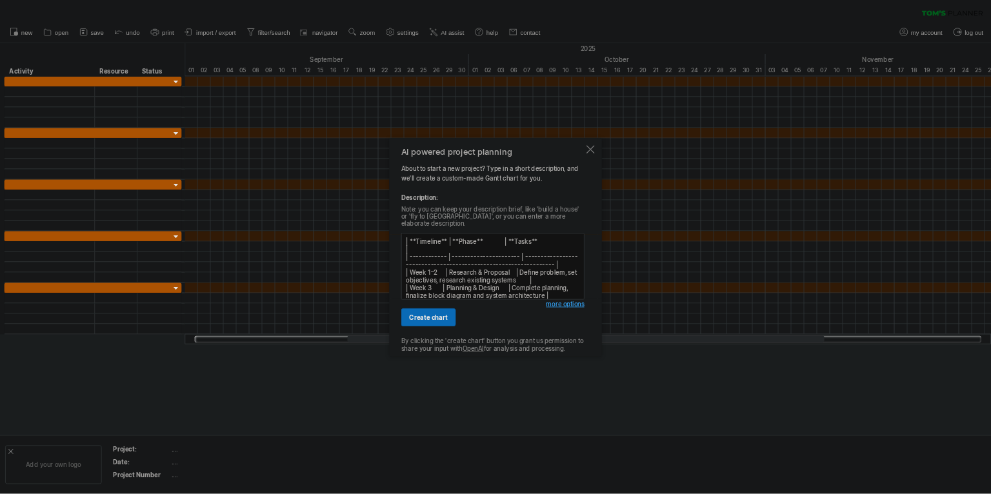
scroll to position [126, 0]
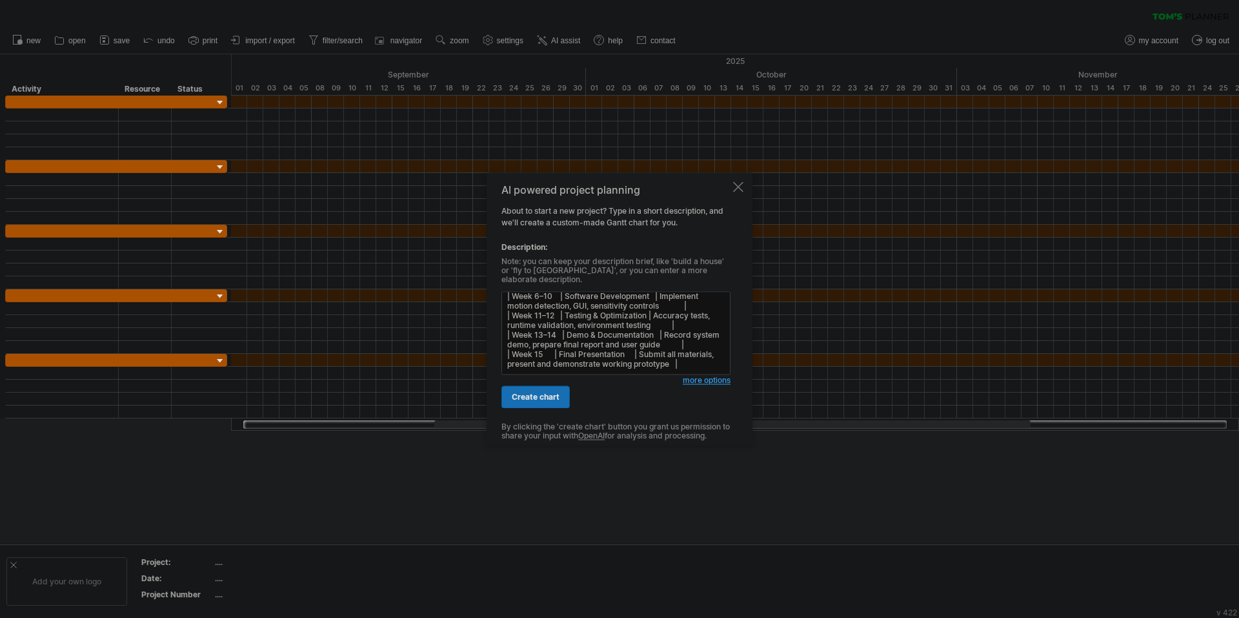
type textarea "| **Timeline** | **Phase** | **Tasks** | | ------------ | ---------------------…"
click at [536, 392] on span "create chart" at bounding box center [536, 397] width 48 height 10
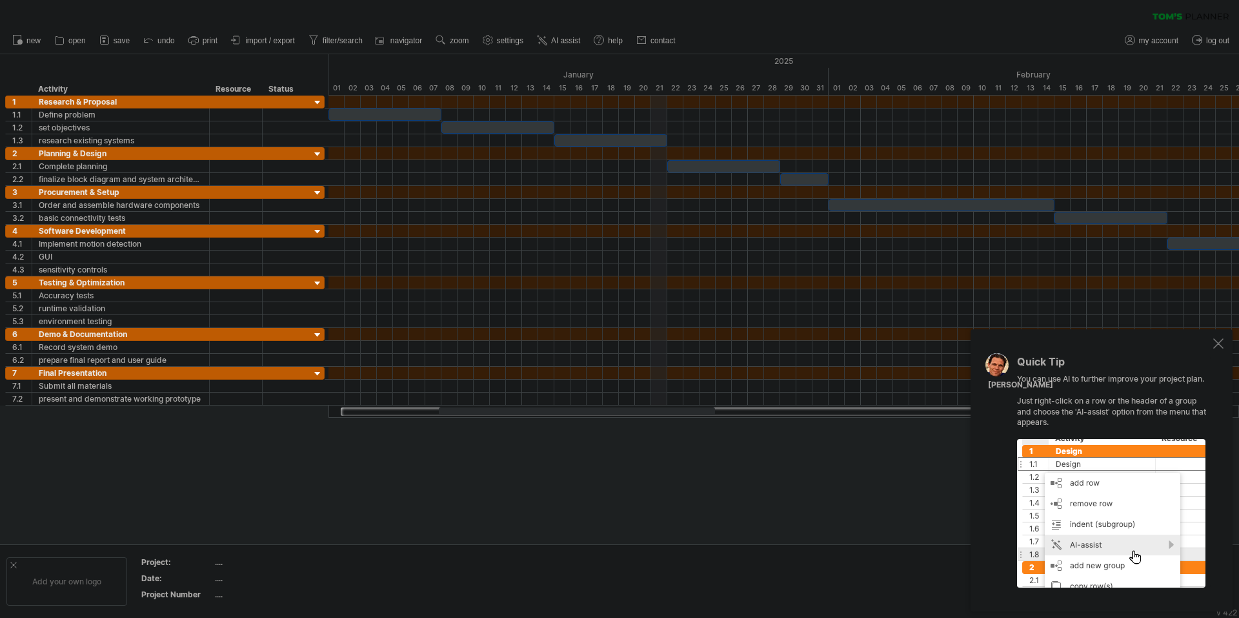
click at [656, 69] on div "January" at bounding box center [578, 75] width 500 height 14
click at [1218, 345] on div at bounding box center [1218, 343] width 10 height 10
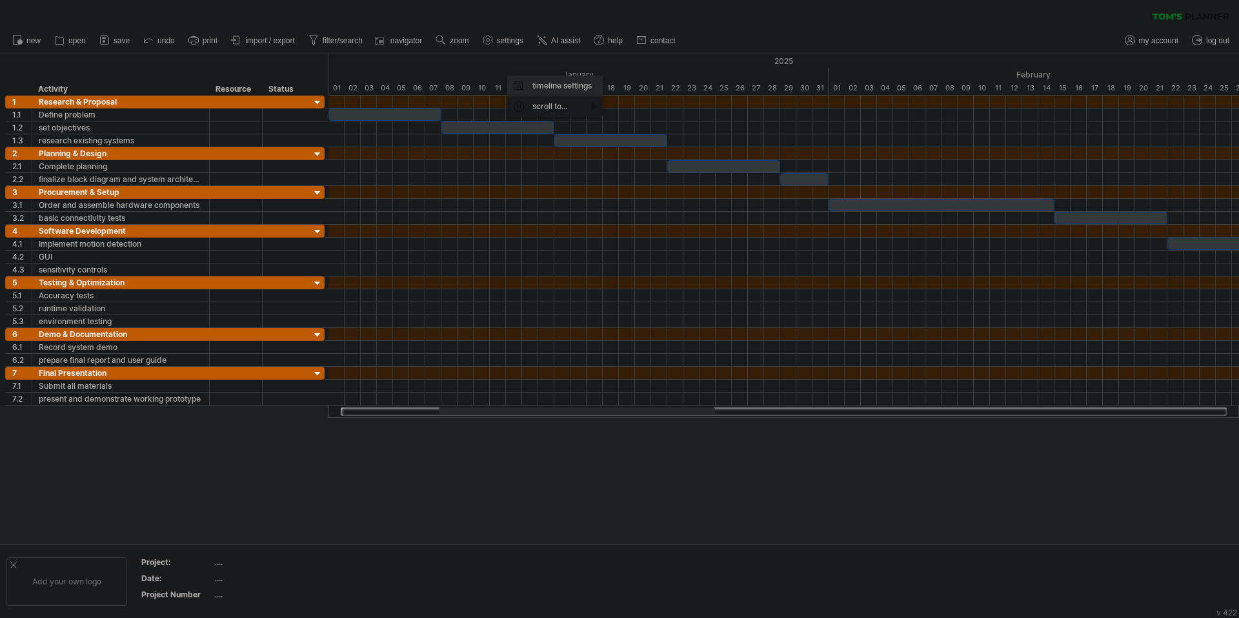
click at [534, 86] on div "timeline settings" at bounding box center [554, 85] width 95 height 21
select select "*"
select select "**"
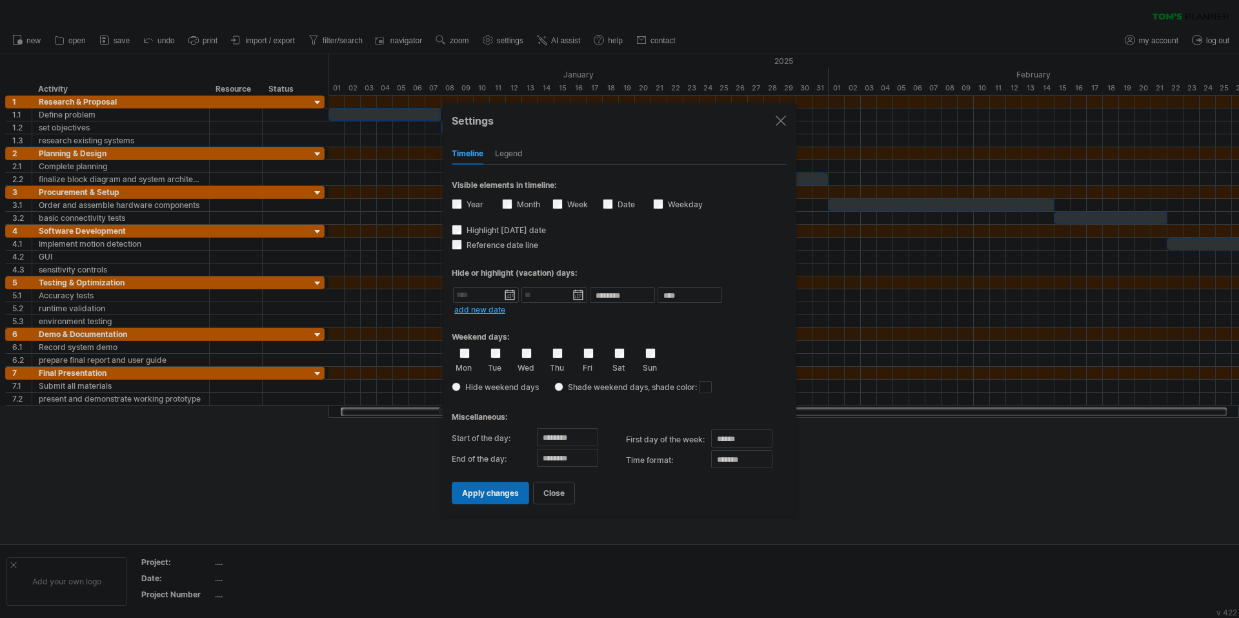
click at [616, 357] on div "Sat" at bounding box center [619, 360] width 16 height 25
click at [626, 352] on div "Sat" at bounding box center [619, 360] width 16 height 25
click at [502, 496] on span "apply changes" at bounding box center [490, 493] width 57 height 10
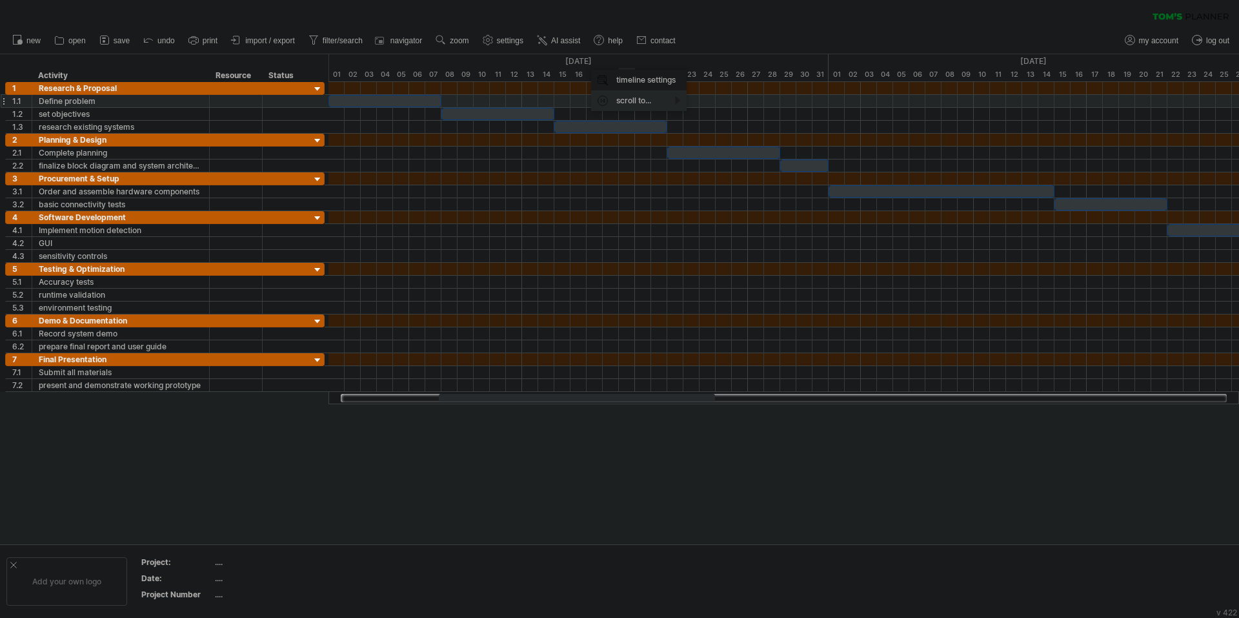
click at [641, 105] on div "scroll to..." at bounding box center [638, 100] width 95 height 21
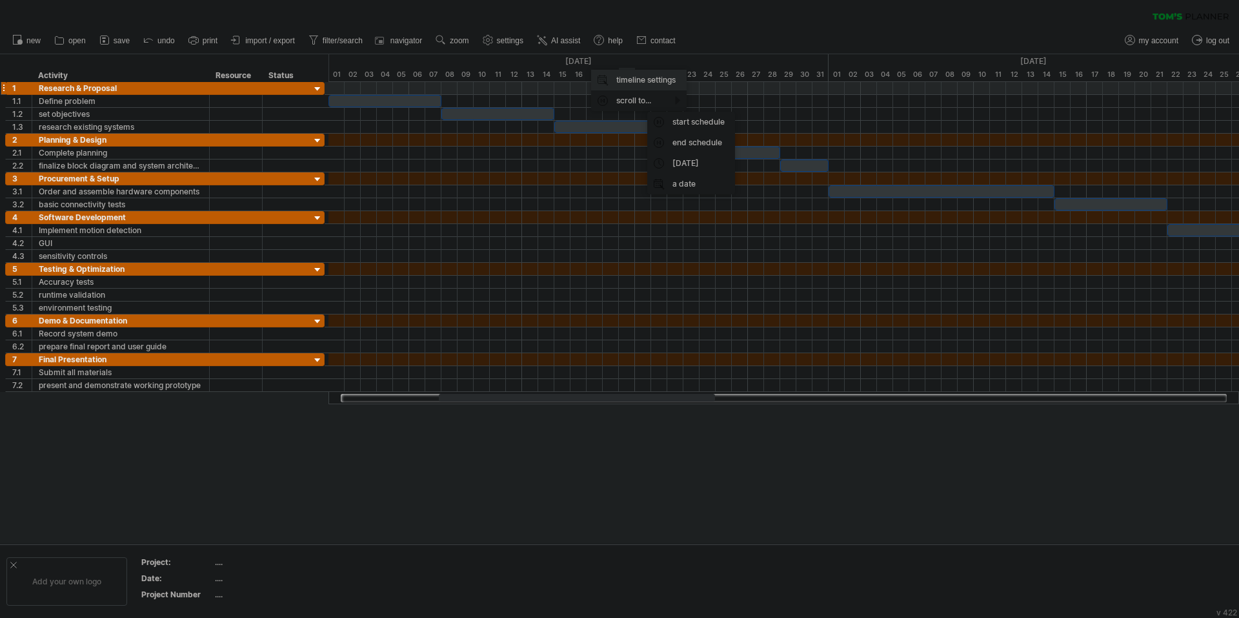
click at [643, 83] on div "timeline settings" at bounding box center [638, 80] width 95 height 21
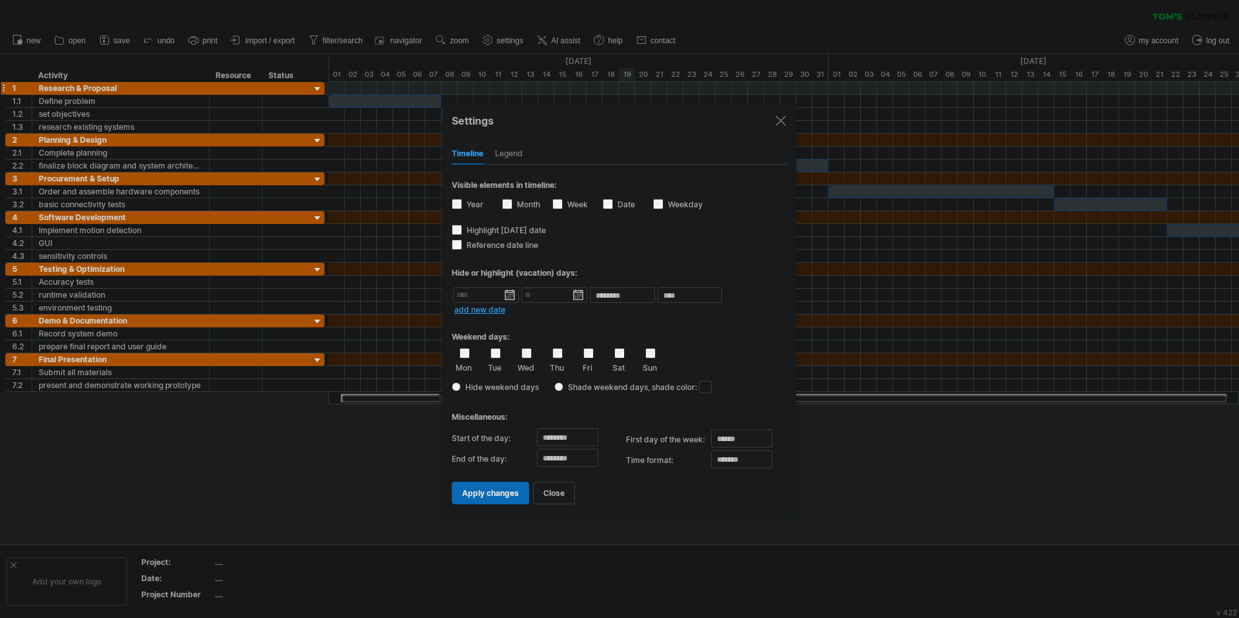
click at [512, 165] on div "Visible elements in timeline: Year Month Week visibility of weeknumbers Current…" at bounding box center [620, 179] width 336 height 29
click at [781, 119] on div at bounding box center [781, 121] width 10 height 10
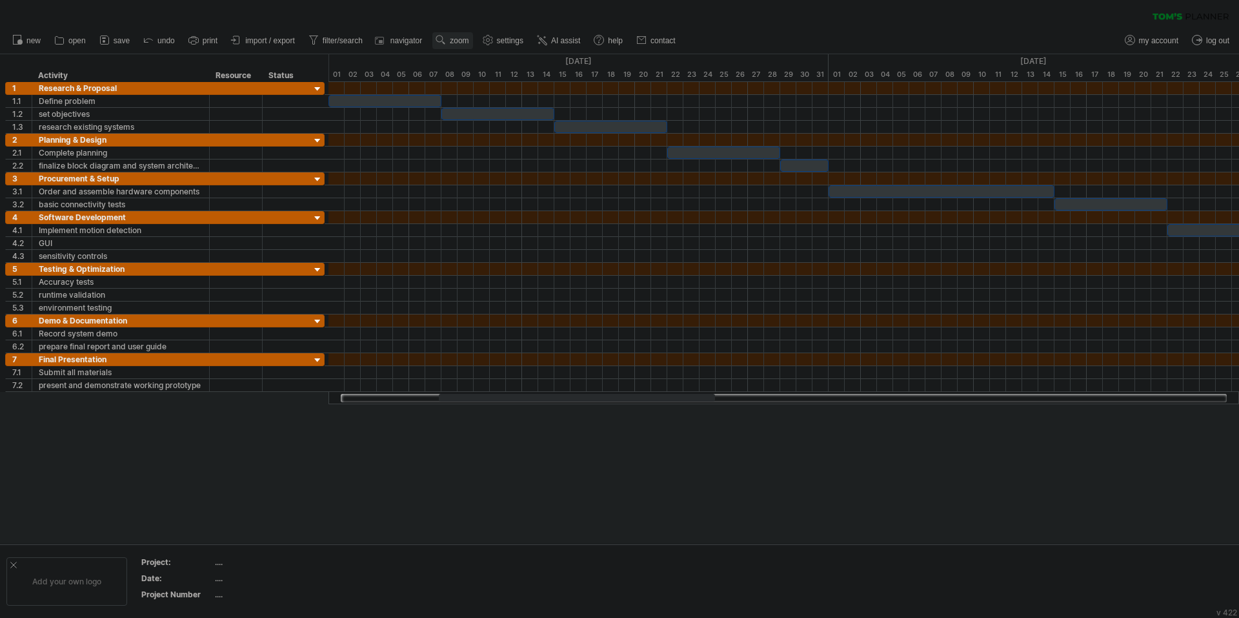
click at [458, 37] on span "zoom" at bounding box center [459, 40] width 19 height 9
click at [497, 94] on div "Day" at bounding box center [501, 95] width 72 height 21
click at [537, 113] on div "Dense" at bounding box center [540, 111] width 72 height 21
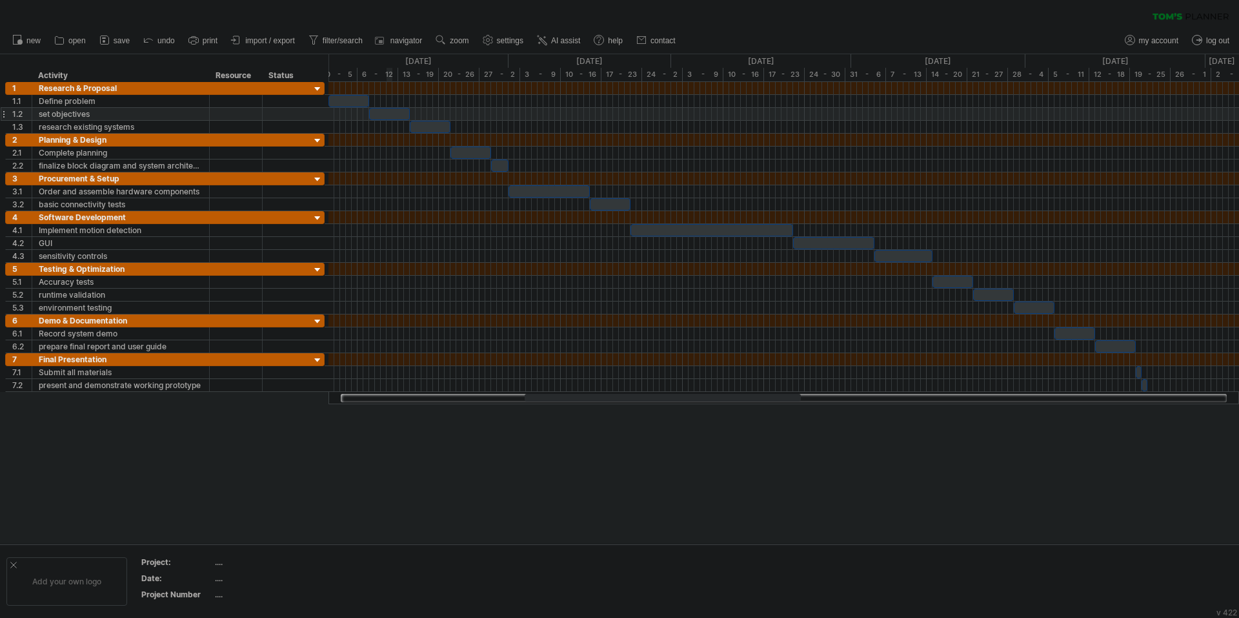
click at [389, 114] on div at bounding box center [389, 114] width 41 height 12
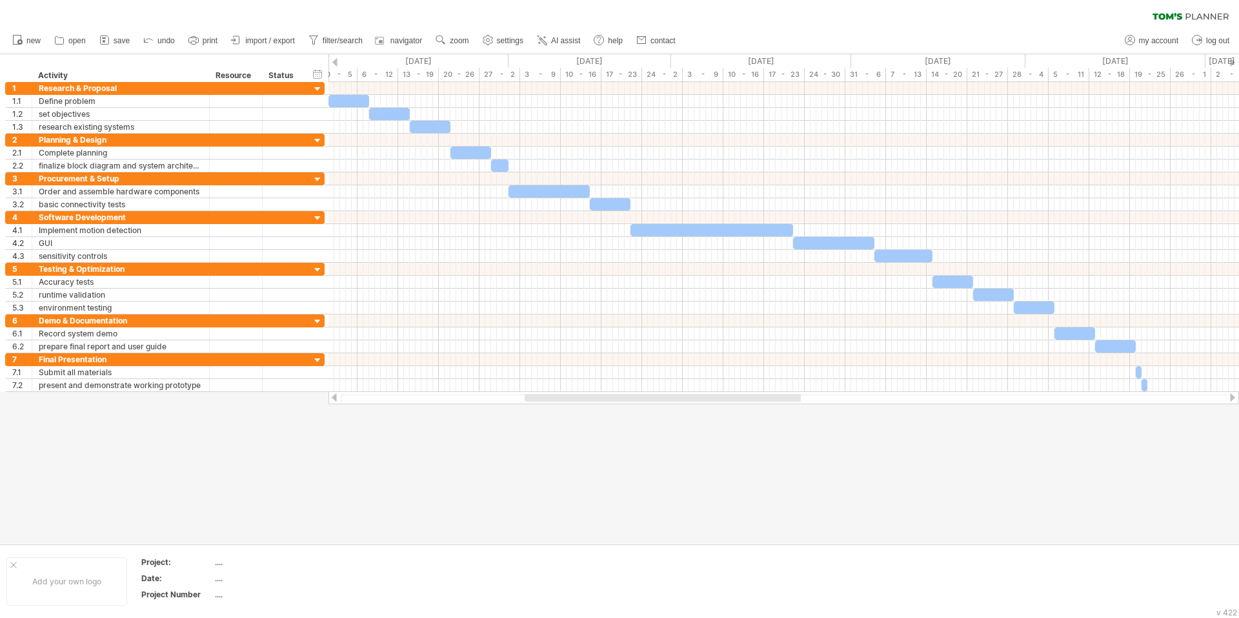
click at [789, 26] on div "clear filter reapply filter" at bounding box center [619, 13] width 1239 height 27
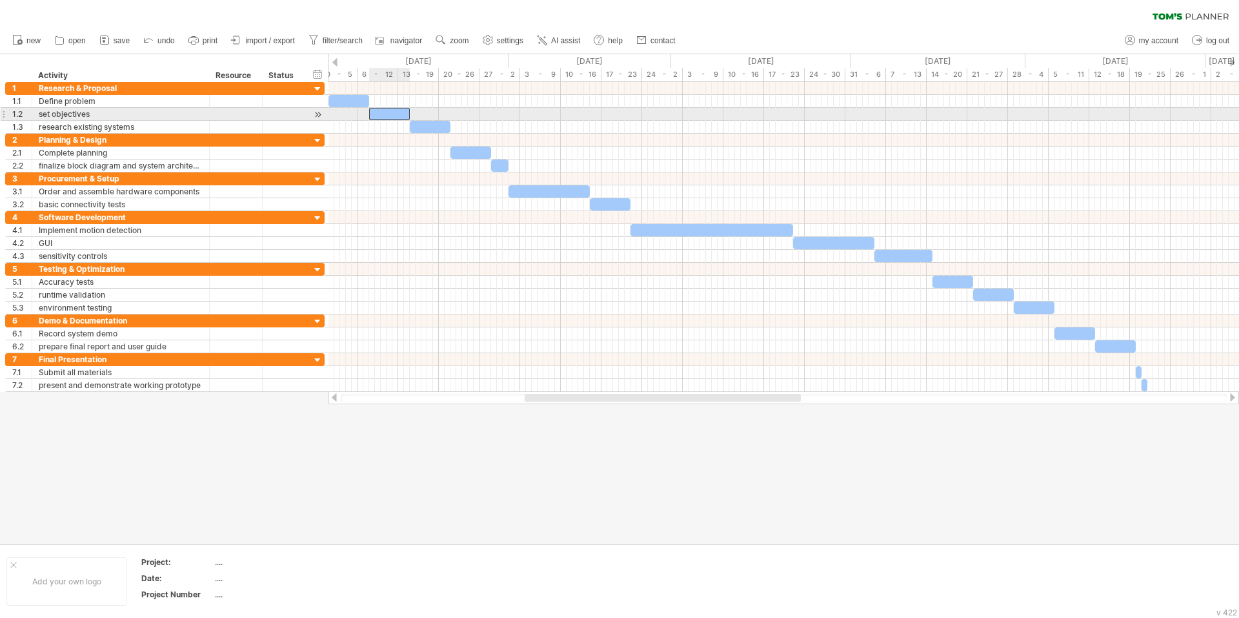
click at [384, 115] on div at bounding box center [389, 114] width 41 height 12
drag, startPoint x: 384, startPoint y: 114, endPoint x: 344, endPoint y: 115, distance: 40.0
click at [344, 115] on div at bounding box center [348, 114] width 41 height 12
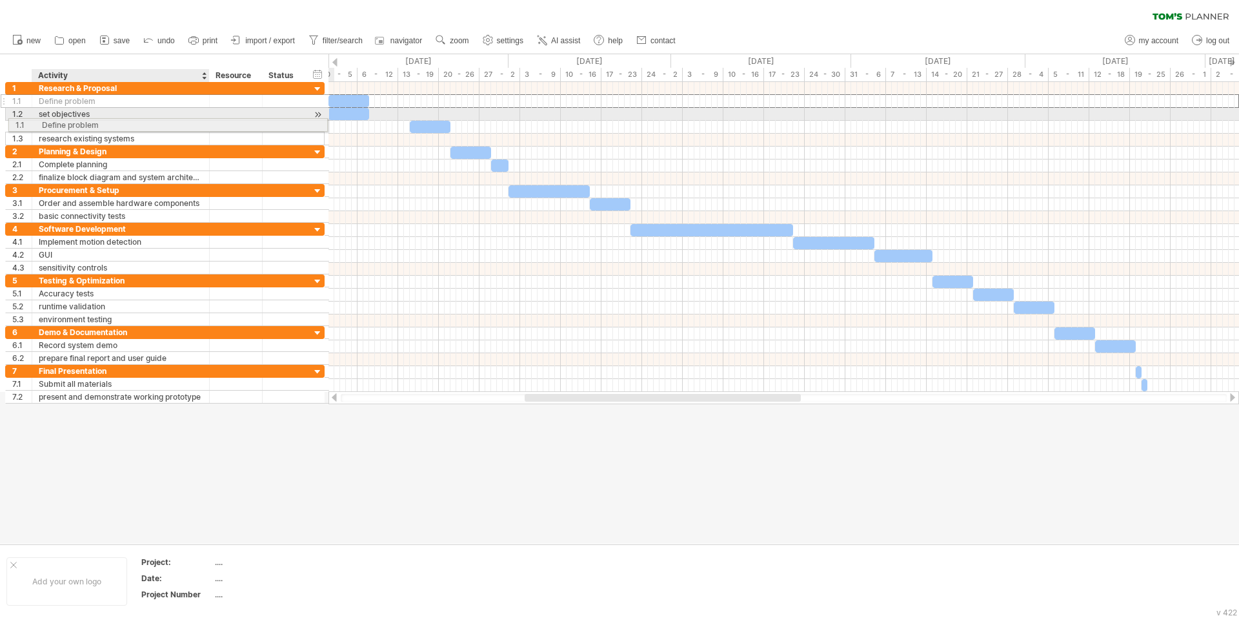
drag, startPoint x: 103, startPoint y: 101, endPoint x: 103, endPoint y: 123, distance: 21.9
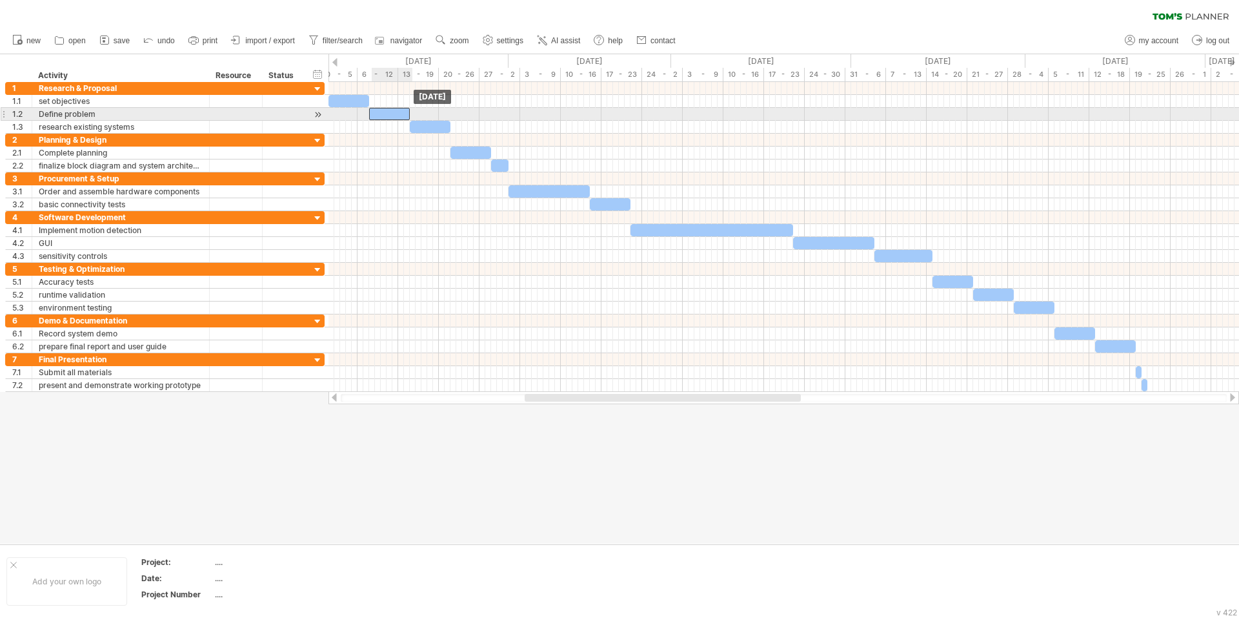
drag, startPoint x: 345, startPoint y: 114, endPoint x: 387, endPoint y: 110, distance: 42.1
click at [387, 110] on div at bounding box center [389, 114] width 41 height 12
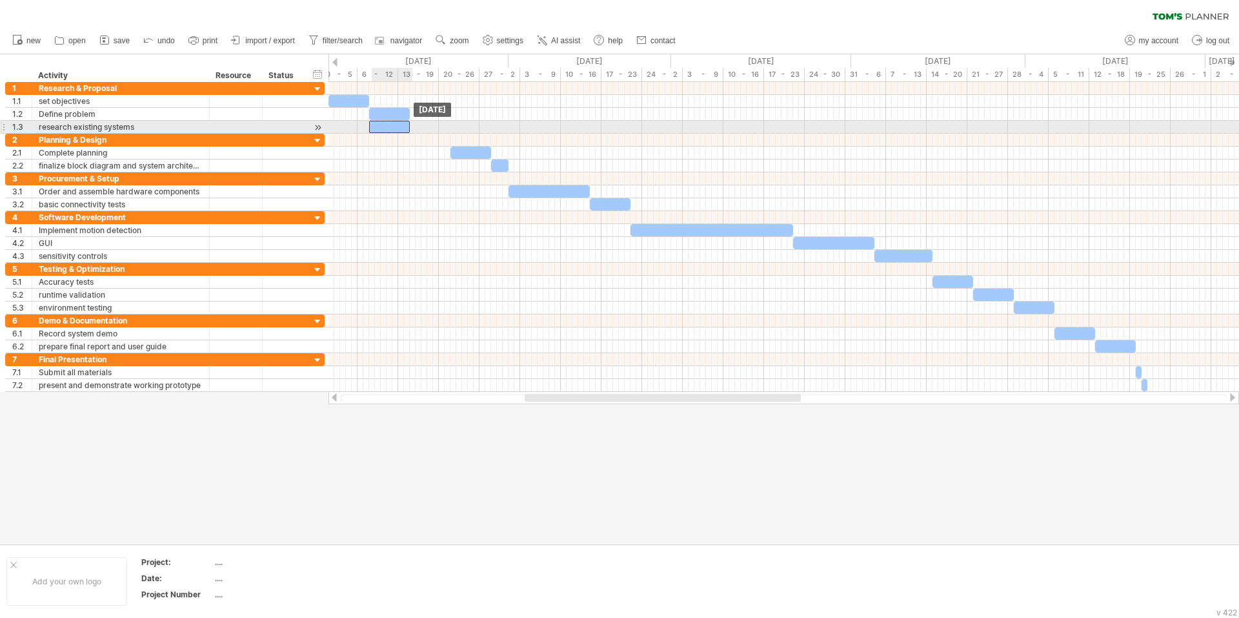
drag, startPoint x: 421, startPoint y: 124, endPoint x: 383, endPoint y: 124, distance: 38.7
click at [383, 124] on div at bounding box center [389, 127] width 41 height 12
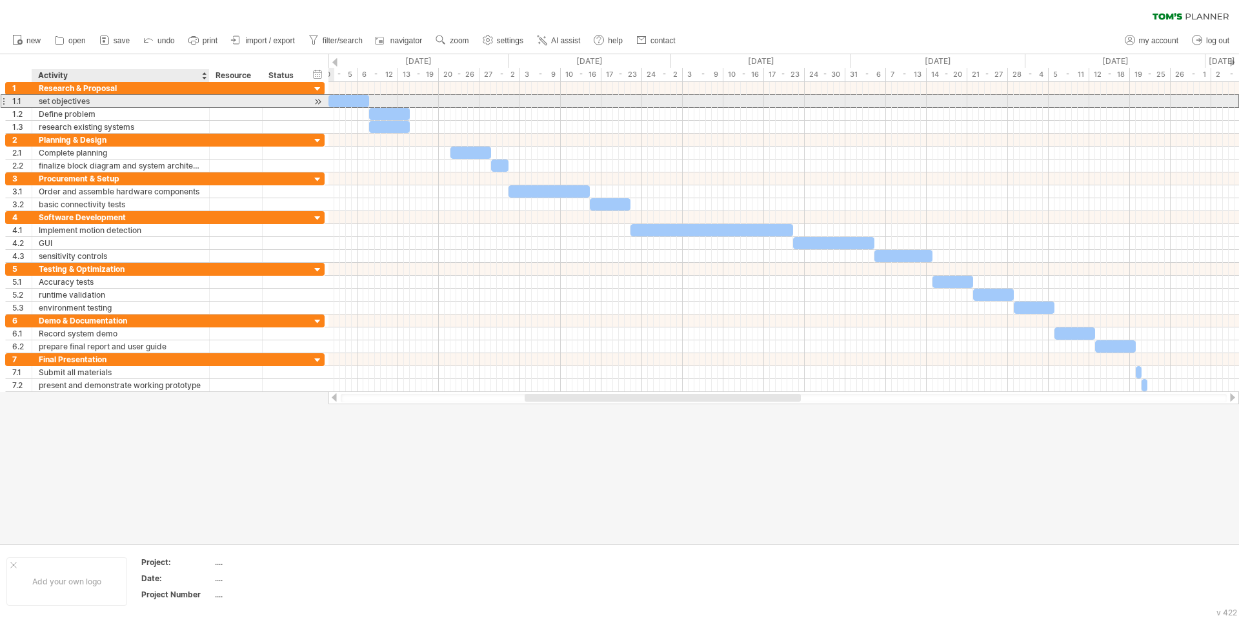
click at [97, 103] on div "set objectives" at bounding box center [121, 101] width 164 height 12
click at [94, 103] on input "**********" at bounding box center [121, 101] width 164 height 12
click at [169, 102] on input "**********" at bounding box center [121, 101] width 164 height 12
type input "**********"
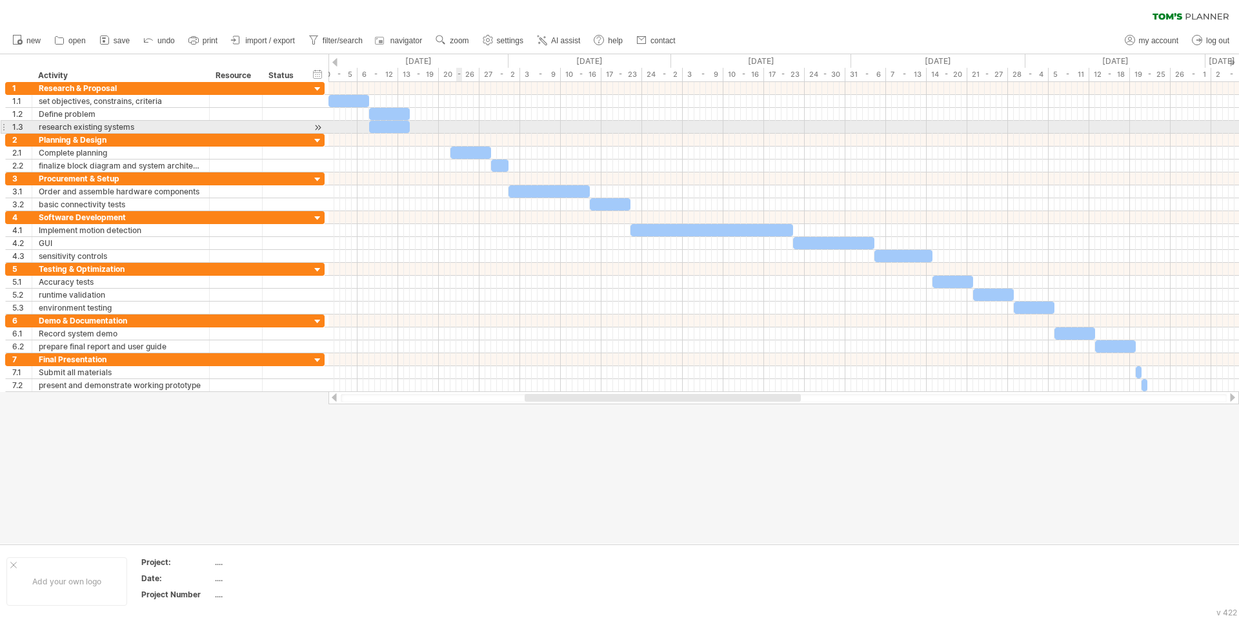
click at [456, 125] on div at bounding box center [783, 127] width 910 height 13
click at [126, 126] on div "research existing systems" at bounding box center [121, 127] width 164 height 12
drag, startPoint x: 137, startPoint y: 126, endPoint x: 37, endPoint y: 127, distance: 100.7
click at [37, 127] on div "**********" at bounding box center [120, 127] width 177 height 12
click at [179, 128] on input "**********" at bounding box center [121, 127] width 164 height 12
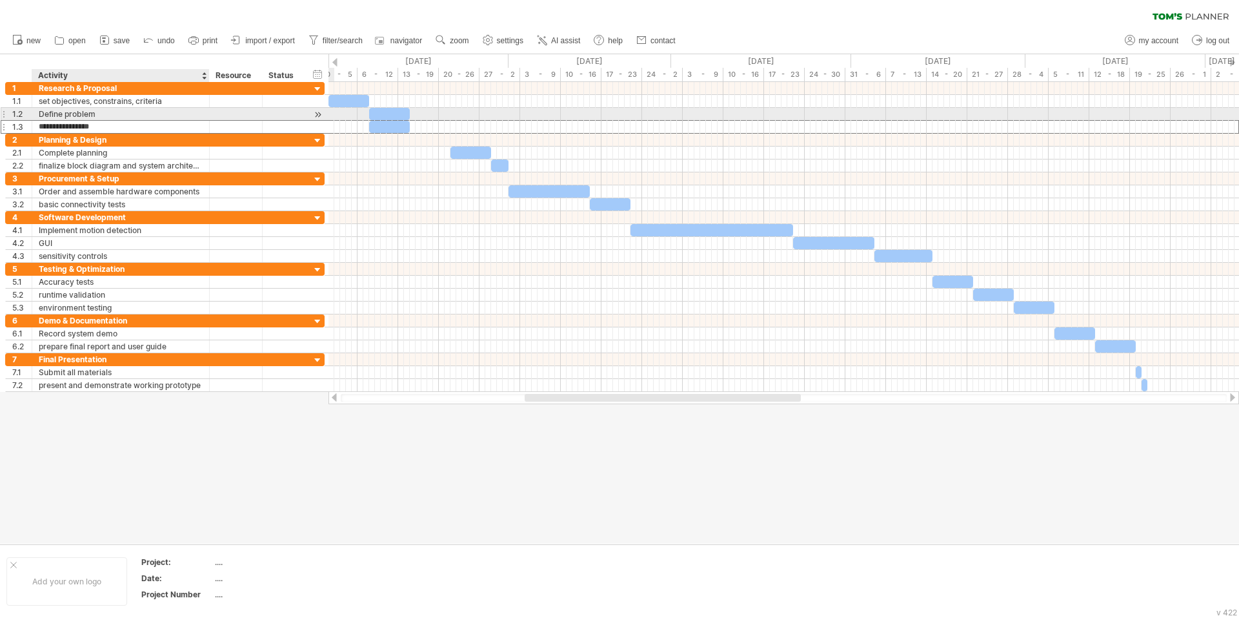
type input "**********"
click at [163, 110] on div "Define problem" at bounding box center [121, 114] width 164 height 12
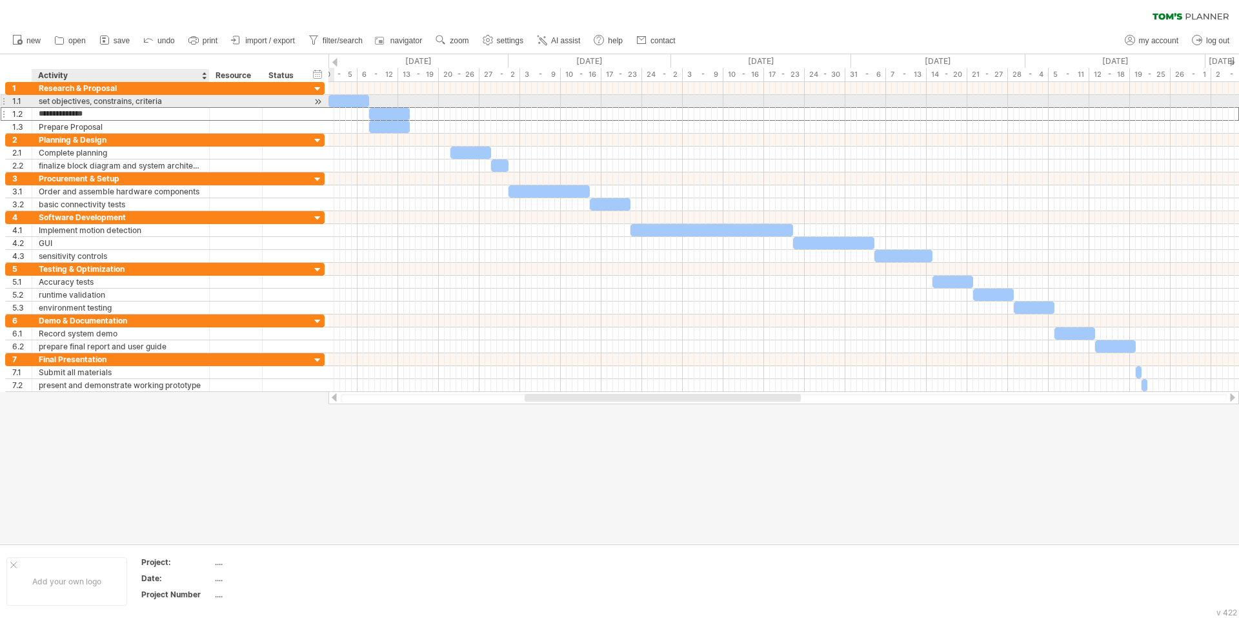
click at [168, 100] on div "set objectives, constrains, criteria" at bounding box center [121, 101] width 164 height 12
click at [139, 119] on div "Define problem" at bounding box center [121, 114] width 164 height 12
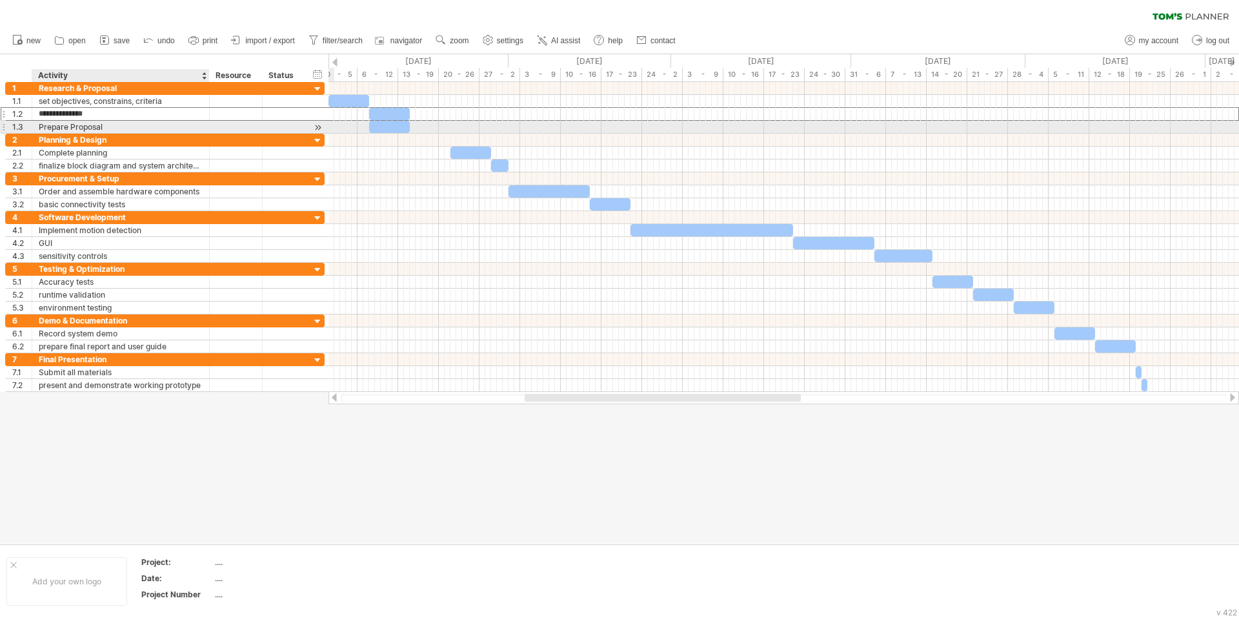
click at [137, 126] on div "Prepare Proposal" at bounding box center [121, 127] width 164 height 12
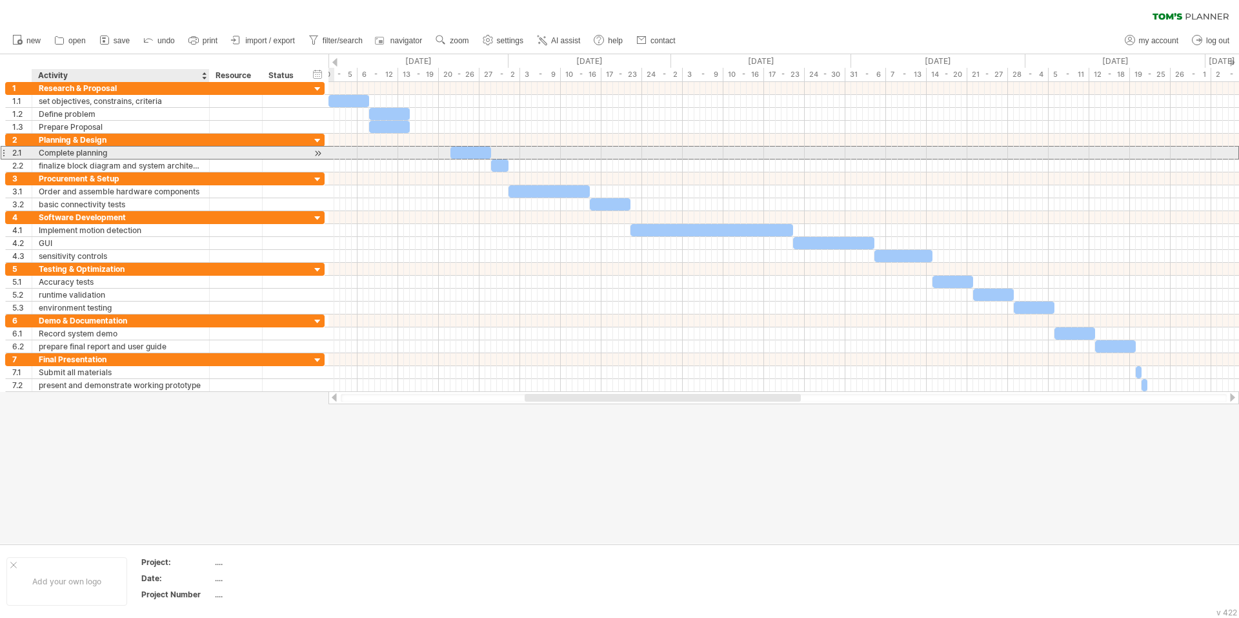
click at [137, 157] on div "Complete planning" at bounding box center [121, 152] width 164 height 12
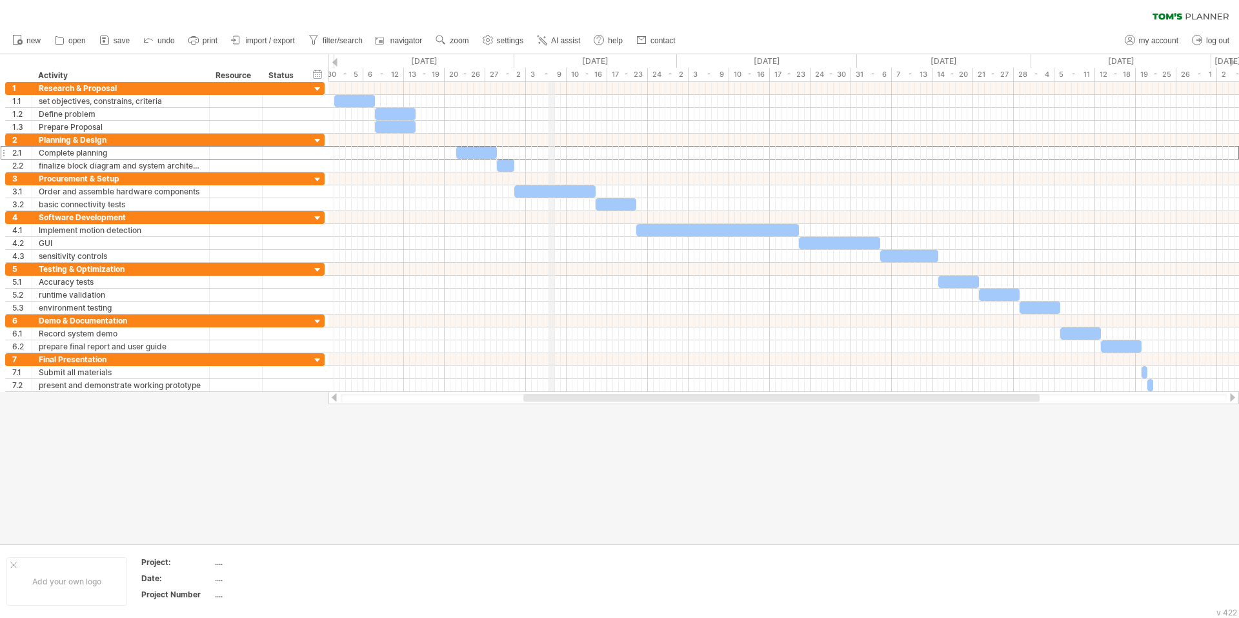
click at [554, 65] on div "[DATE]" at bounding box center [595, 61] width 163 height 14
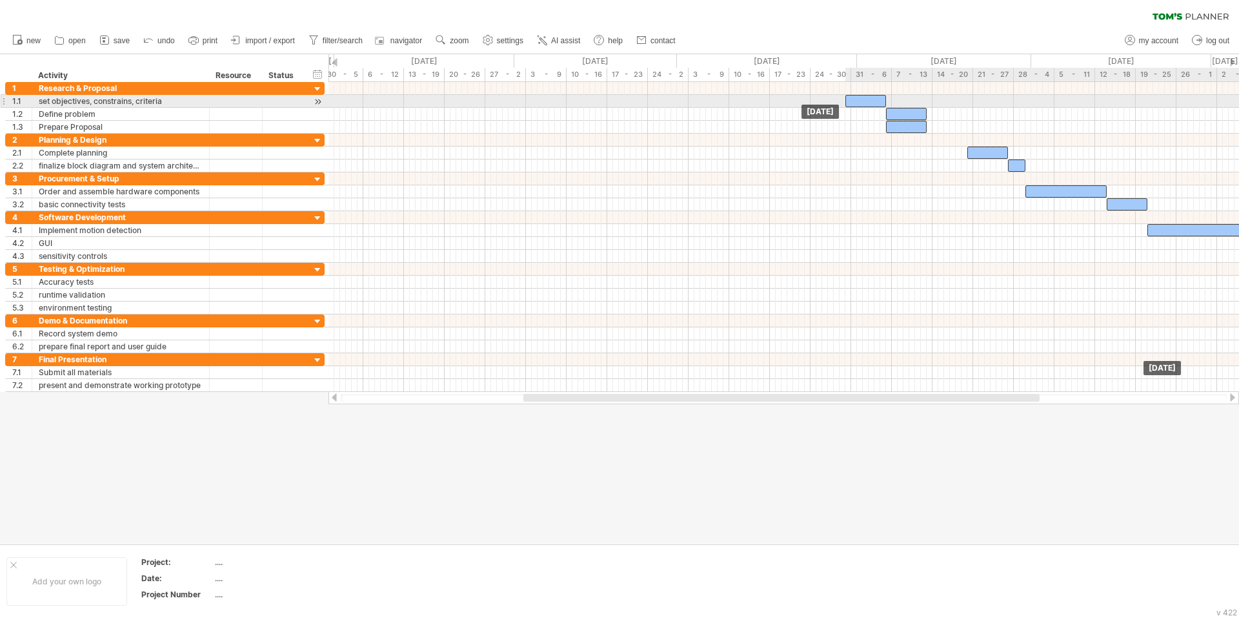
drag, startPoint x: 353, startPoint y: 101, endPoint x: 865, endPoint y: 101, distance: 512.3
click at [865, 101] on div at bounding box center [865, 101] width 41 height 12
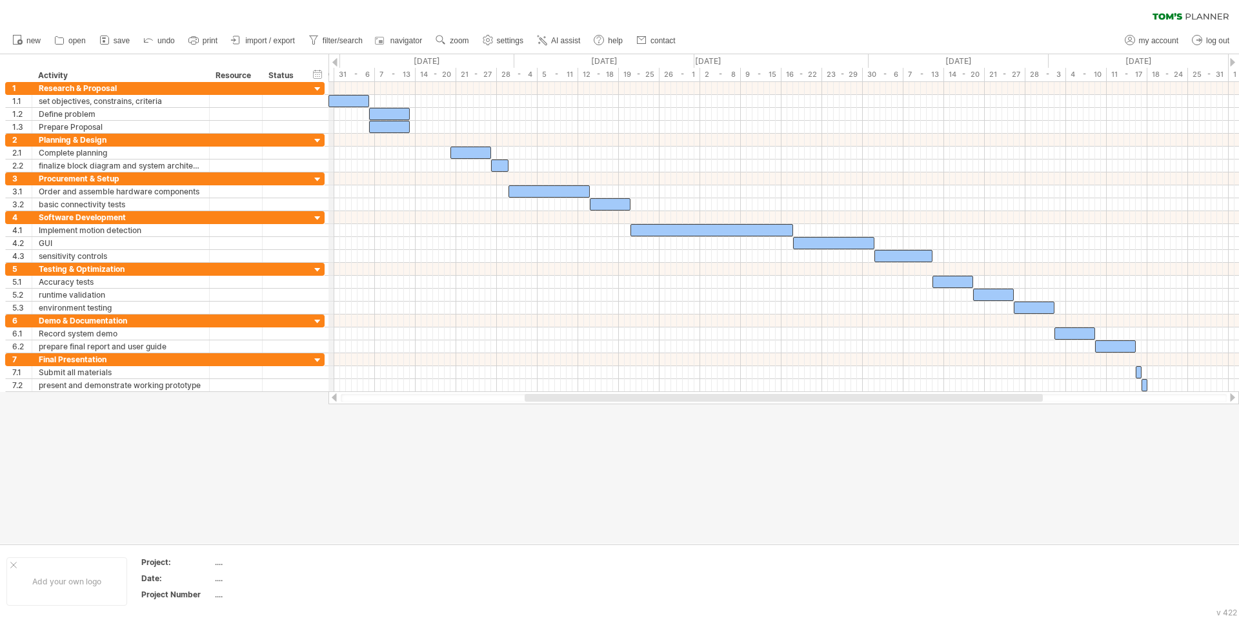
drag, startPoint x: 845, startPoint y: 66, endPoint x: 348, endPoint y: 83, distance: 497.1
click at [330, 65] on div "[DATE]" at bounding box center [250, 61] width 180 height 14
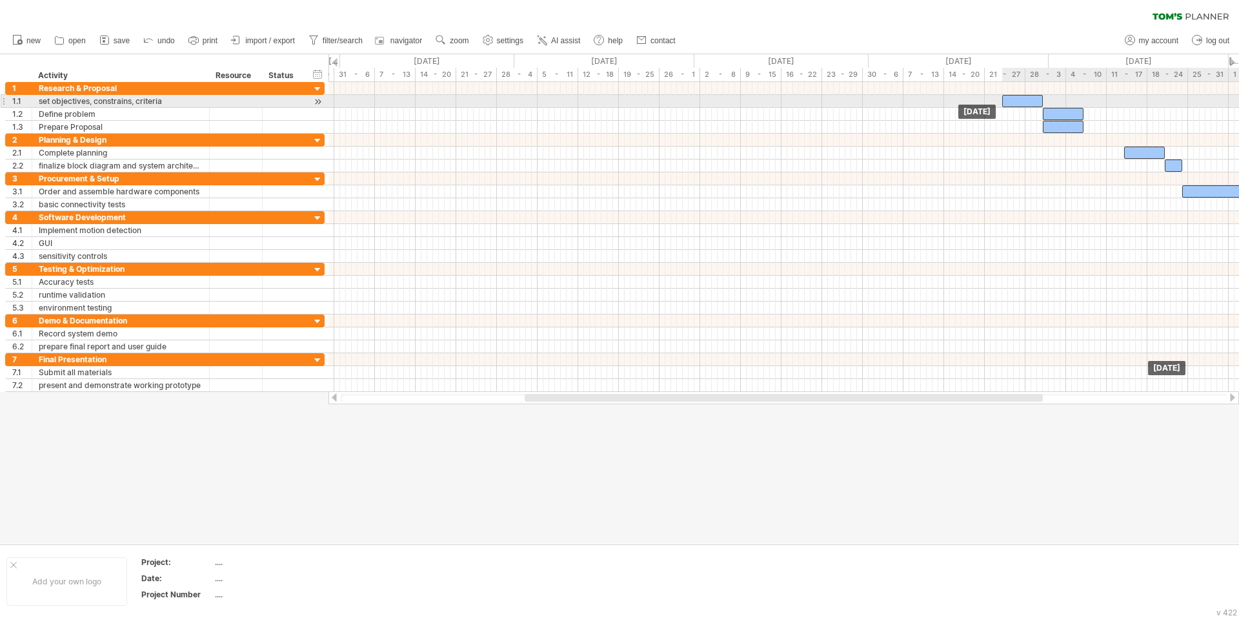
drag, startPoint x: 347, startPoint y: 103, endPoint x: 1021, endPoint y: 103, distance: 674.9
click at [1021, 103] on div at bounding box center [1022, 101] width 41 height 12
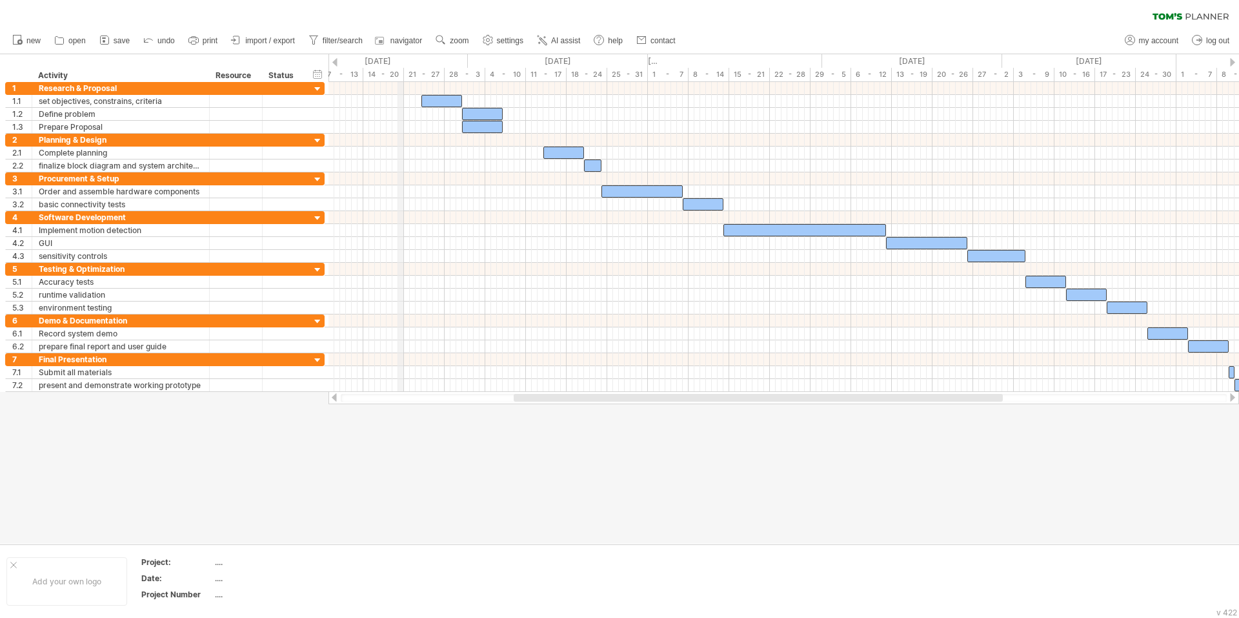
drag, startPoint x: 984, startPoint y: 62, endPoint x: 402, endPoint y: 68, distance: 582.1
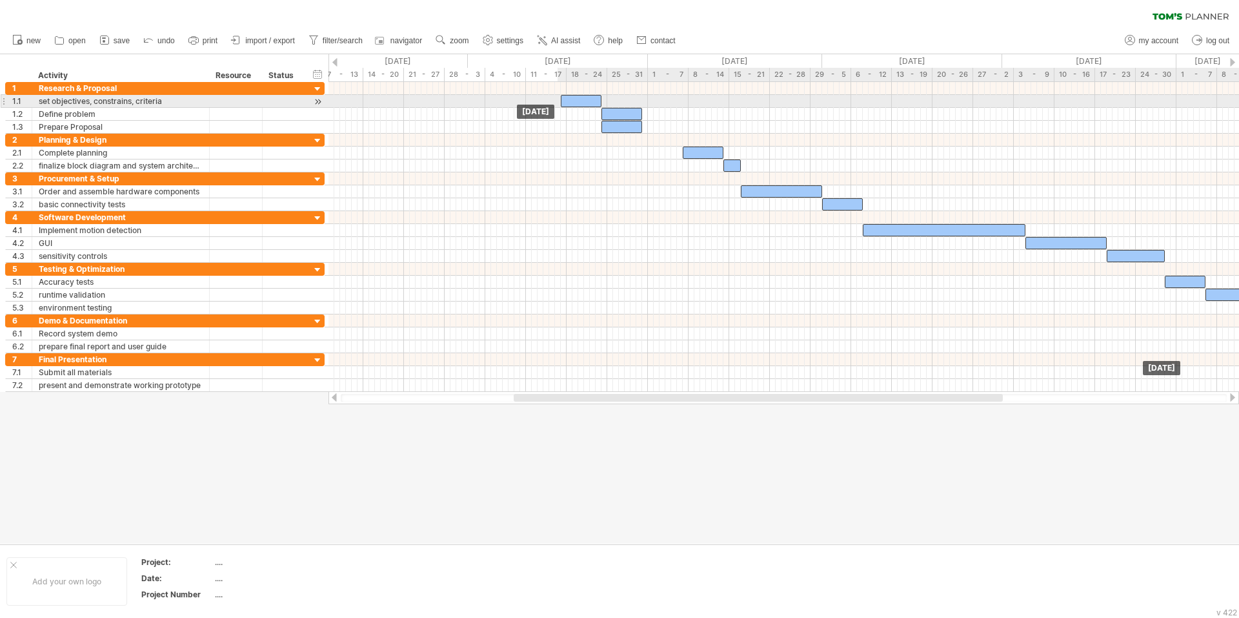
drag, startPoint x: 435, startPoint y: 100, endPoint x: 573, endPoint y: 101, distance: 138.1
click at [573, 101] on div at bounding box center [581, 101] width 41 height 12
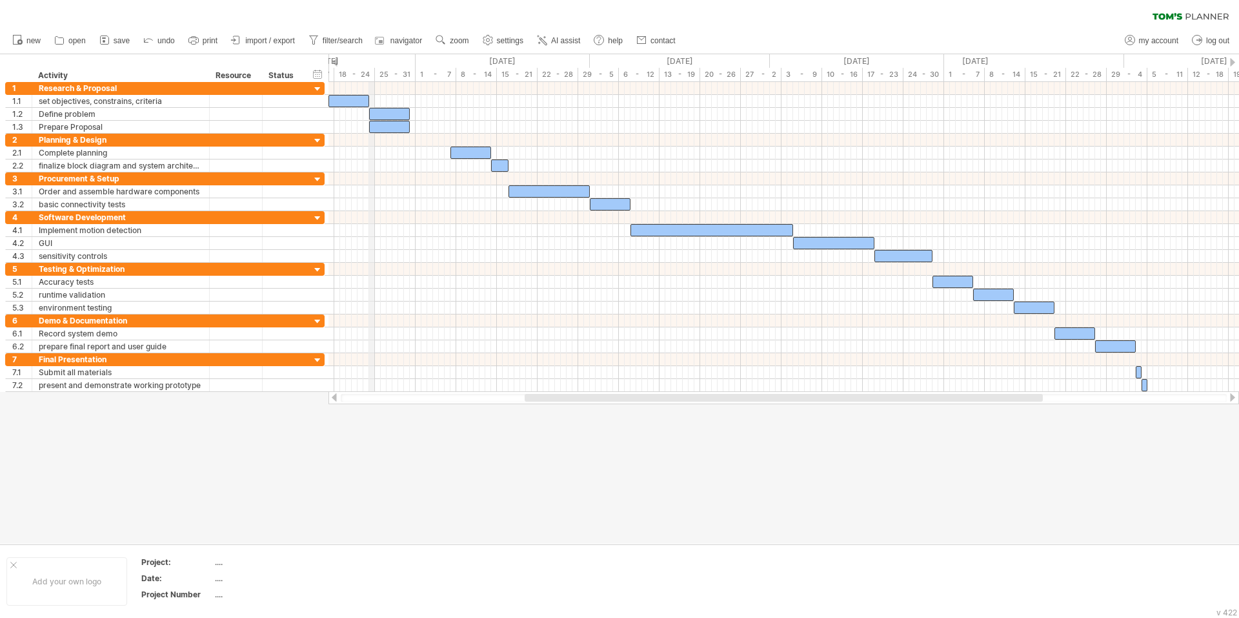
drag, startPoint x: 603, startPoint y: 63, endPoint x: 372, endPoint y: 64, distance: 231.0
click at [372, 64] on div "[DATE]" at bounding box center [326, 61] width 180 height 14
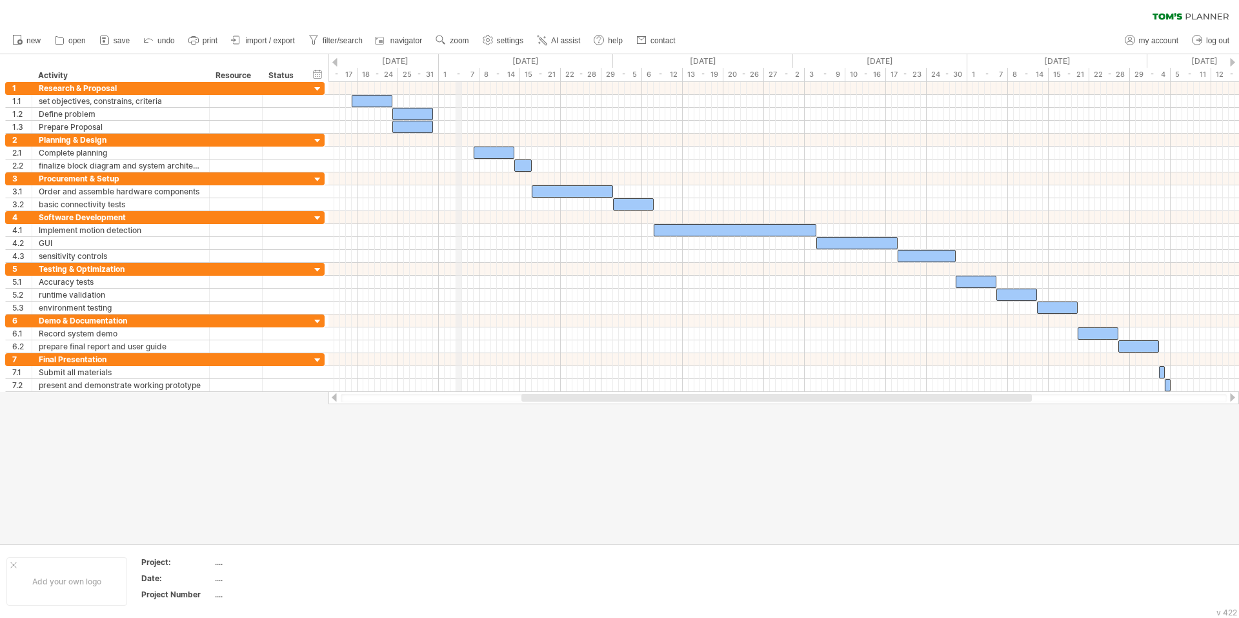
drag, startPoint x: 445, startPoint y: 65, endPoint x: 458, endPoint y: 65, distance: 12.9
click at [458, 65] on div "[DATE]" at bounding box center [526, 61] width 174 height 14
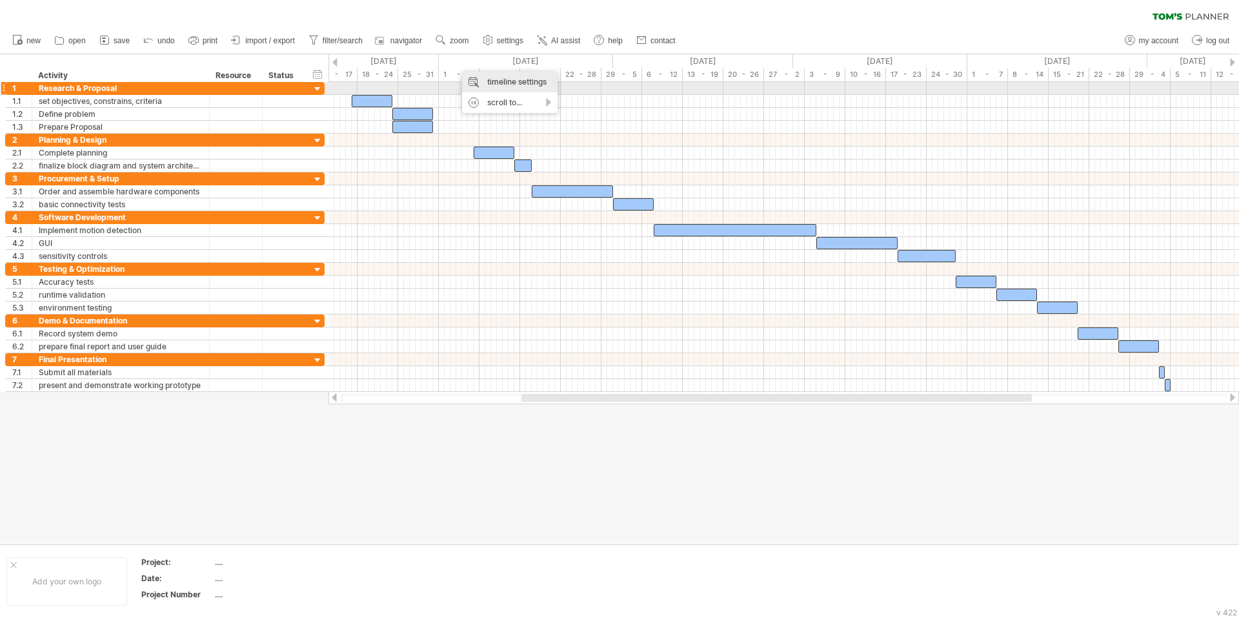
click at [508, 85] on div "timeline settings" at bounding box center [509, 82] width 95 height 21
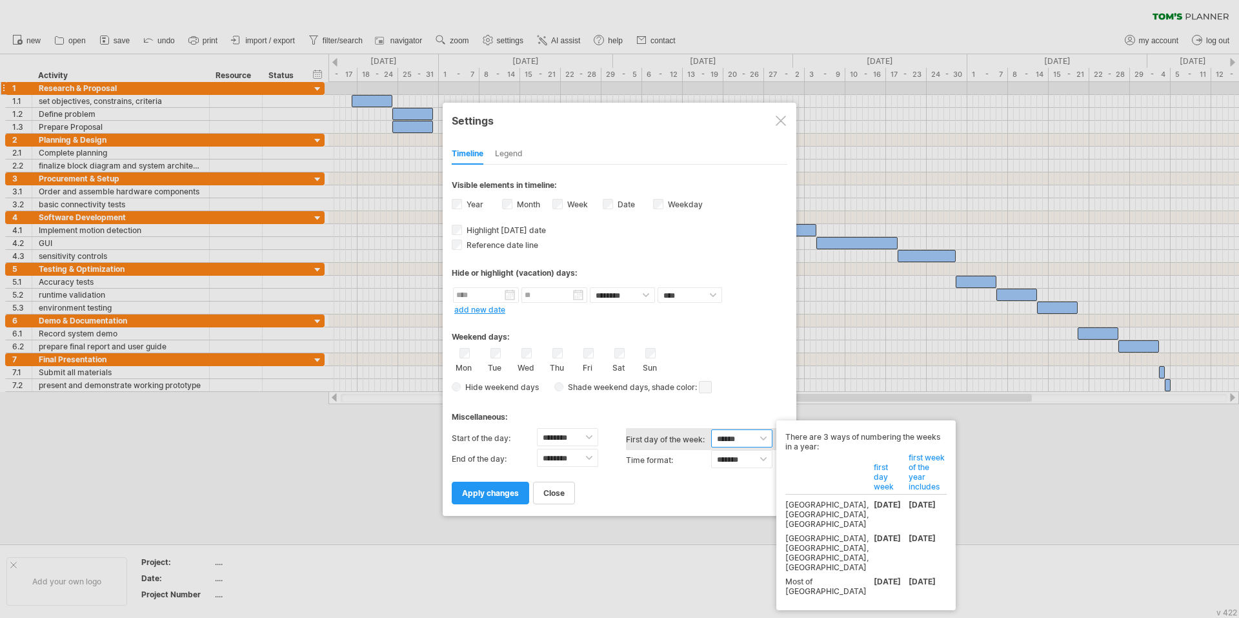
click at [739, 439] on select "****** ****** ********" at bounding box center [741, 438] width 61 height 18
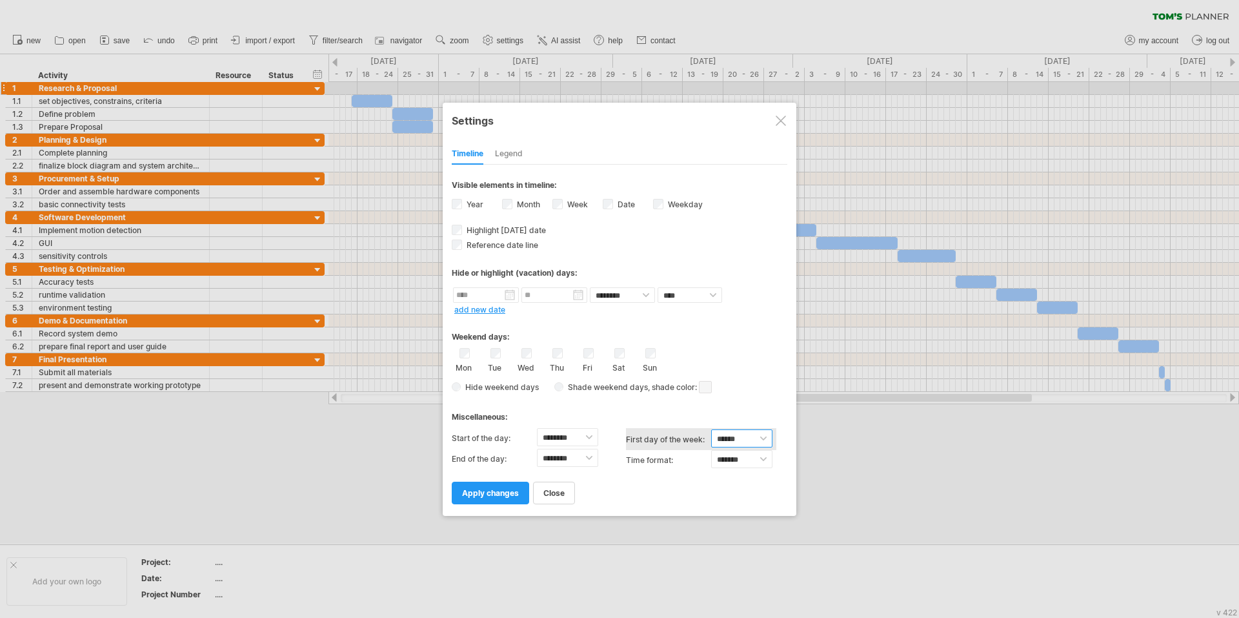
select select "*"
click at [711, 429] on select "****** ****** ********" at bounding box center [741, 438] width 61 height 18
click at [494, 494] on span "apply changes" at bounding box center [490, 493] width 57 height 10
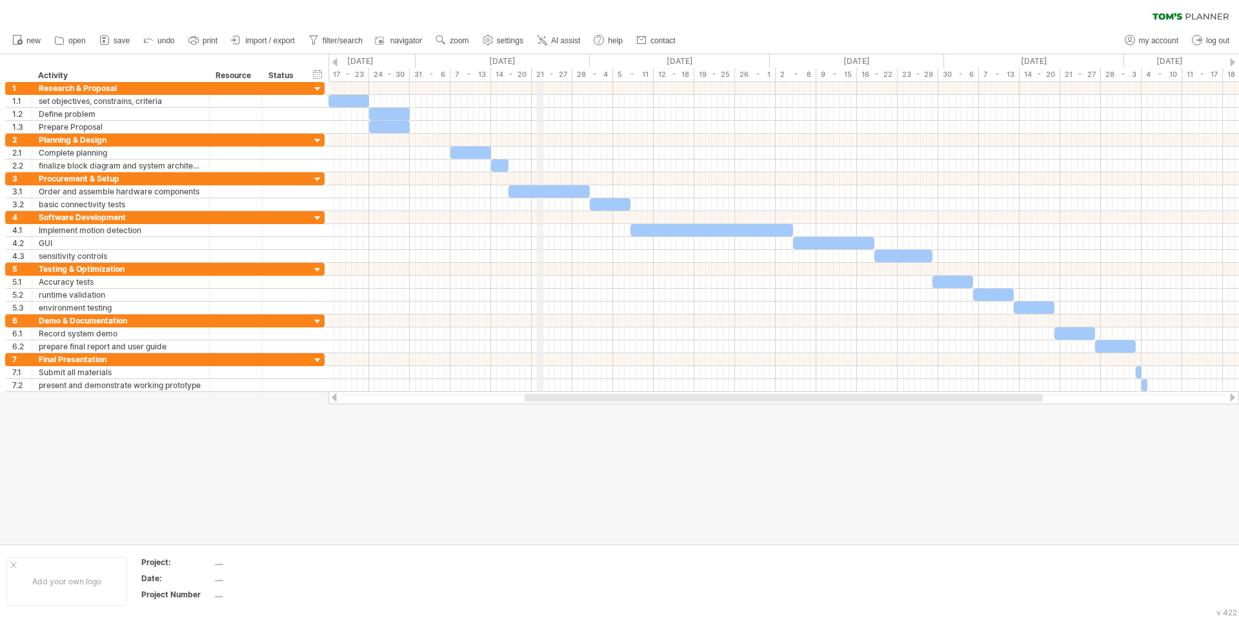
drag, startPoint x: 566, startPoint y: 55, endPoint x: 541, endPoint y: 58, distance: 24.7
click at [541, 58] on div "[DATE]" at bounding box center [503, 61] width 174 height 14
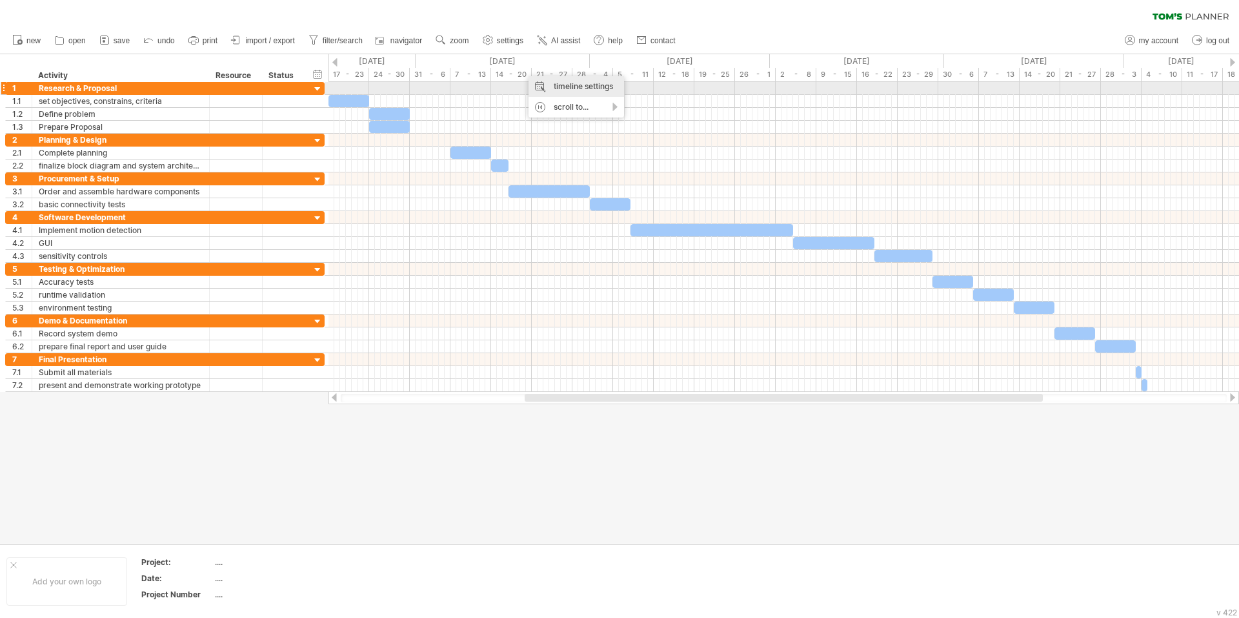
click at [557, 93] on div "timeline settings" at bounding box center [575, 86] width 95 height 21
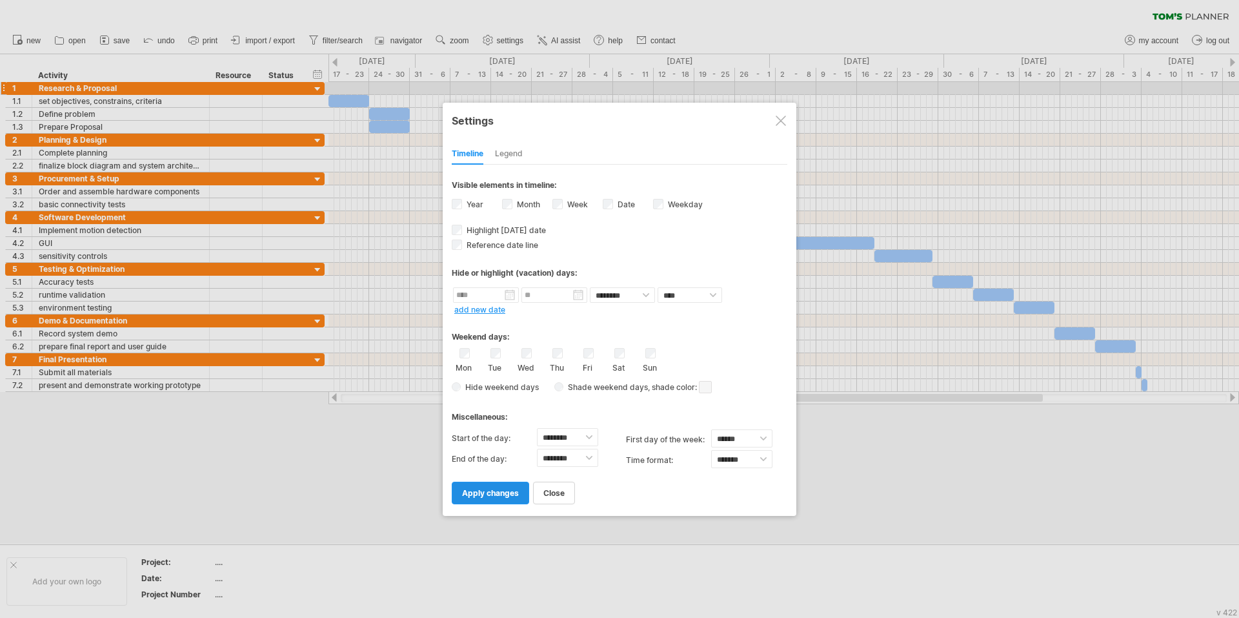
click at [505, 499] on link "apply changes" at bounding box center [490, 492] width 77 height 23
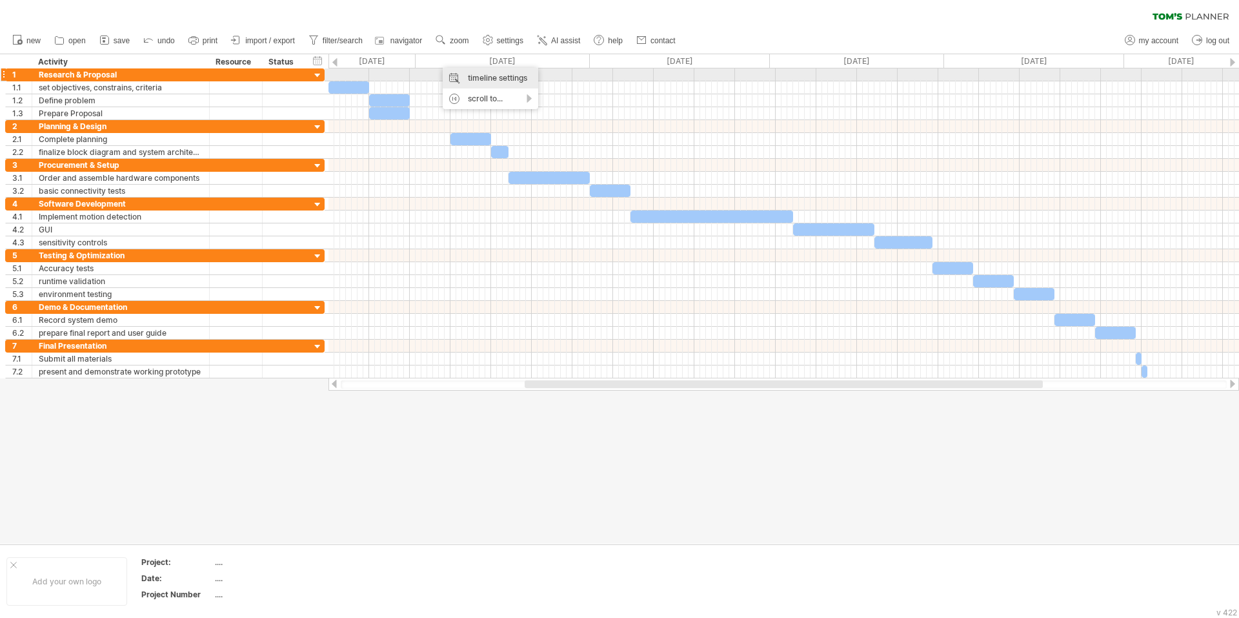
click at [474, 81] on div "timeline settings" at bounding box center [490, 78] width 95 height 21
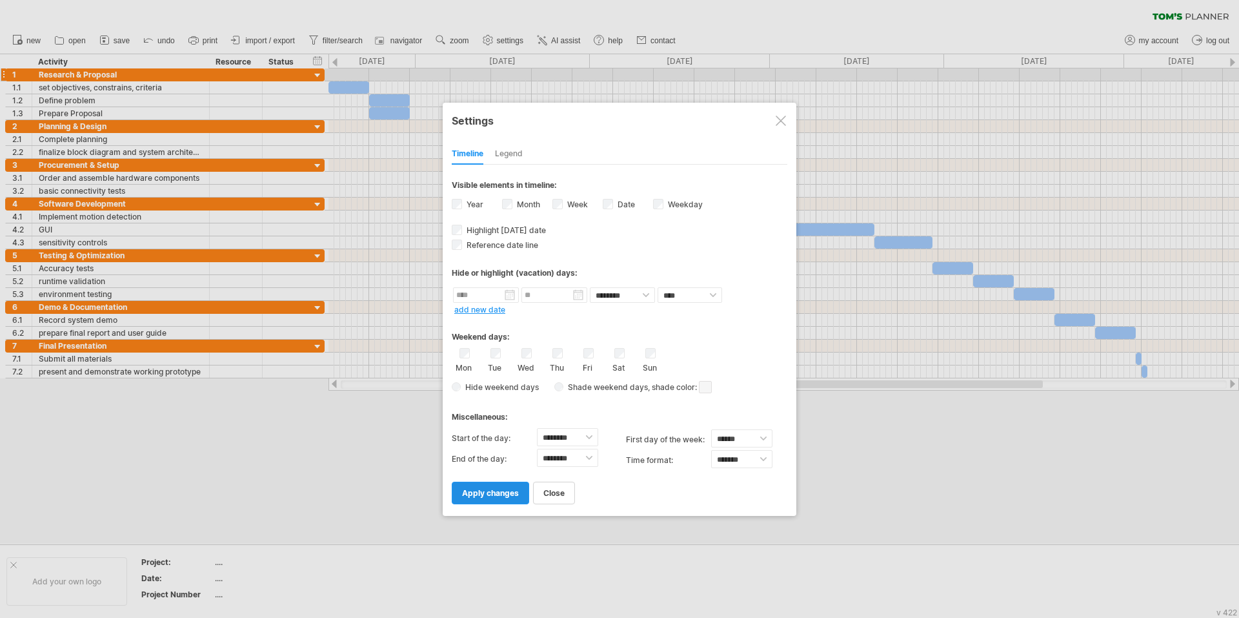
click at [505, 493] on span "apply changes" at bounding box center [490, 493] width 57 height 10
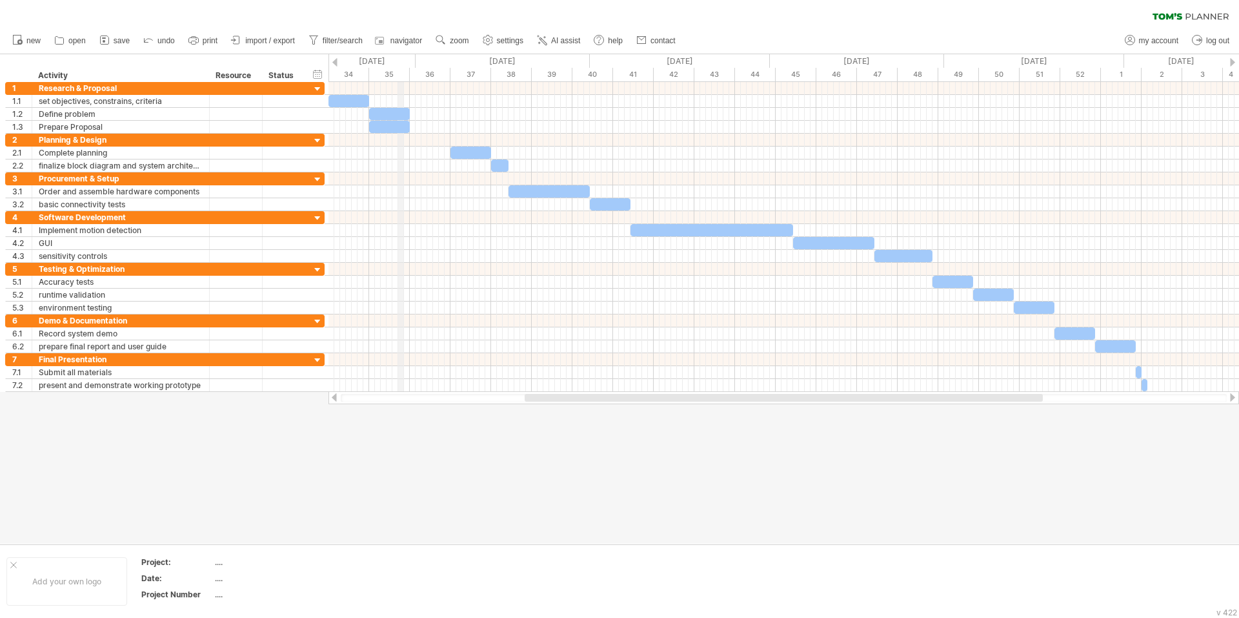
click at [402, 71] on div "35" at bounding box center [389, 75] width 41 height 14
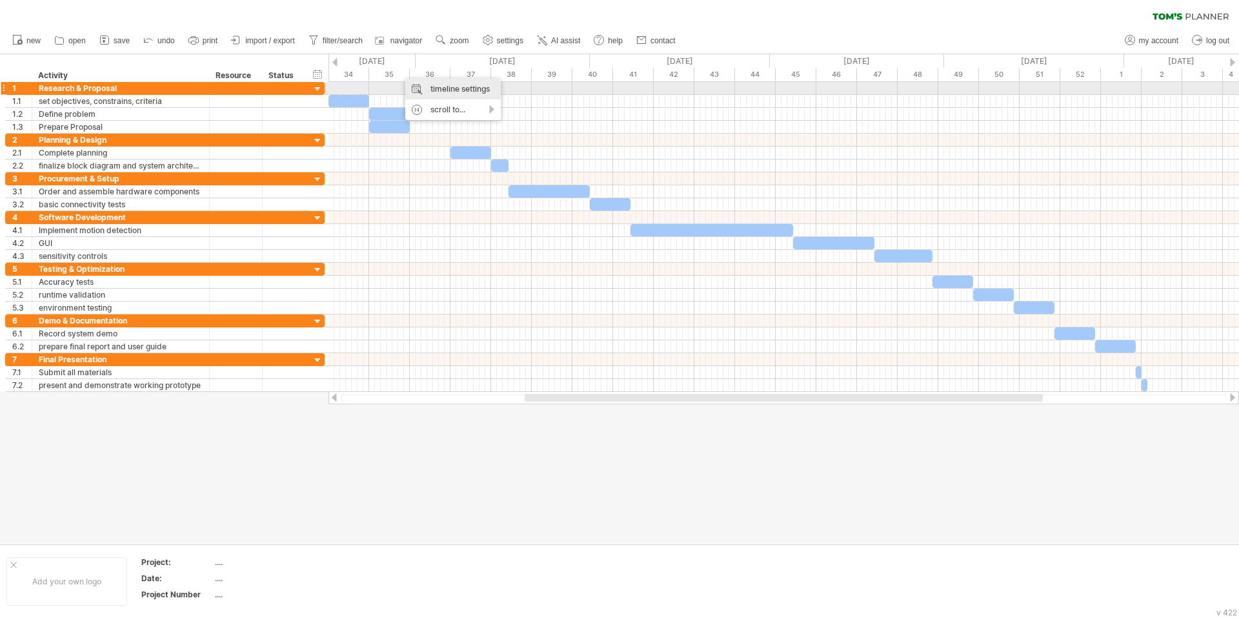
click at [436, 86] on div "timeline settings" at bounding box center [452, 89] width 95 height 21
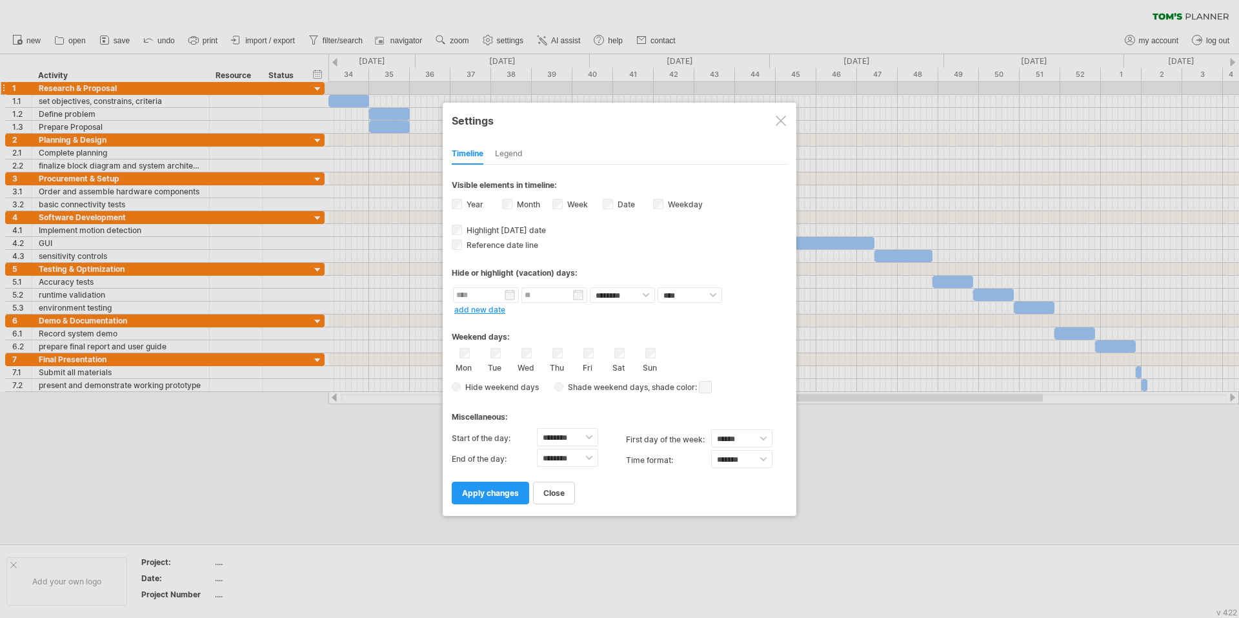
click at [614, 203] on div "Date visibility of date Currently there is not enough space horizontally to dis…" at bounding box center [628, 205] width 50 height 17
click at [499, 496] on span "apply changes" at bounding box center [490, 493] width 57 height 10
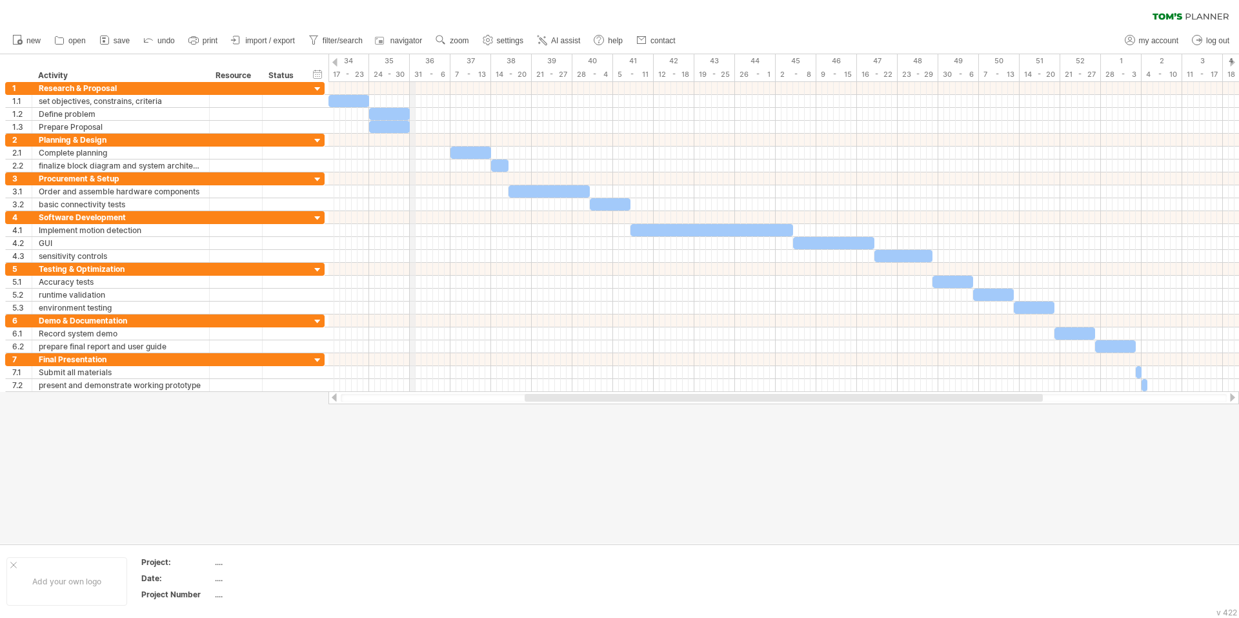
click at [391, 60] on div "35" at bounding box center [389, 61] width 41 height 14
click at [406, 72] on div "timeline settings" at bounding box center [444, 76] width 95 height 21
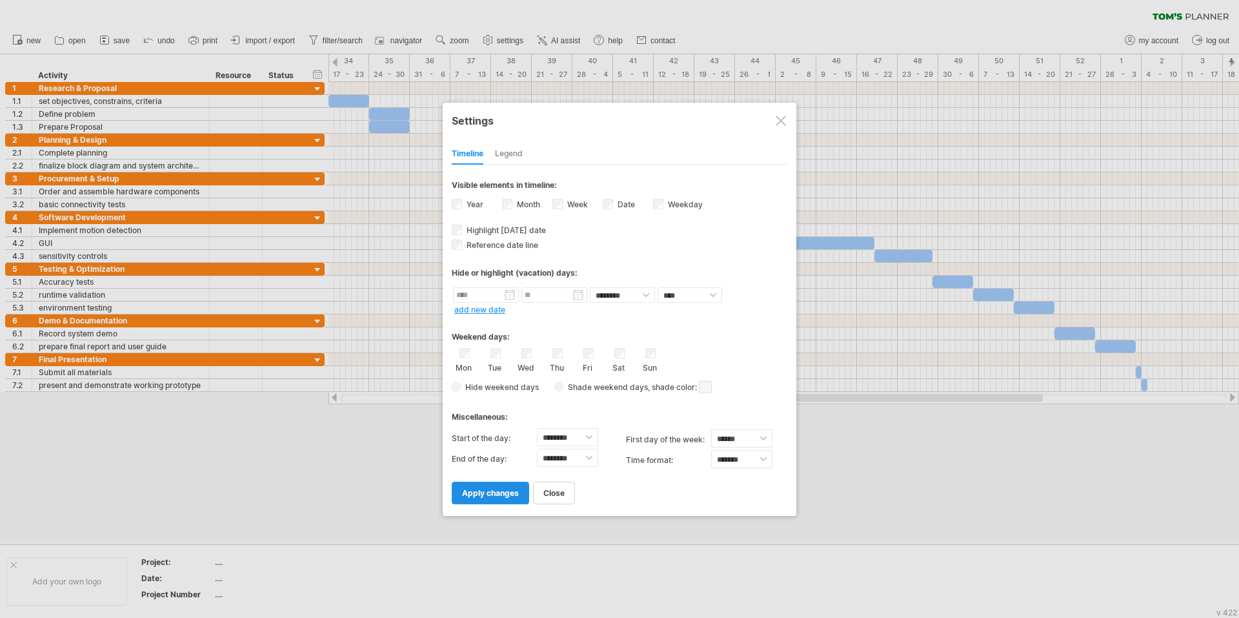
click at [510, 490] on span "apply changes" at bounding box center [490, 493] width 57 height 10
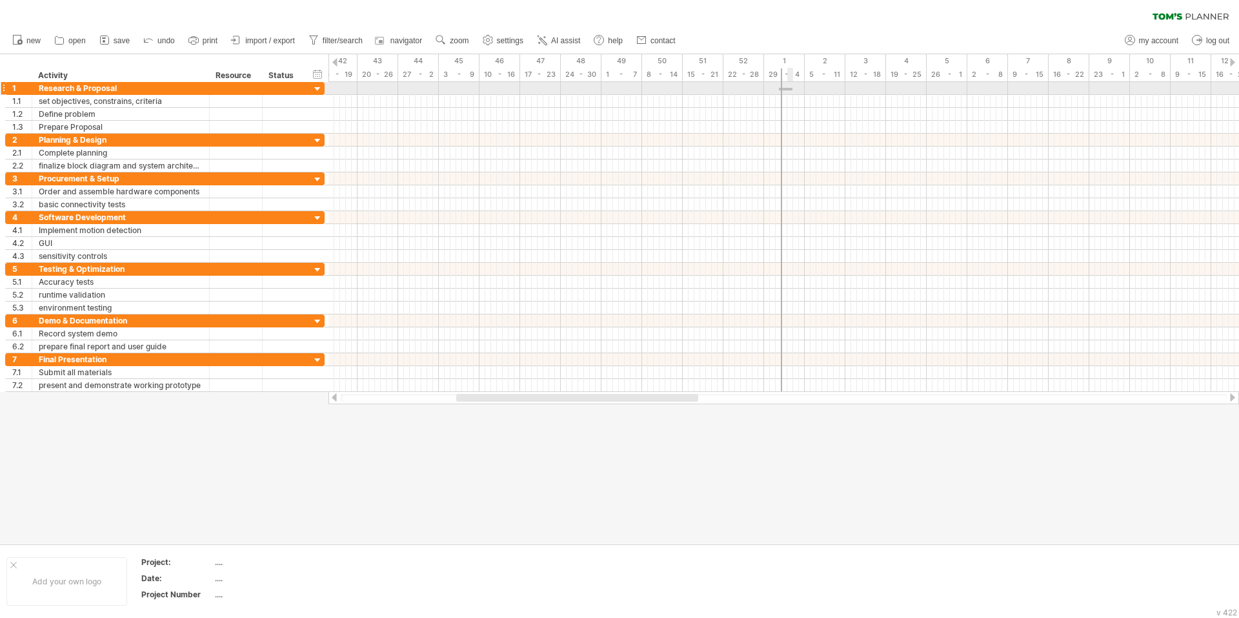
drag, startPoint x: 779, startPoint y: 88, endPoint x: 793, endPoint y: 90, distance: 14.4
click at [793, 90] on div at bounding box center [783, 88] width 910 height 13
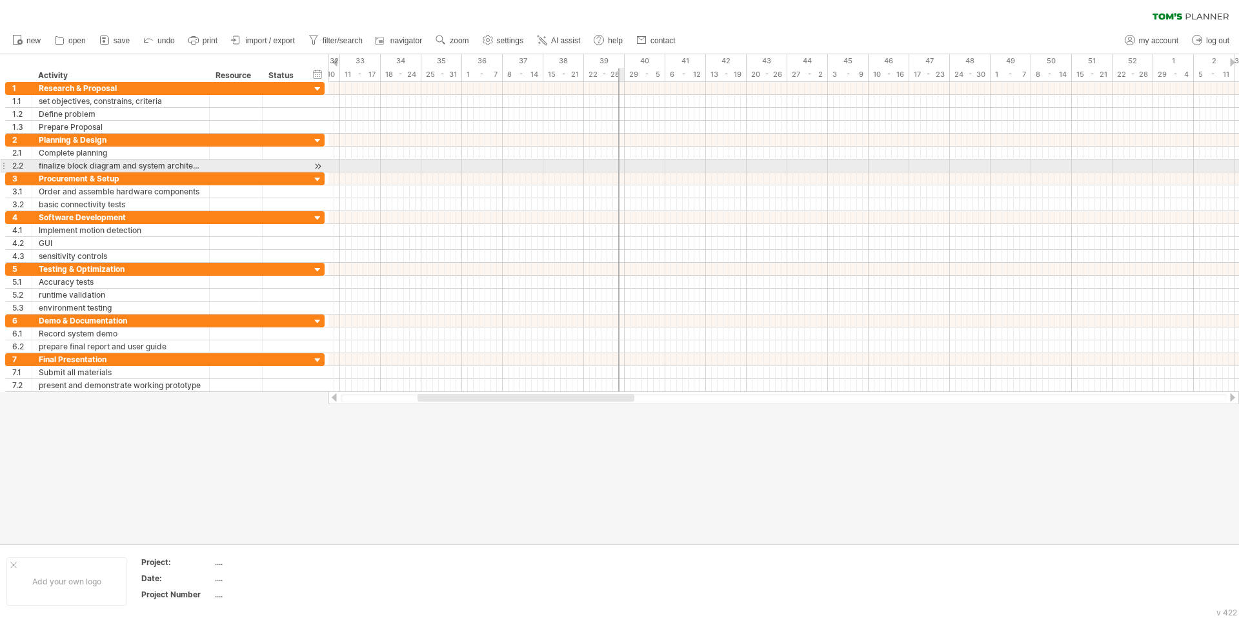
drag, startPoint x: 781, startPoint y: 94, endPoint x: 668, endPoint y: 171, distance: 136.6
click at [668, 171] on div "[DATE] [DATE]" at bounding box center [783, 237] width 910 height 310
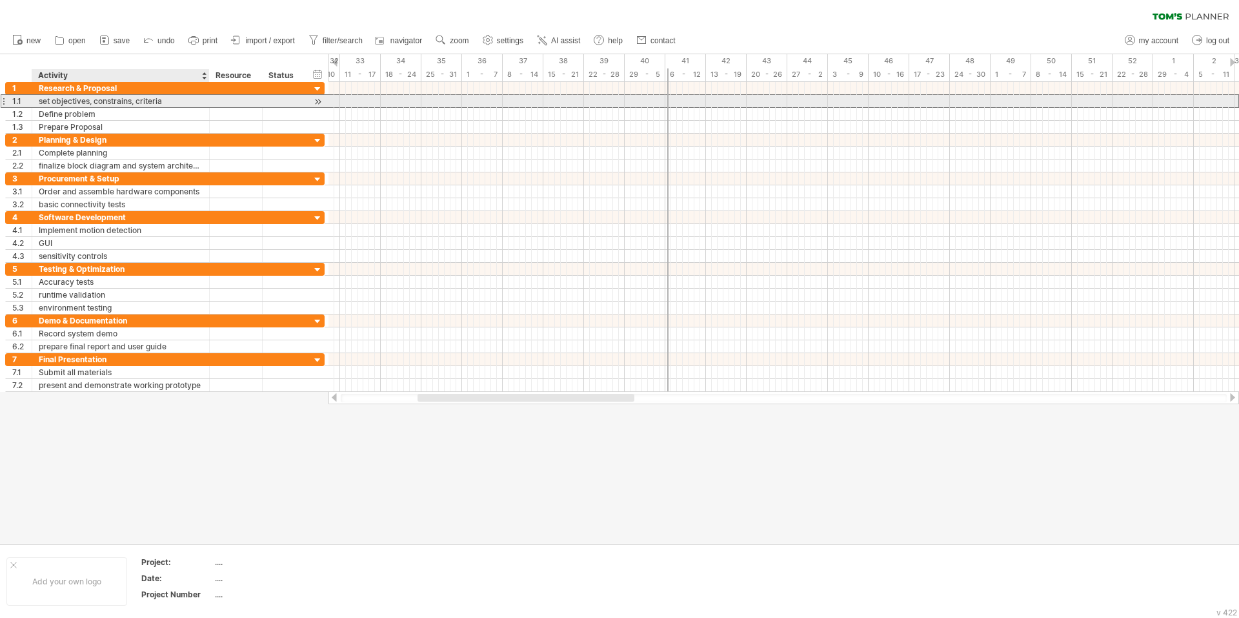
click at [134, 102] on div "set objectives, constrains, criteria" at bounding box center [121, 101] width 164 height 12
click at [0, 0] on input "**********" at bounding box center [0, 0] width 0 height 0
click at [238, 99] on div at bounding box center [235, 101] width 39 height 12
click at [238, 99] on input "text" at bounding box center [235, 101] width 39 height 12
click at [319, 103] on div at bounding box center [318, 102] width 12 height 14
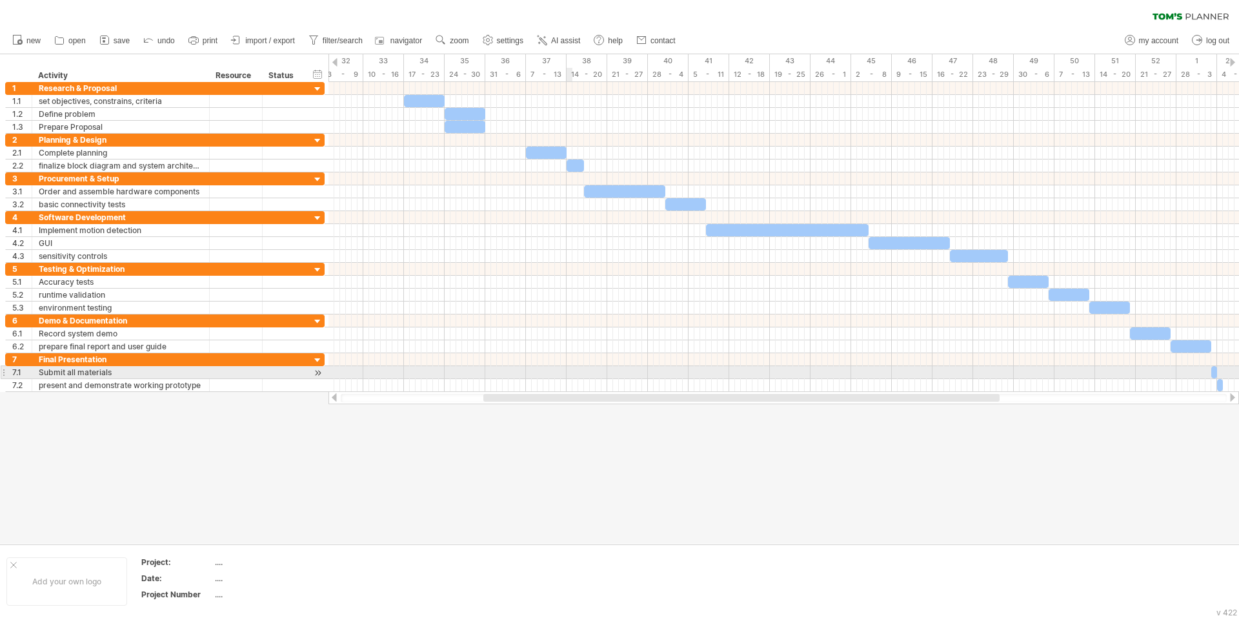
drag, startPoint x: 608, startPoint y: 396, endPoint x: 565, endPoint y: 370, distance: 50.7
click at [565, 370] on div "Trying to reach [DOMAIN_NAME] Connected again... 0% clear filter new 1" at bounding box center [619, 309] width 1239 height 618
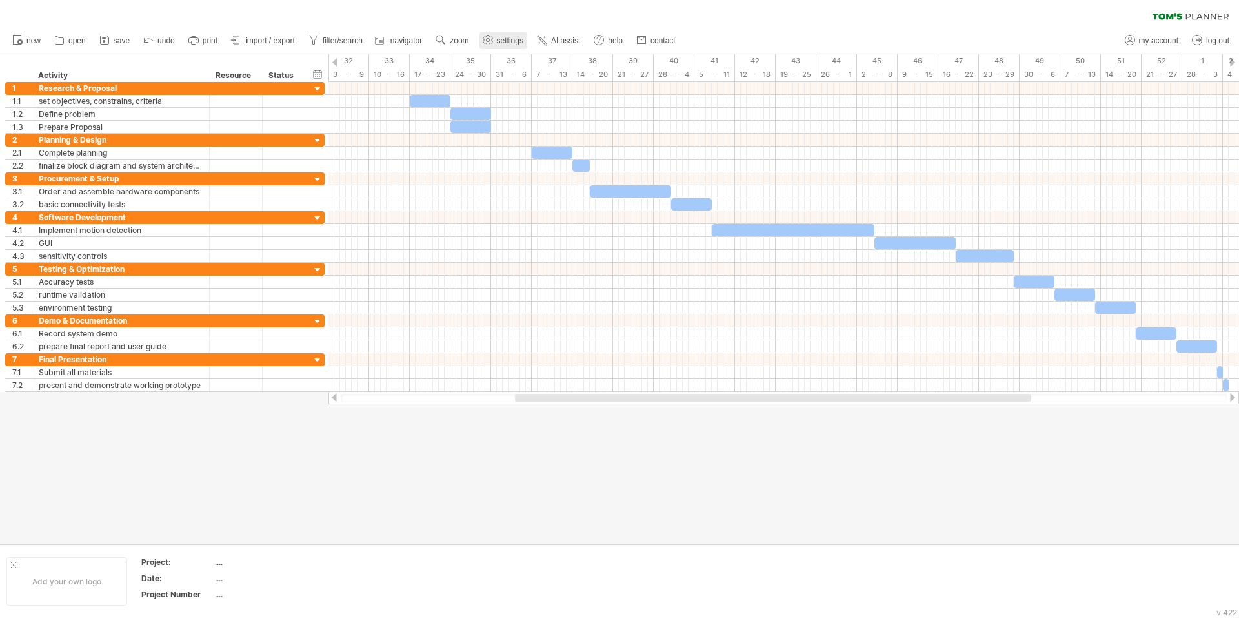
click at [503, 41] on span "settings" at bounding box center [510, 40] width 26 height 9
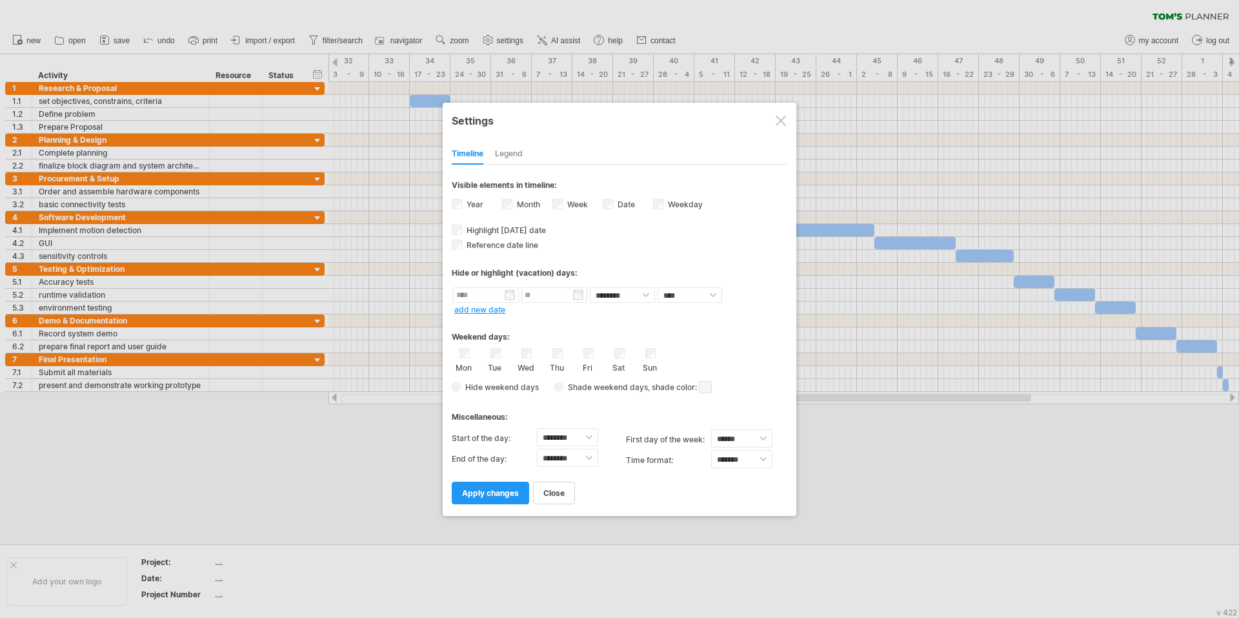
click at [507, 161] on div "Legend" at bounding box center [509, 154] width 28 height 21
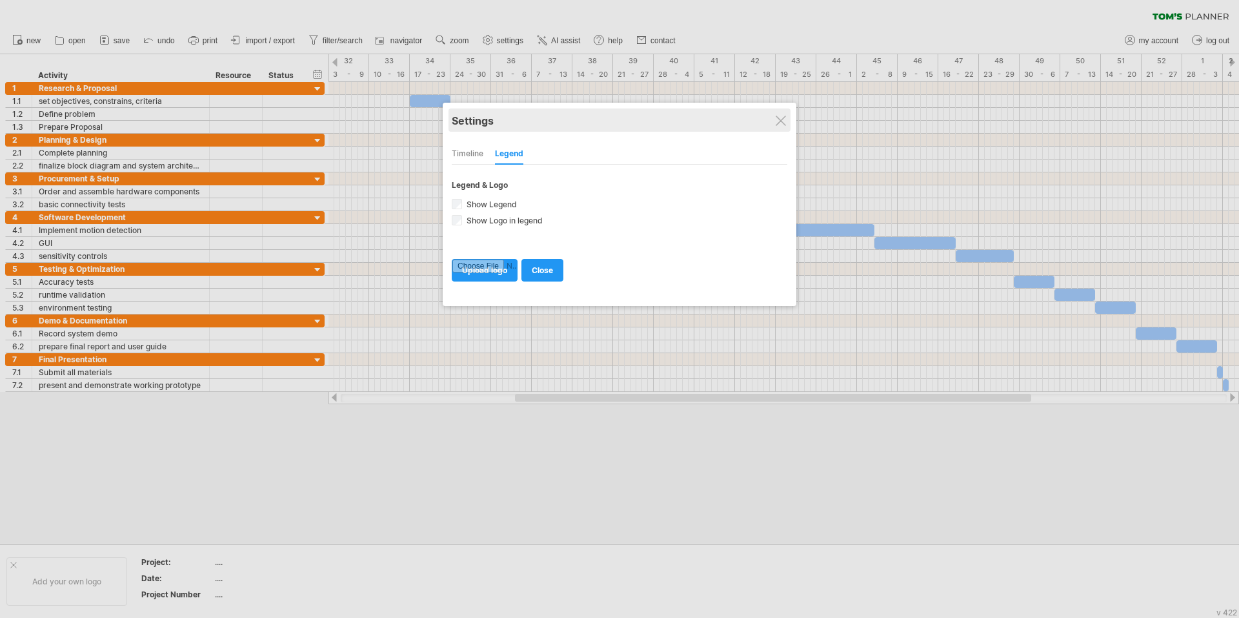
click at [774, 121] on div "Settings" at bounding box center [620, 119] width 336 height 23
click at [781, 114] on div "Settings" at bounding box center [620, 119] width 336 height 23
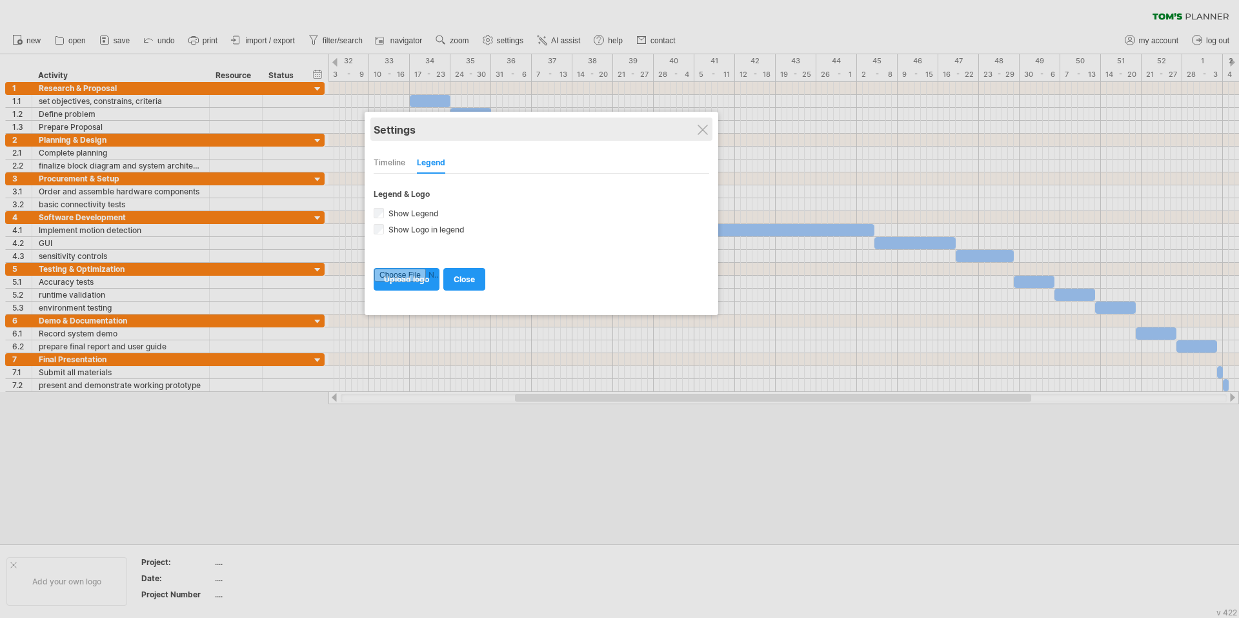
drag, startPoint x: 782, startPoint y: 126, endPoint x: 716, endPoint y: 140, distance: 67.2
click at [709, 140] on div "Settings" at bounding box center [542, 128] width 336 height 23
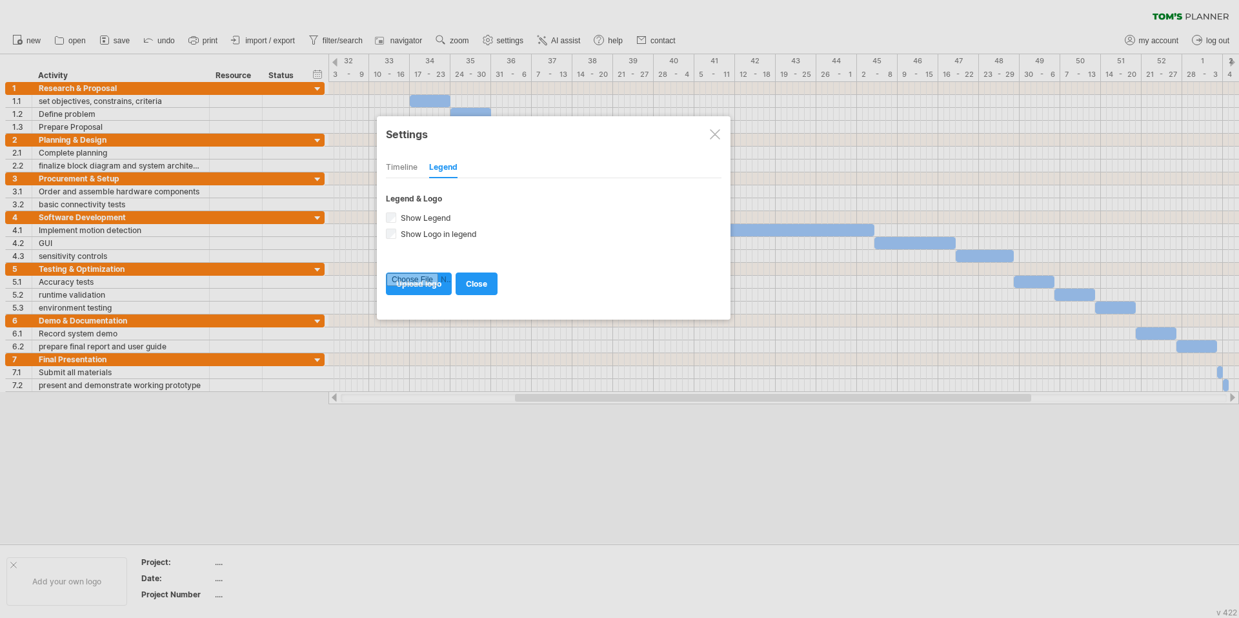
click at [399, 167] on div "Timeline" at bounding box center [402, 167] width 32 height 21
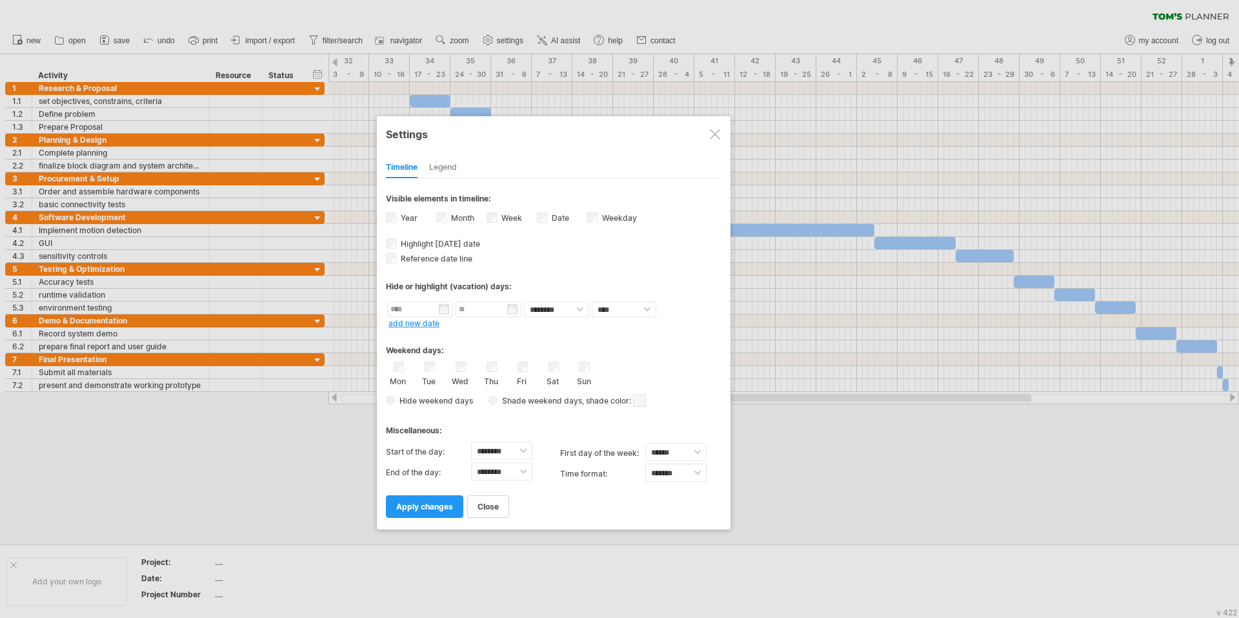
click at [639, 403] on span at bounding box center [639, 400] width 13 height 12
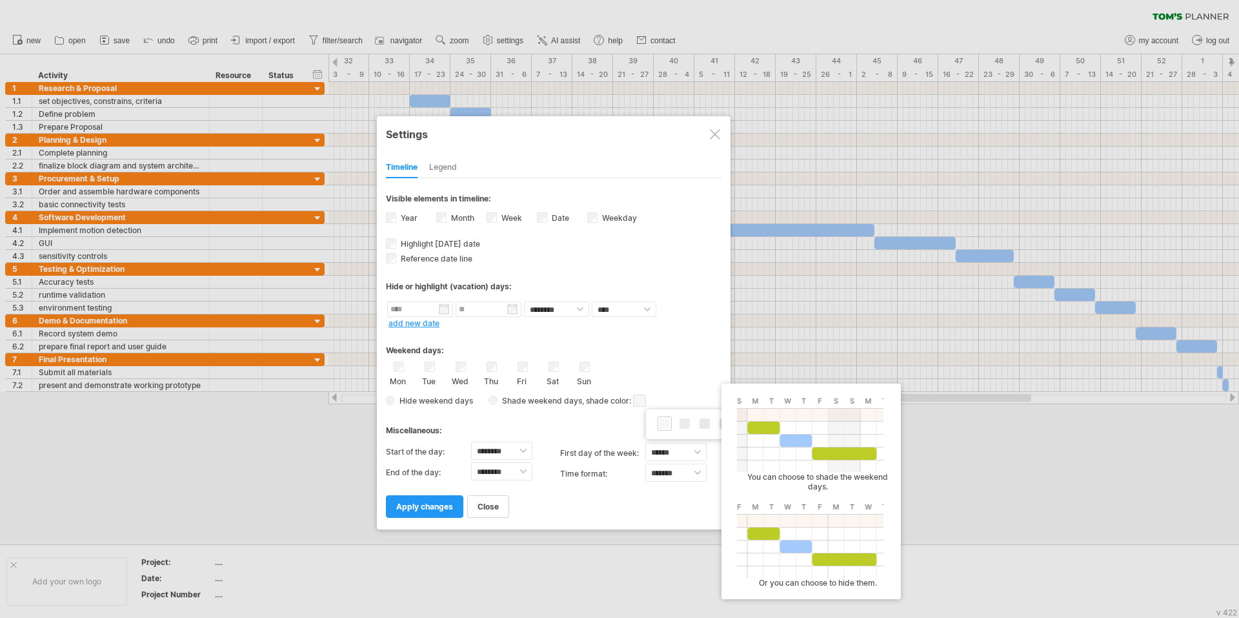
click at [664, 394] on div "Hide weekend days Shade weekend days , shade color: You can choose to shade the…" at bounding box center [554, 400] width 336 height 19
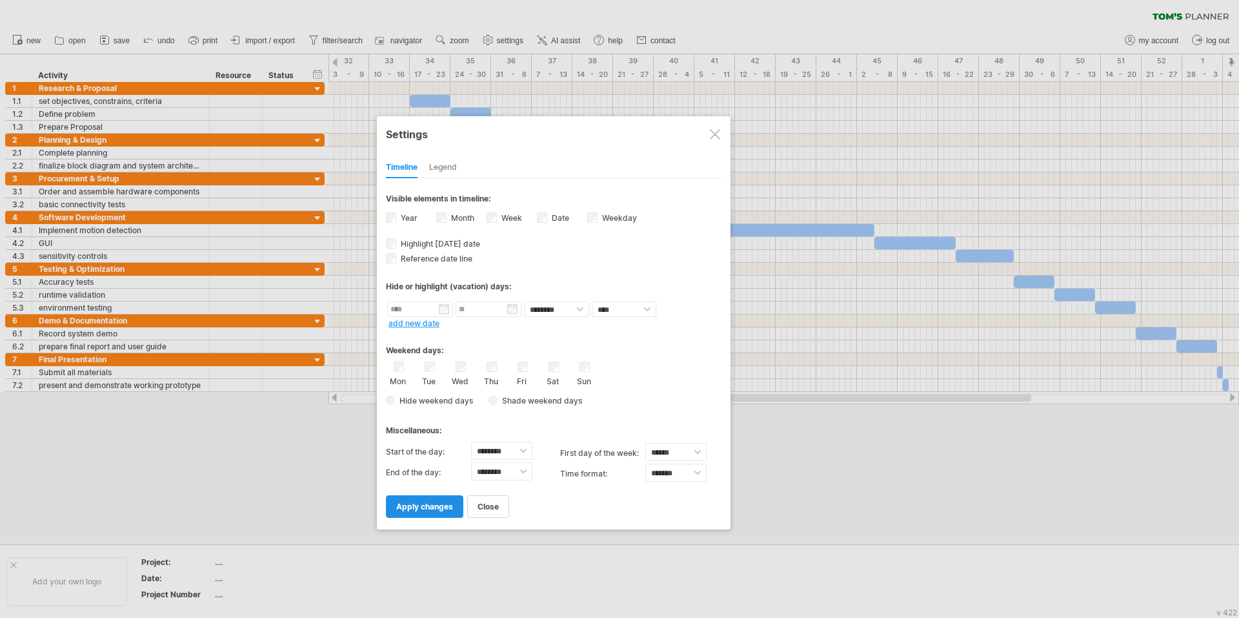
click at [428, 505] on span "apply changes" at bounding box center [424, 506] width 57 height 10
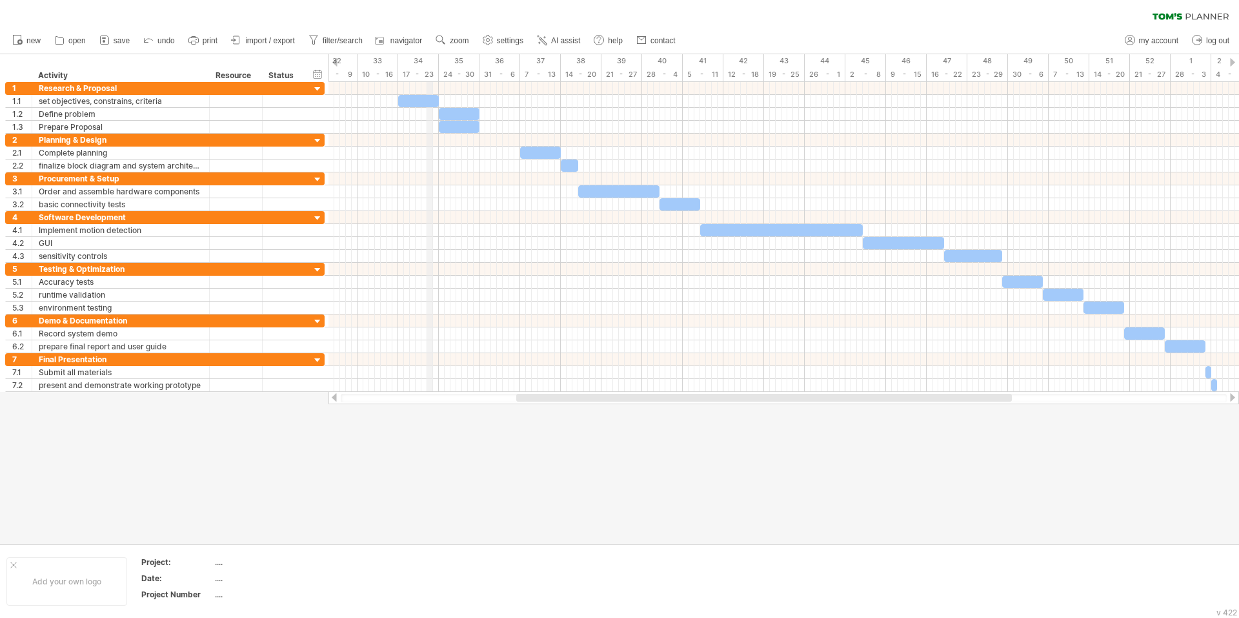
drag, startPoint x: 439, startPoint y: 61, endPoint x: 427, endPoint y: 67, distance: 14.2
click at [427, 67] on div "34" at bounding box center [418, 61] width 41 height 14
click at [454, 80] on div "timeline settings" at bounding box center [480, 84] width 95 height 21
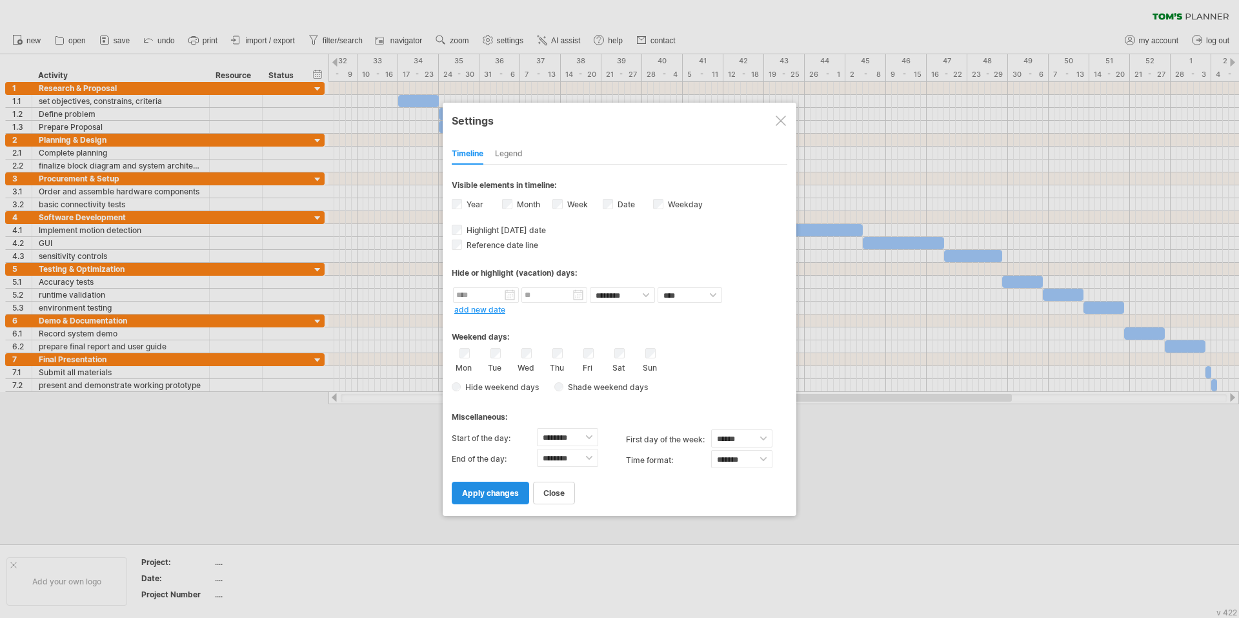
click at [494, 493] on span "apply changes" at bounding box center [490, 493] width 57 height 10
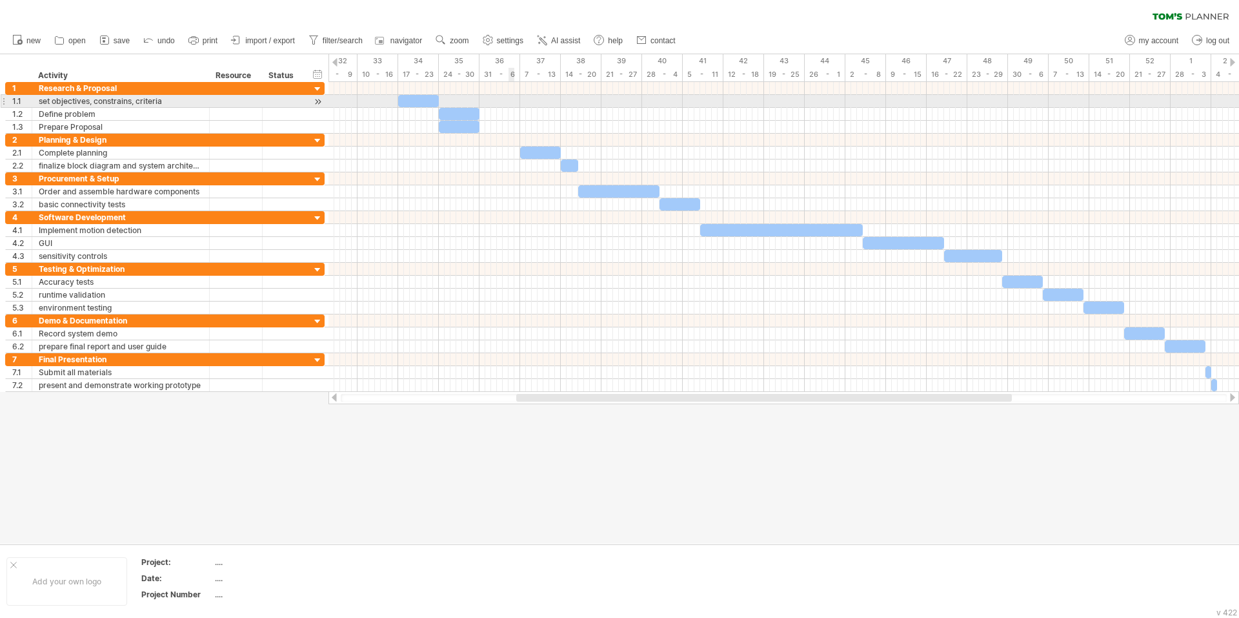
click at [510, 106] on div at bounding box center [783, 101] width 910 height 13
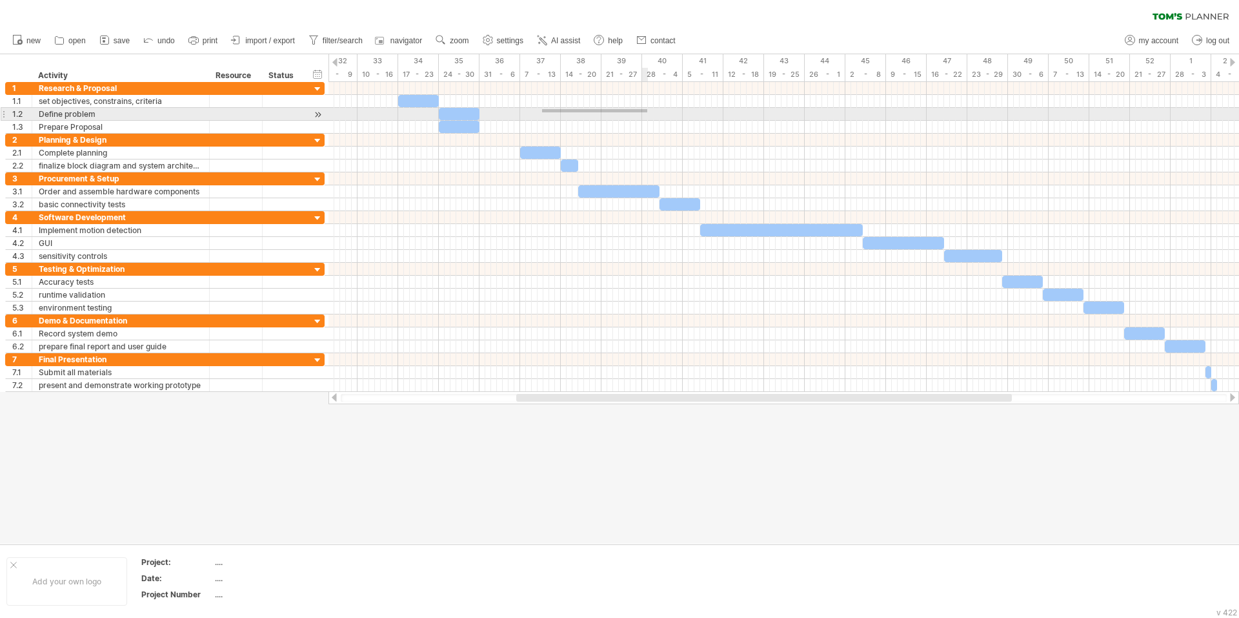
drag, startPoint x: 542, startPoint y: 109, endPoint x: 647, endPoint y: 112, distance: 105.2
click at [647, 112] on div at bounding box center [783, 114] width 910 height 13
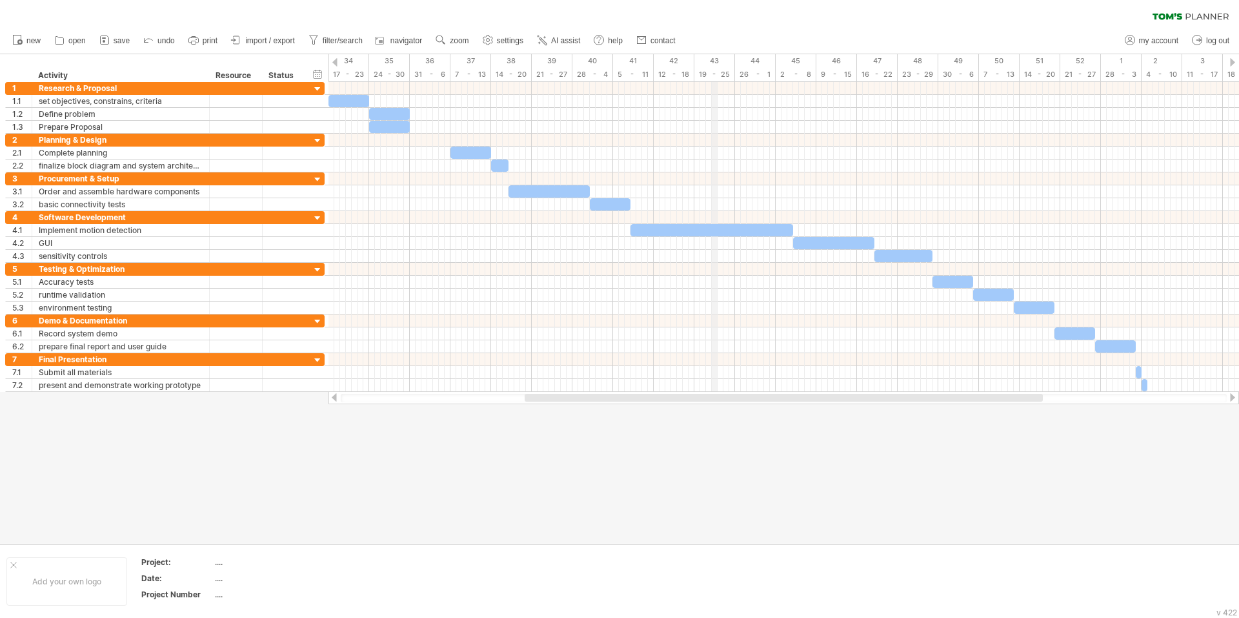
drag, startPoint x: 783, startPoint y: 61, endPoint x: 716, endPoint y: 65, distance: 67.9
click at [716, 65] on div "43" at bounding box center [714, 61] width 41 height 14
click at [408, 75] on div "timeline settings" at bounding box center [441, 78] width 95 height 21
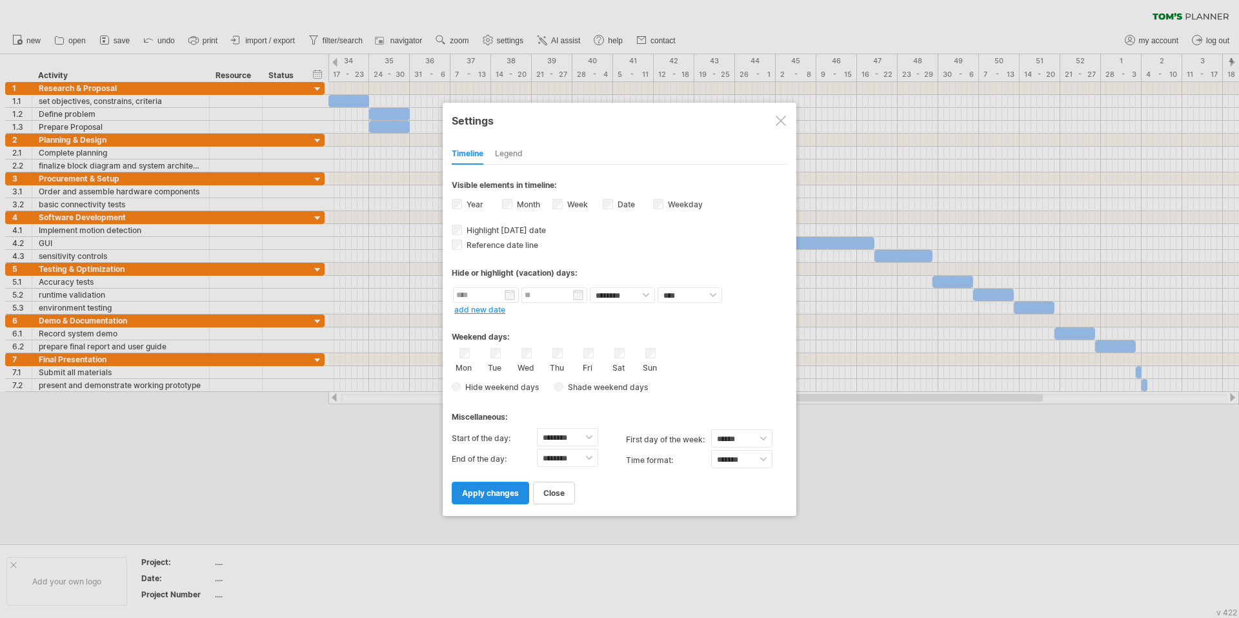
click at [510, 489] on span "apply changes" at bounding box center [490, 493] width 57 height 10
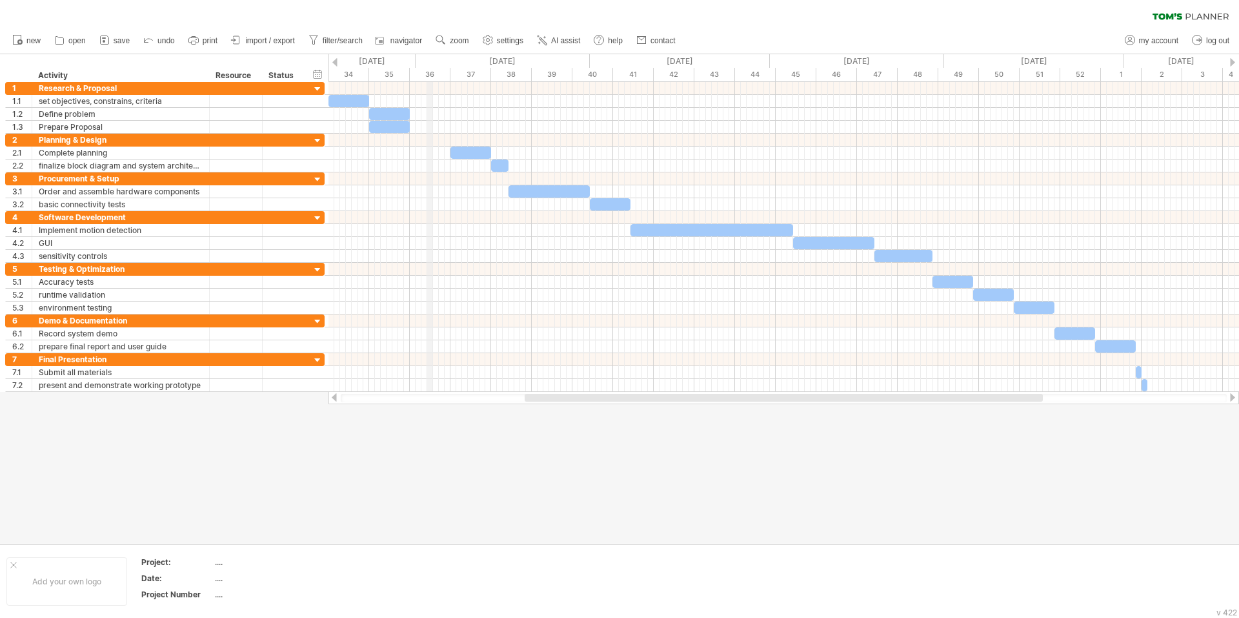
click at [428, 66] on div "[DATE]" at bounding box center [503, 61] width 174 height 14
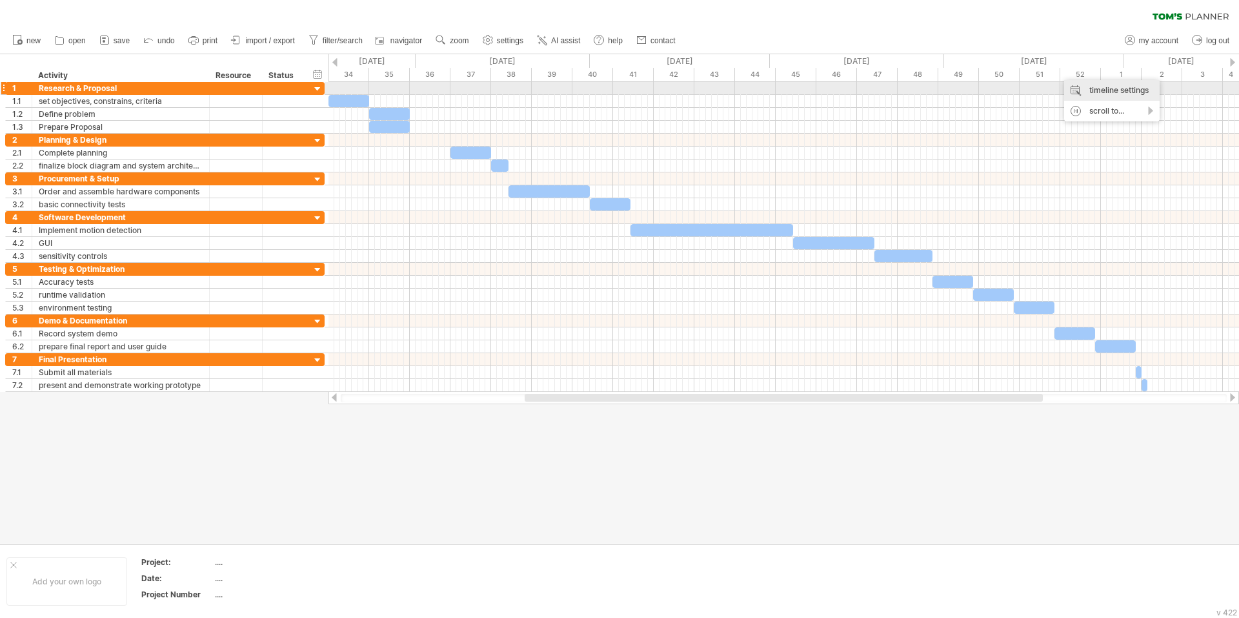
click at [1078, 92] on div "timeline settings" at bounding box center [1111, 90] width 95 height 21
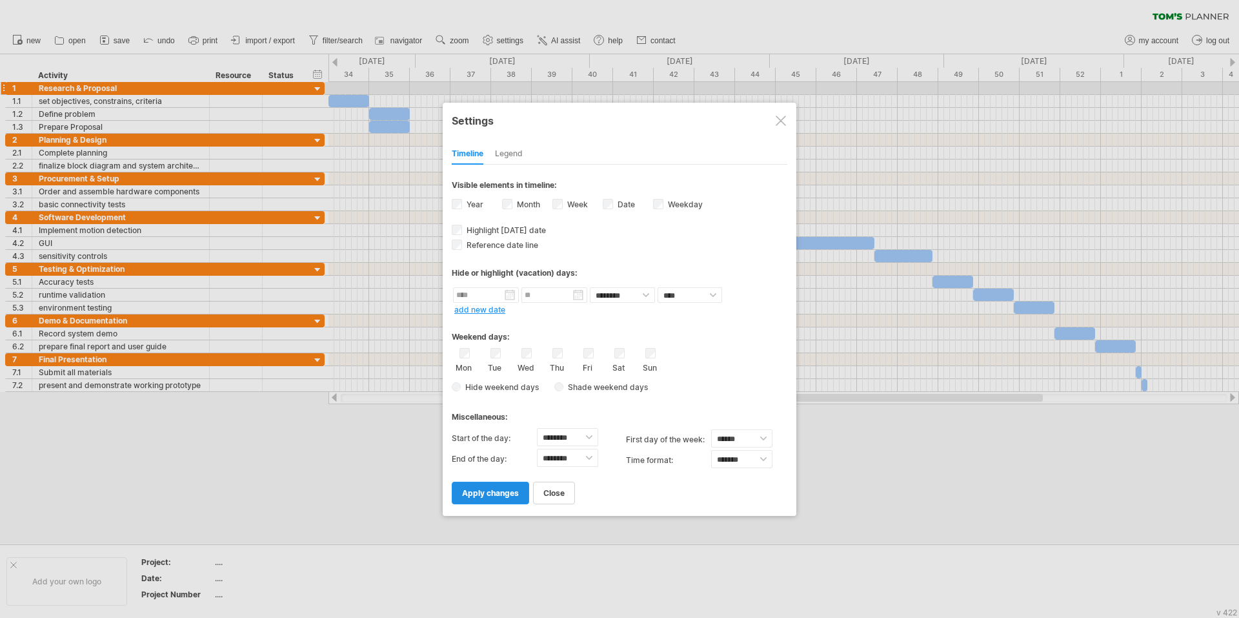
click at [501, 487] on link "apply changes" at bounding box center [490, 492] width 77 height 23
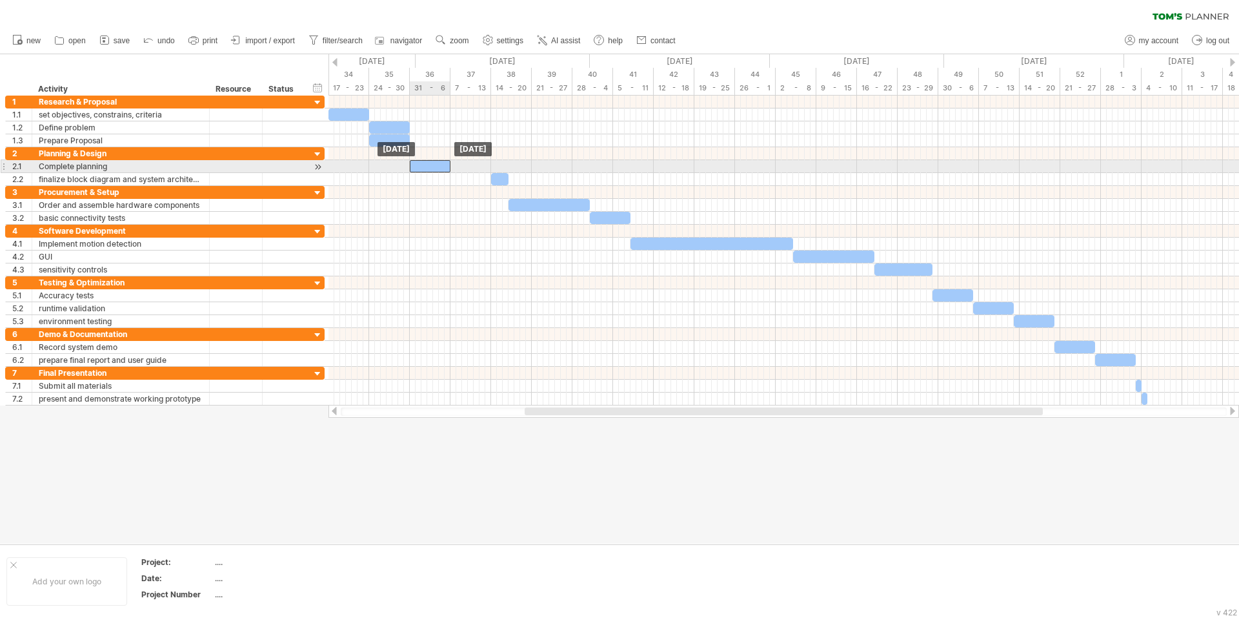
drag, startPoint x: 476, startPoint y: 164, endPoint x: 436, endPoint y: 163, distance: 40.7
click at [436, 163] on div at bounding box center [430, 166] width 41 height 12
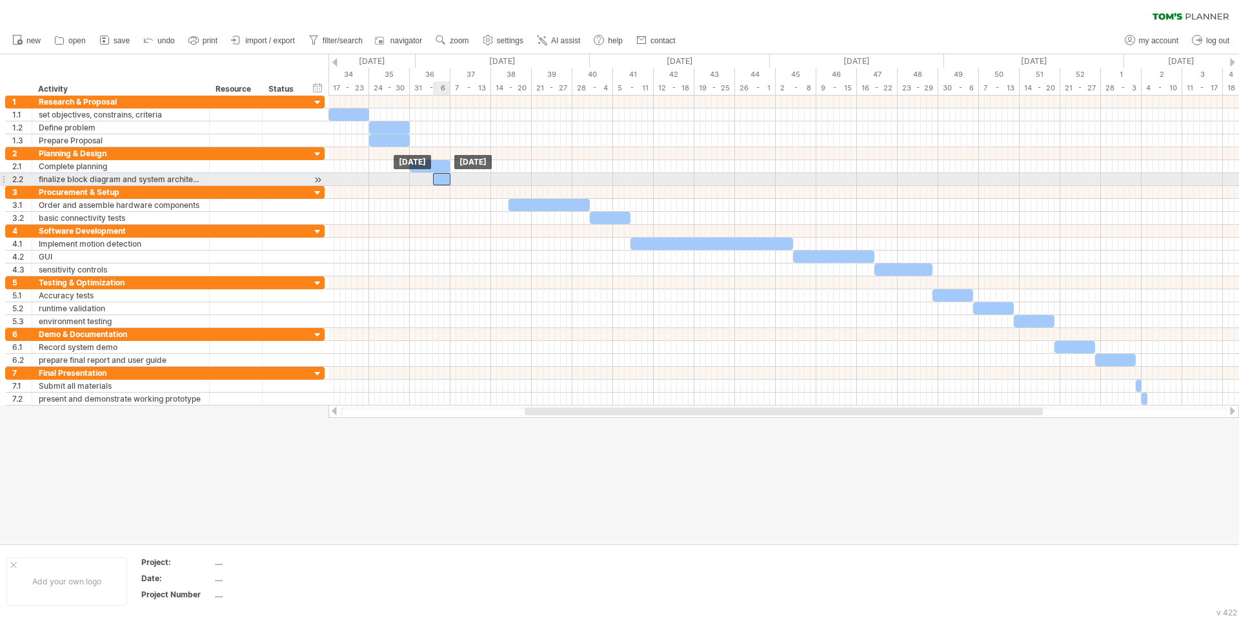
drag, startPoint x: 497, startPoint y: 179, endPoint x: 439, endPoint y: 178, distance: 58.1
click at [439, 178] on div at bounding box center [441, 179] width 17 height 12
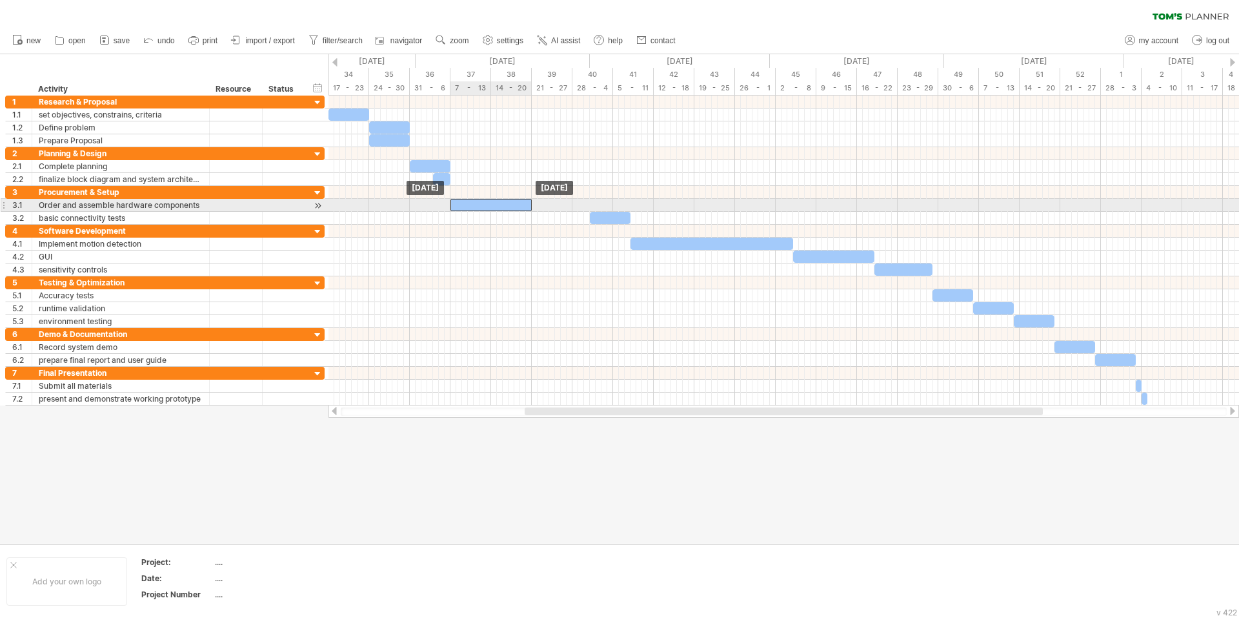
drag, startPoint x: 547, startPoint y: 206, endPoint x: 488, endPoint y: 206, distance: 58.1
click at [488, 206] on div at bounding box center [490, 205] width 81 height 12
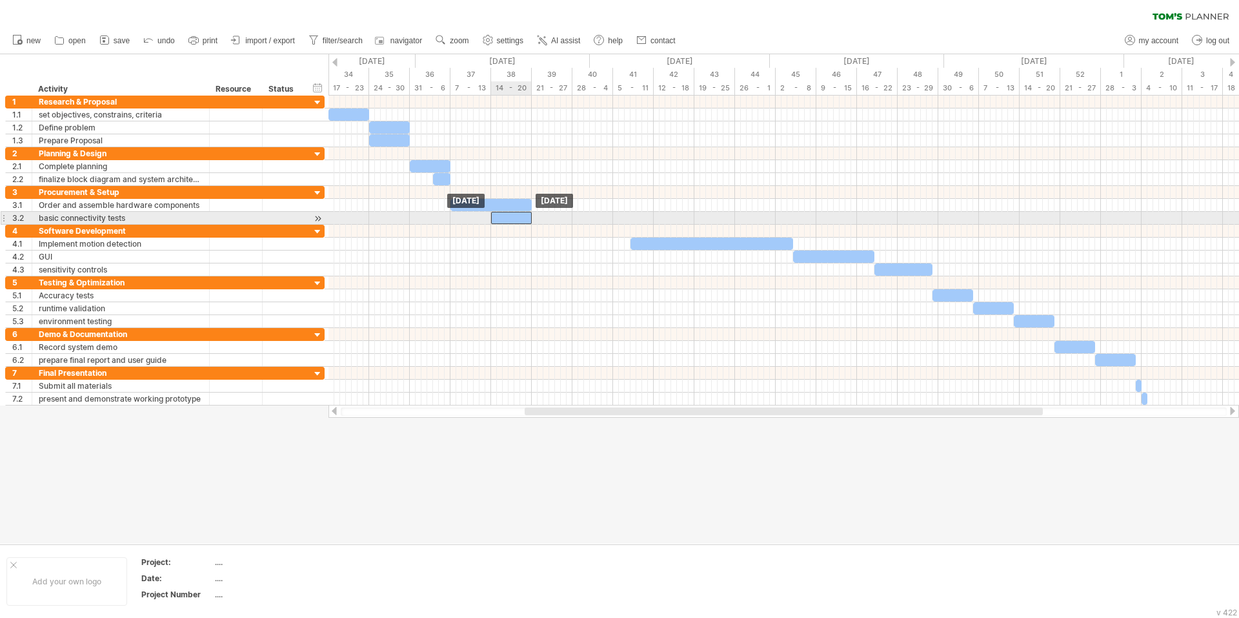
drag, startPoint x: 610, startPoint y: 216, endPoint x: 514, endPoint y: 214, distance: 96.8
click at [514, 214] on div at bounding box center [511, 218] width 41 height 12
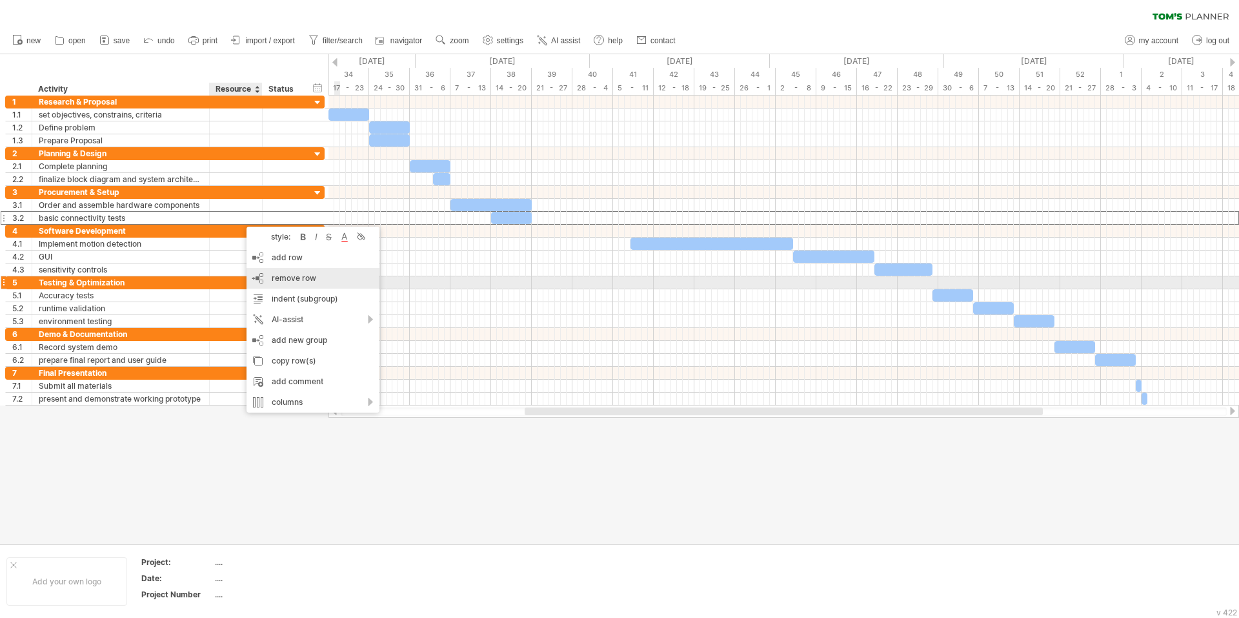
click at [299, 279] on span "remove row" at bounding box center [294, 278] width 45 height 10
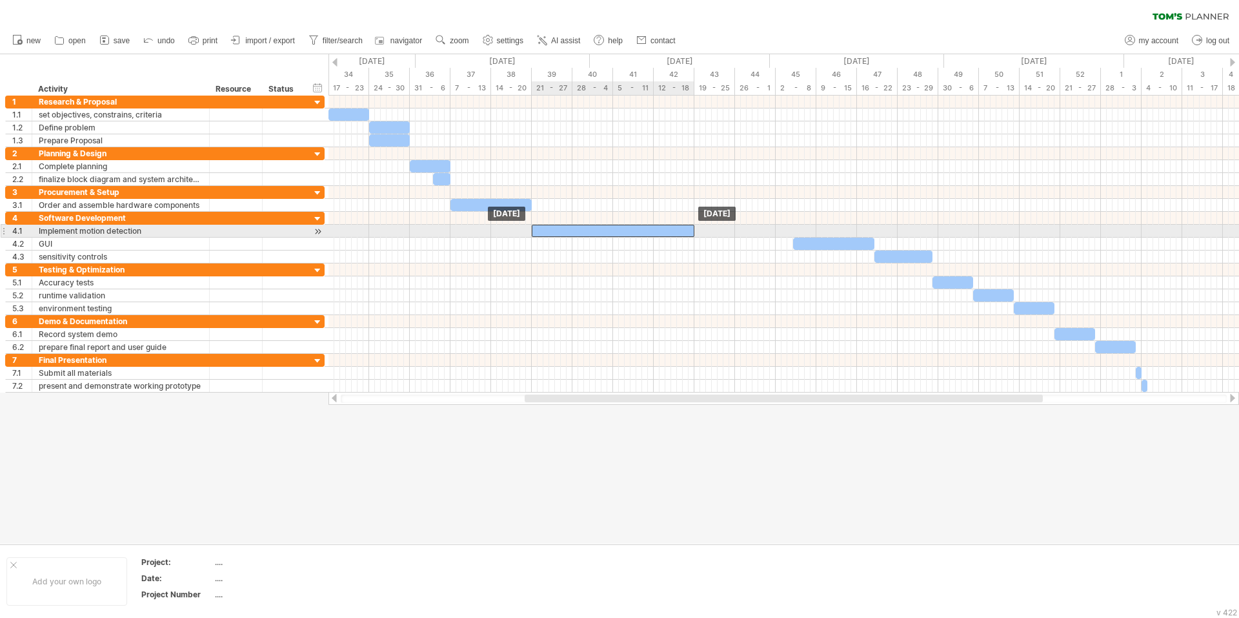
drag, startPoint x: 661, startPoint y: 234, endPoint x: 576, endPoint y: 235, distance: 85.2
click at [576, 235] on div at bounding box center [613, 231] width 163 height 12
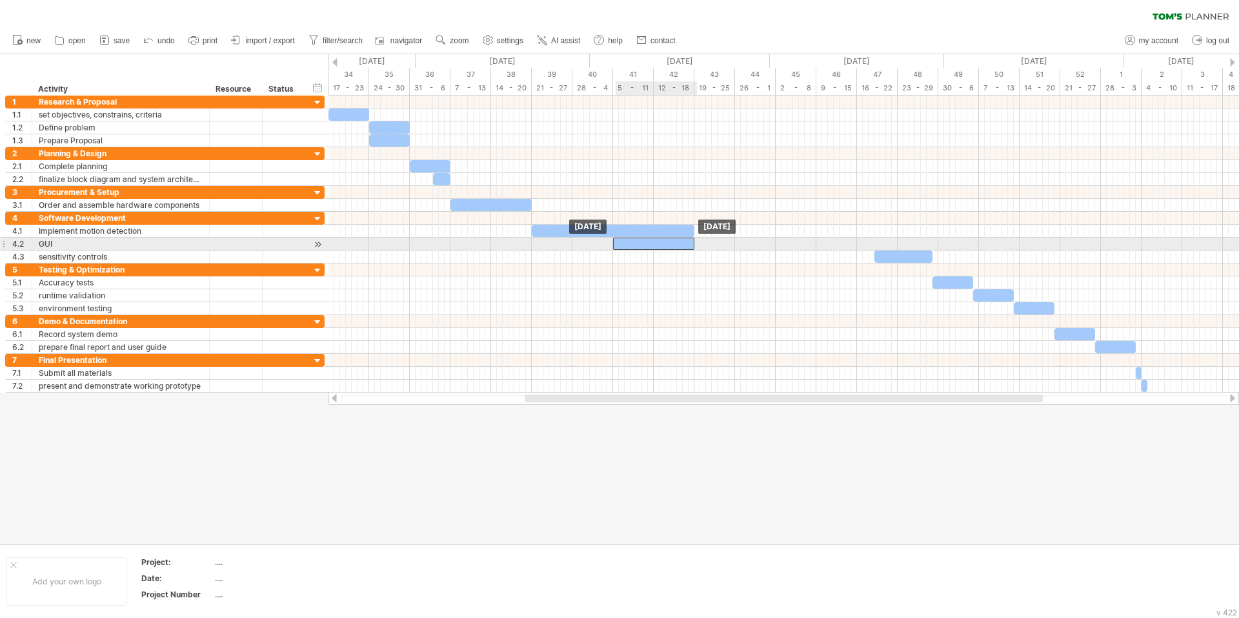
drag, startPoint x: 803, startPoint y: 243, endPoint x: 625, endPoint y: 240, distance: 178.8
click at [625, 240] on div at bounding box center [653, 243] width 81 height 12
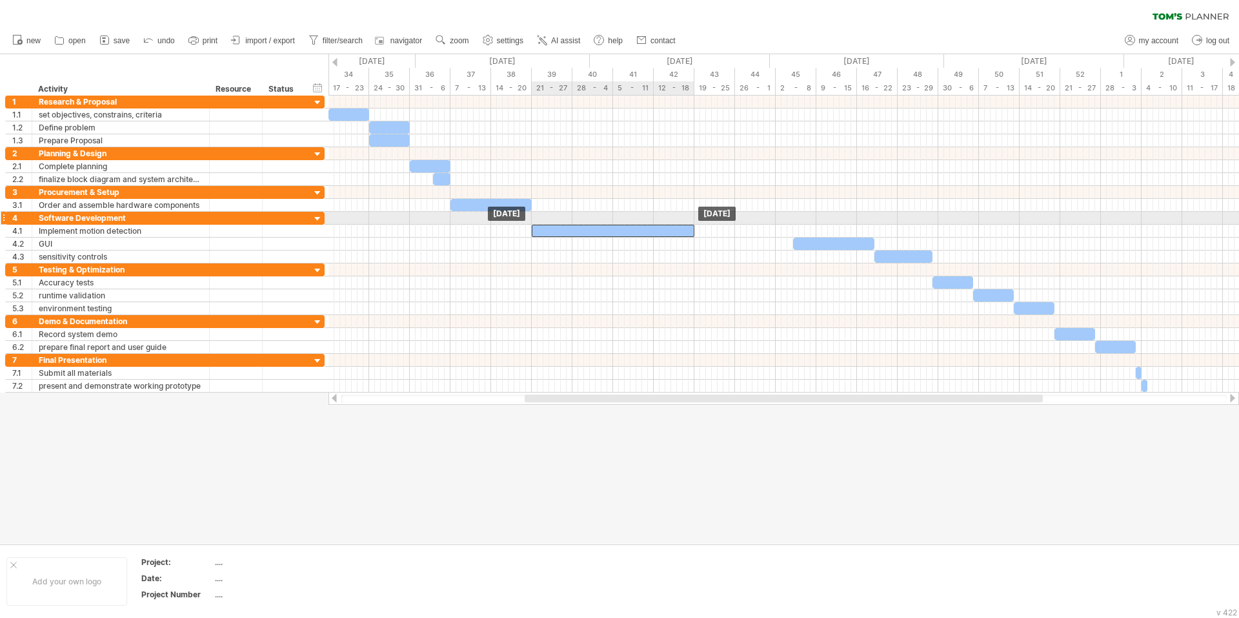
drag, startPoint x: 662, startPoint y: 227, endPoint x: 563, endPoint y: 224, distance: 99.4
click at [563, 224] on div "[DATE] [DATE]" at bounding box center [783, 243] width 910 height 297
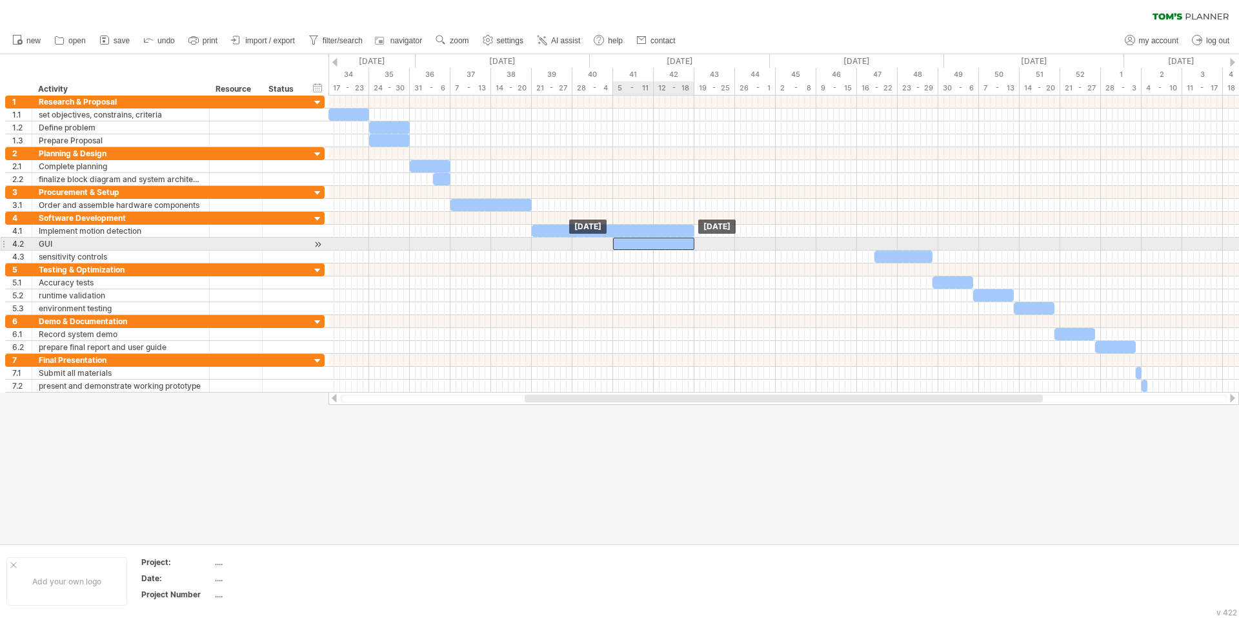
drag, startPoint x: 841, startPoint y: 243, endPoint x: 661, endPoint y: 243, distance: 180.0
click at [661, 243] on div at bounding box center [653, 243] width 81 height 12
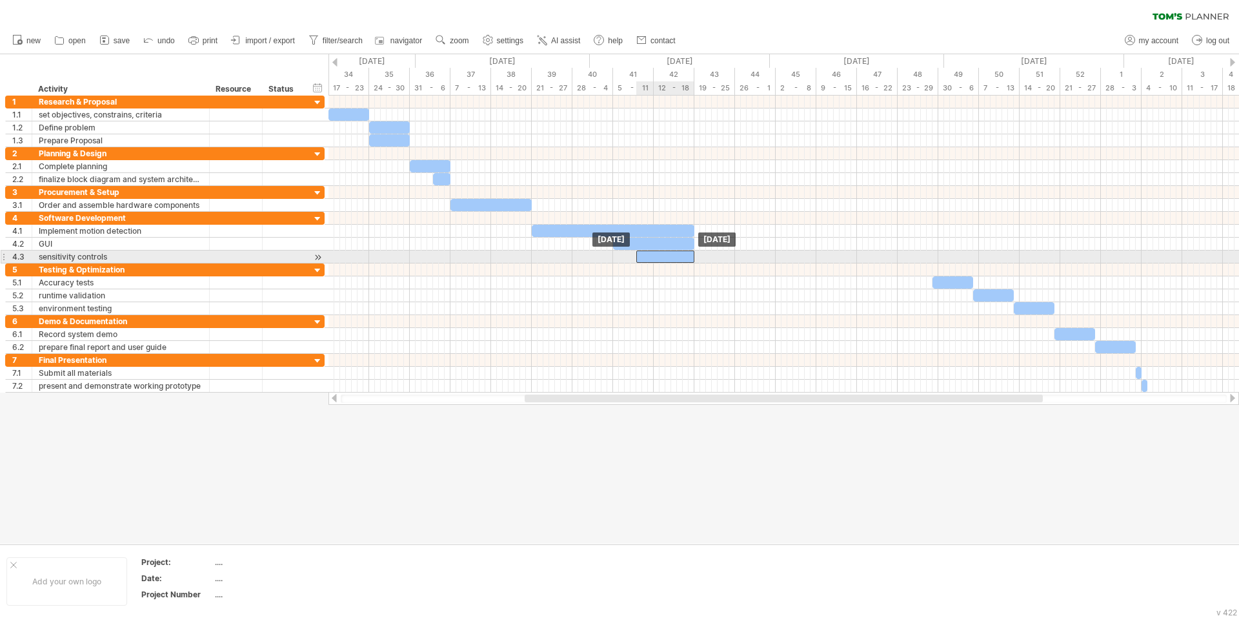
drag, startPoint x: 896, startPoint y: 257, endPoint x: 657, endPoint y: 251, distance: 238.8
click at [657, 251] on div at bounding box center [665, 256] width 58 height 12
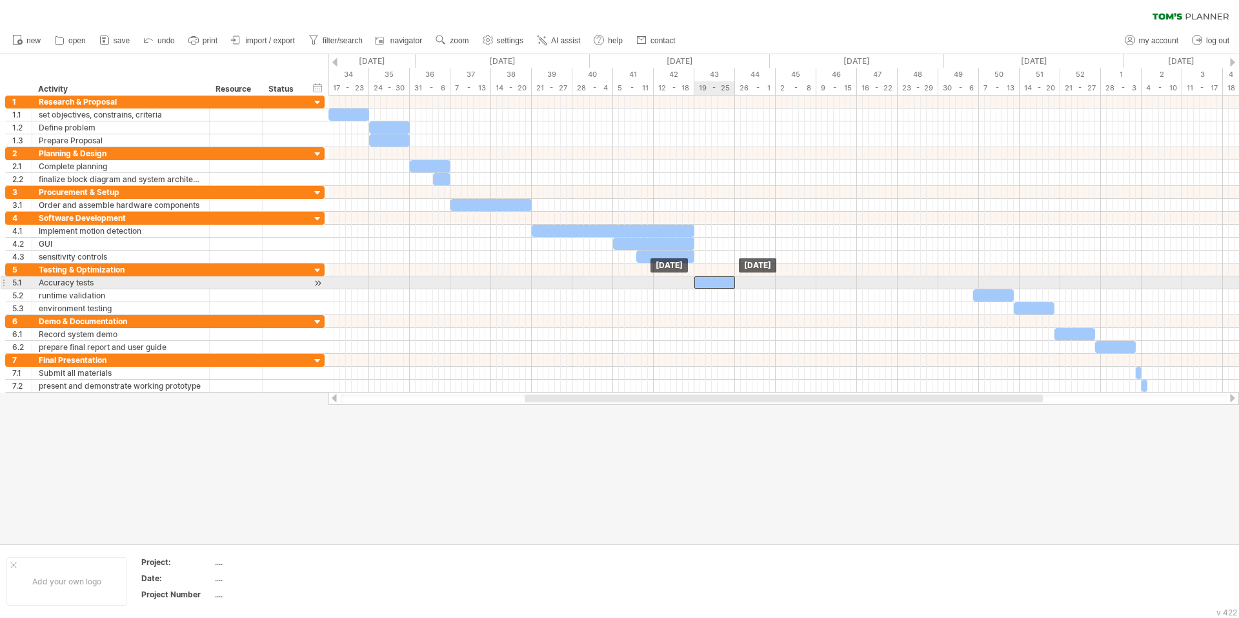
drag, startPoint x: 949, startPoint y: 279, endPoint x: 710, endPoint y: 278, distance: 238.1
click at [710, 278] on div at bounding box center [714, 282] width 41 height 12
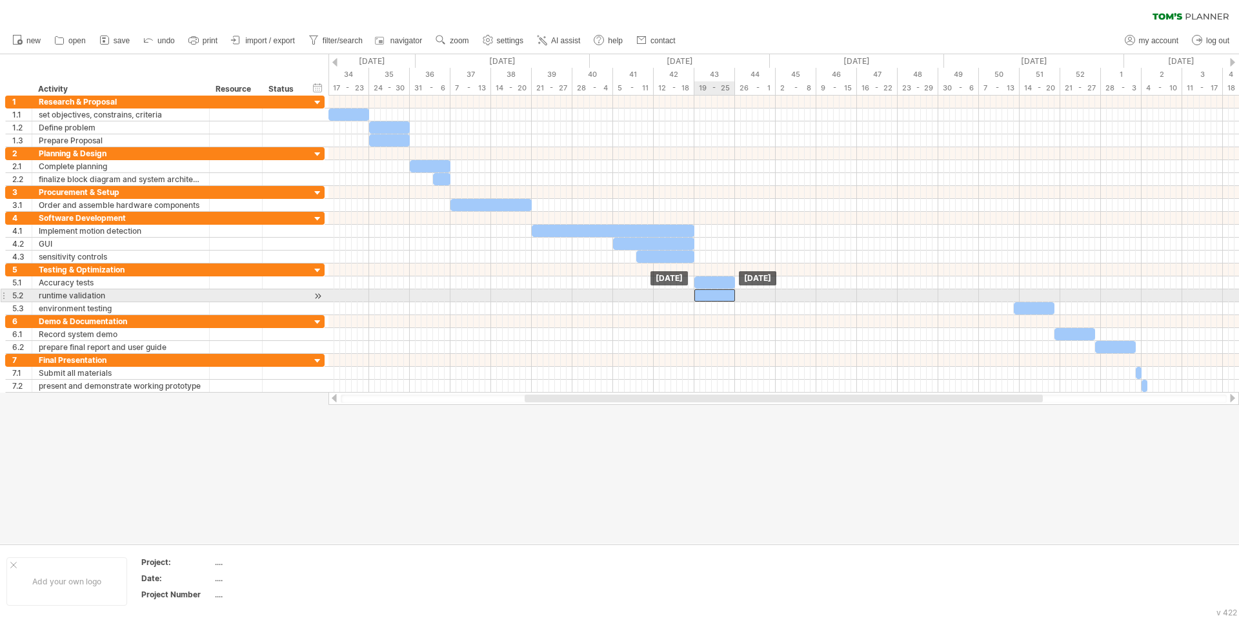
drag, startPoint x: 1003, startPoint y: 297, endPoint x: 725, endPoint y: 292, distance: 278.2
click at [725, 292] on div at bounding box center [714, 295] width 41 height 12
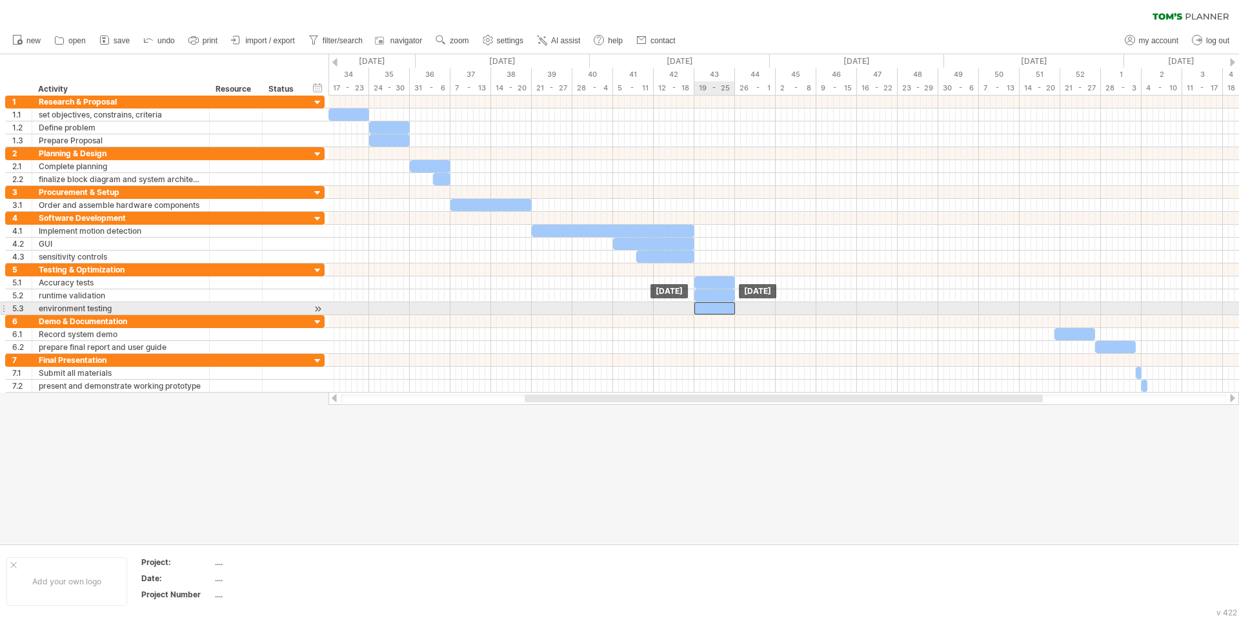
drag, startPoint x: 1022, startPoint y: 307, endPoint x: 701, endPoint y: 306, distance: 320.7
click at [701, 306] on div at bounding box center [714, 308] width 41 height 12
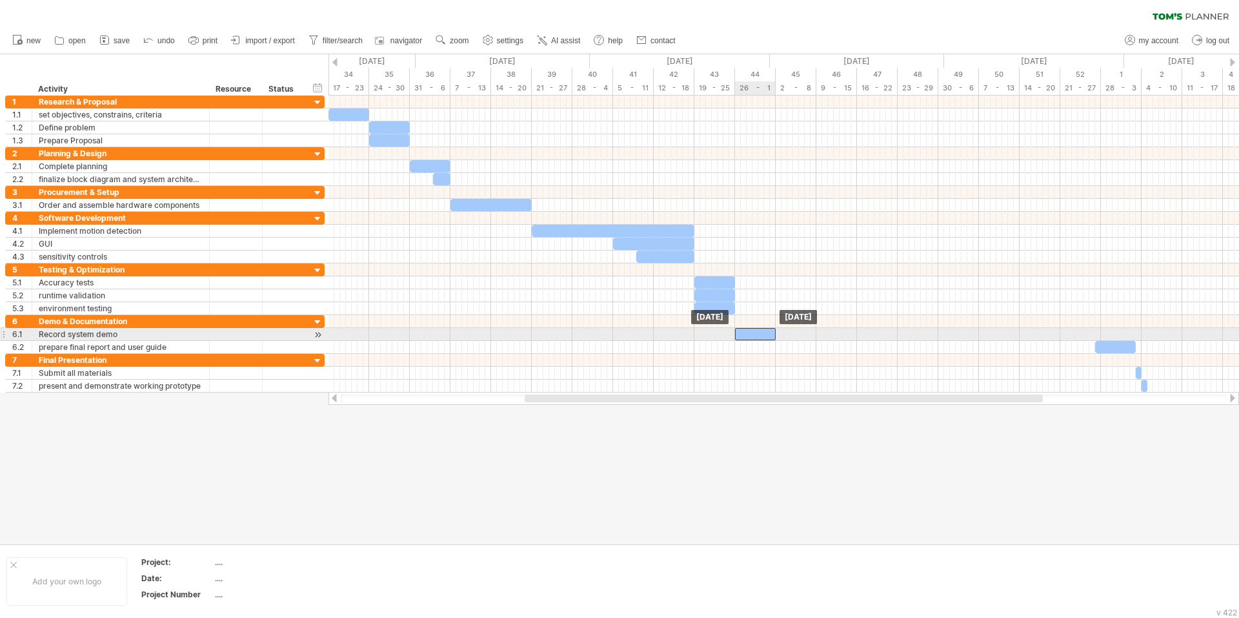
drag, startPoint x: 1076, startPoint y: 333, endPoint x: 758, endPoint y: 335, distance: 318.8
click at [758, 335] on div at bounding box center [755, 334] width 41 height 12
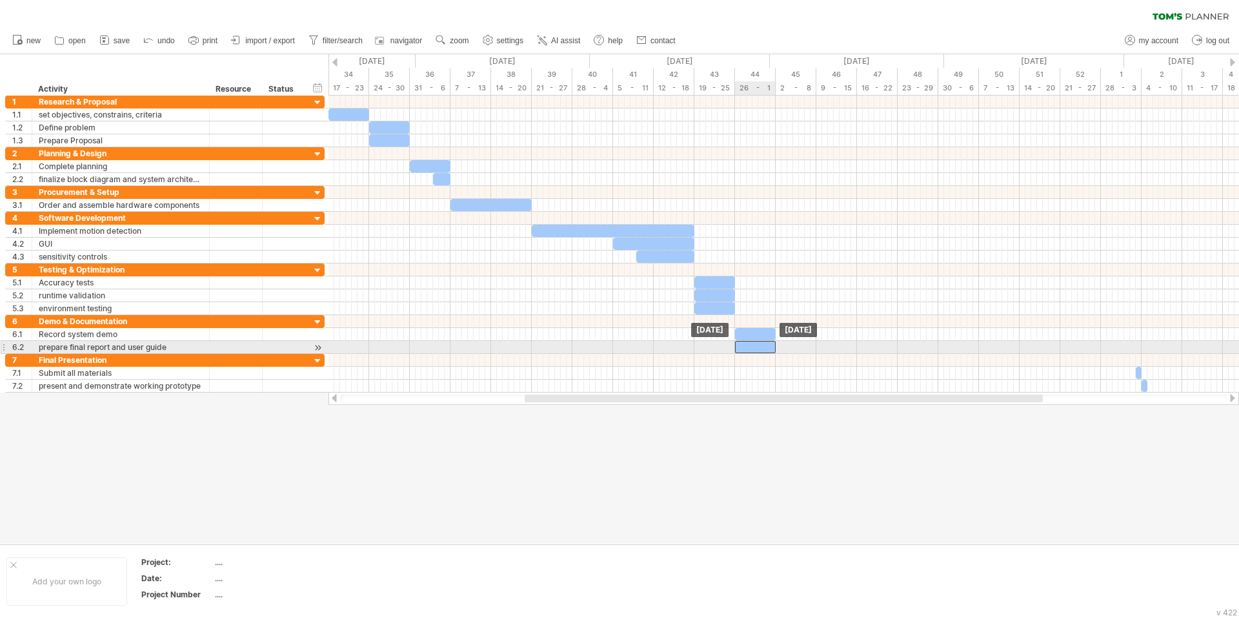
drag, startPoint x: 1120, startPoint y: 347, endPoint x: 759, endPoint y: 345, distance: 360.1
click at [759, 345] on div at bounding box center [755, 347] width 41 height 12
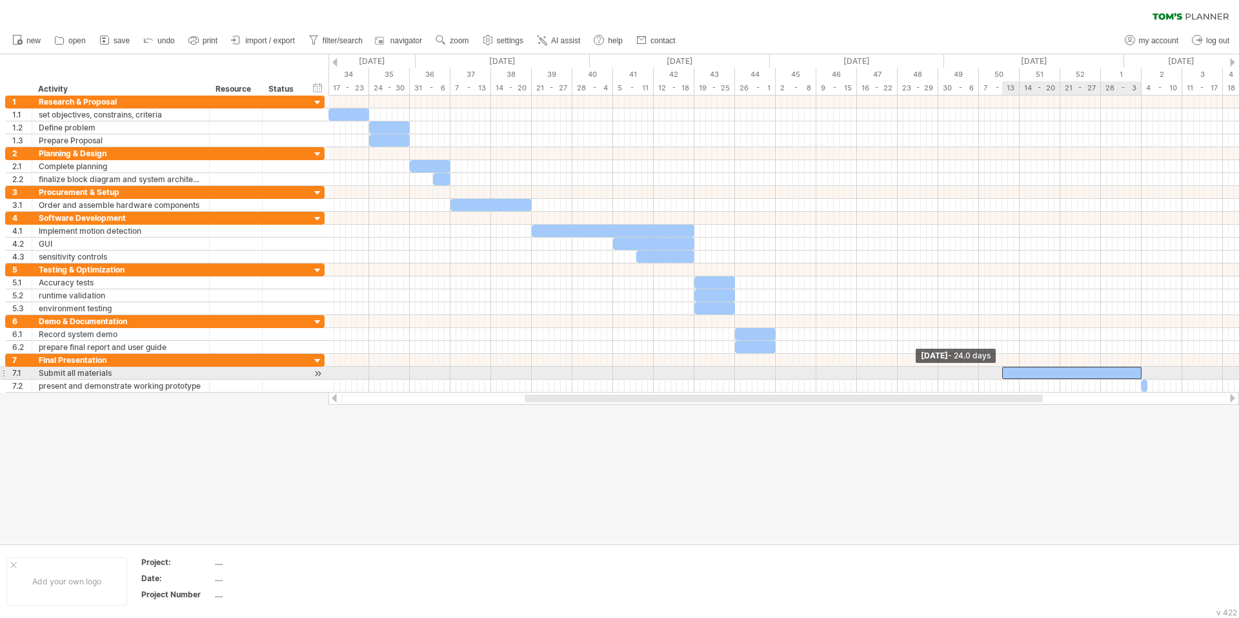
drag, startPoint x: 1138, startPoint y: 373, endPoint x: 1004, endPoint y: 368, distance: 133.6
click at [1004, 368] on span at bounding box center [1002, 373] width 5 height 12
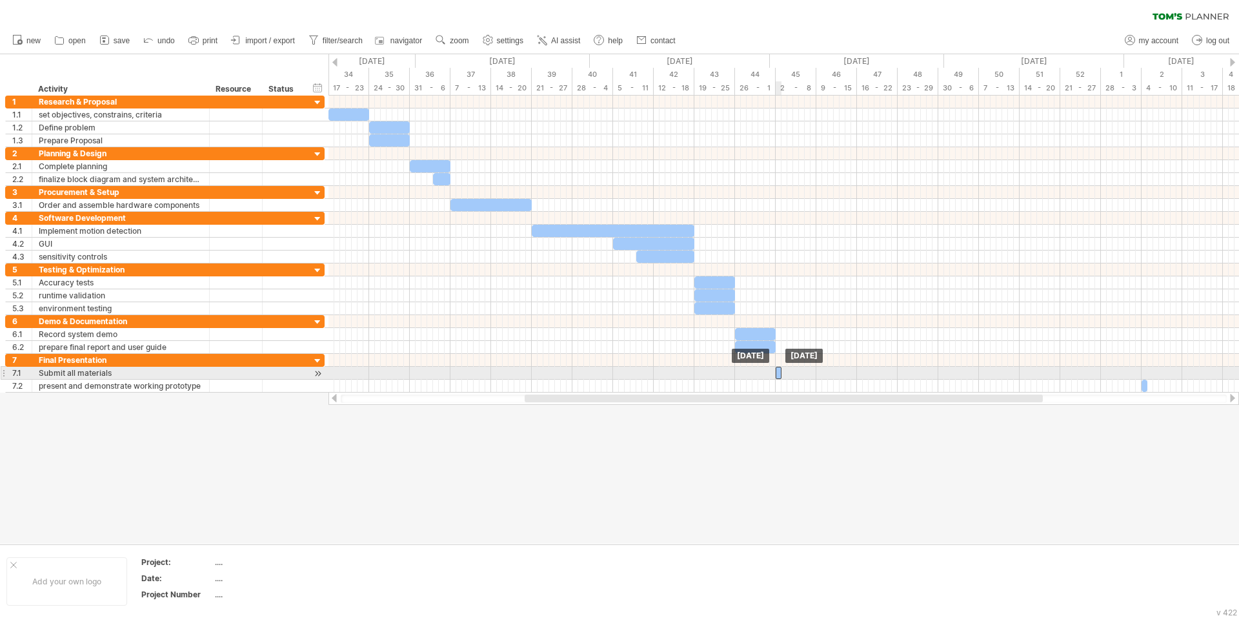
drag, startPoint x: 1138, startPoint y: 372, endPoint x: 778, endPoint y: 372, distance: 360.7
click at [778, 372] on div at bounding box center [779, 373] width 6 height 12
drag, startPoint x: 778, startPoint y: 370, endPoint x: 873, endPoint y: 373, distance: 94.9
click at [873, 373] on div at bounding box center [874, 373] width 6 height 12
drag, startPoint x: 874, startPoint y: 372, endPoint x: 899, endPoint y: 374, distance: 25.9
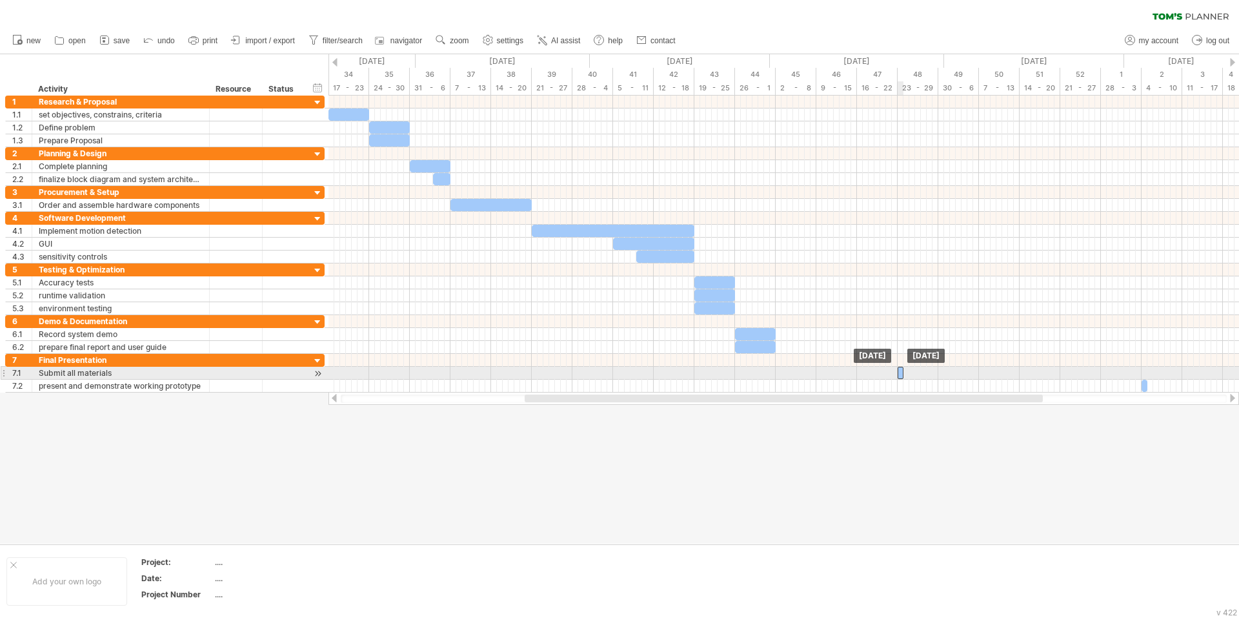
click at [899, 374] on div at bounding box center [901, 373] width 6 height 12
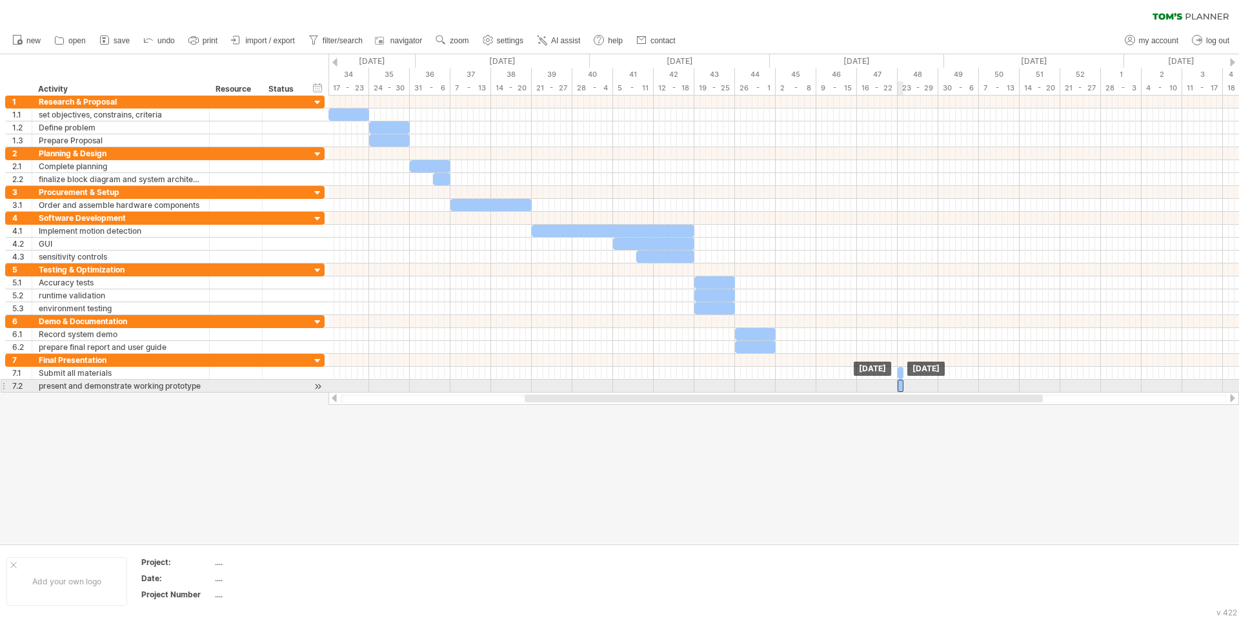
drag, startPoint x: 1144, startPoint y: 387, endPoint x: 900, endPoint y: 385, distance: 243.9
click at [900, 385] on div at bounding box center [901, 385] width 6 height 12
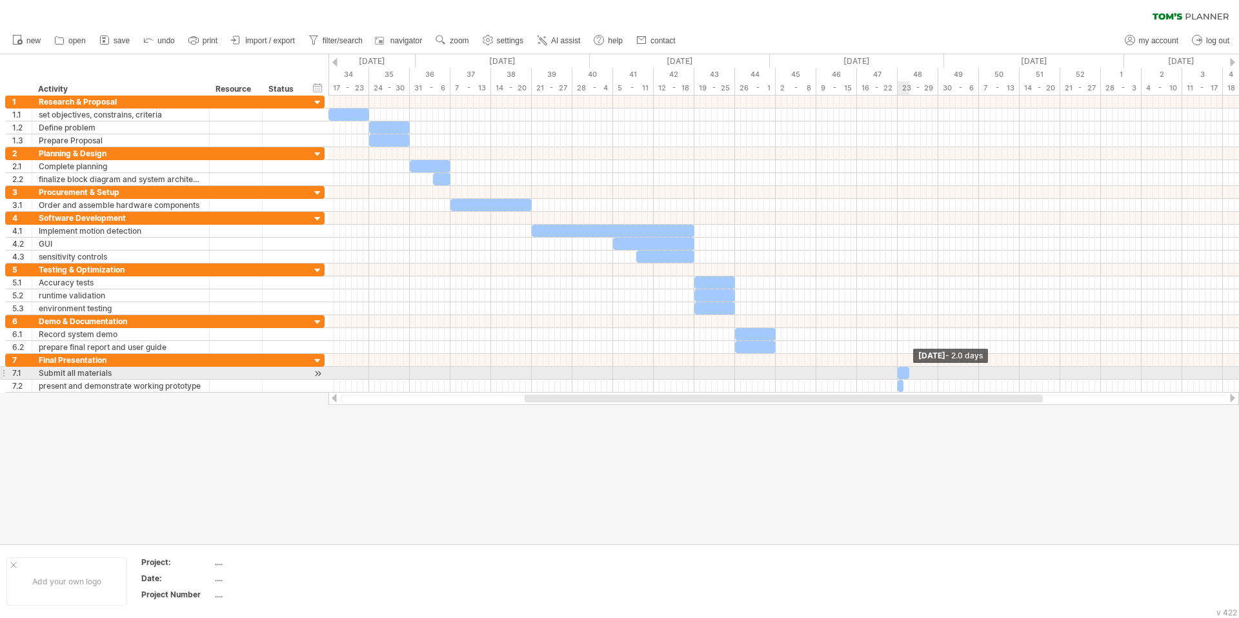
click at [909, 374] on span at bounding box center [909, 373] width 5 height 12
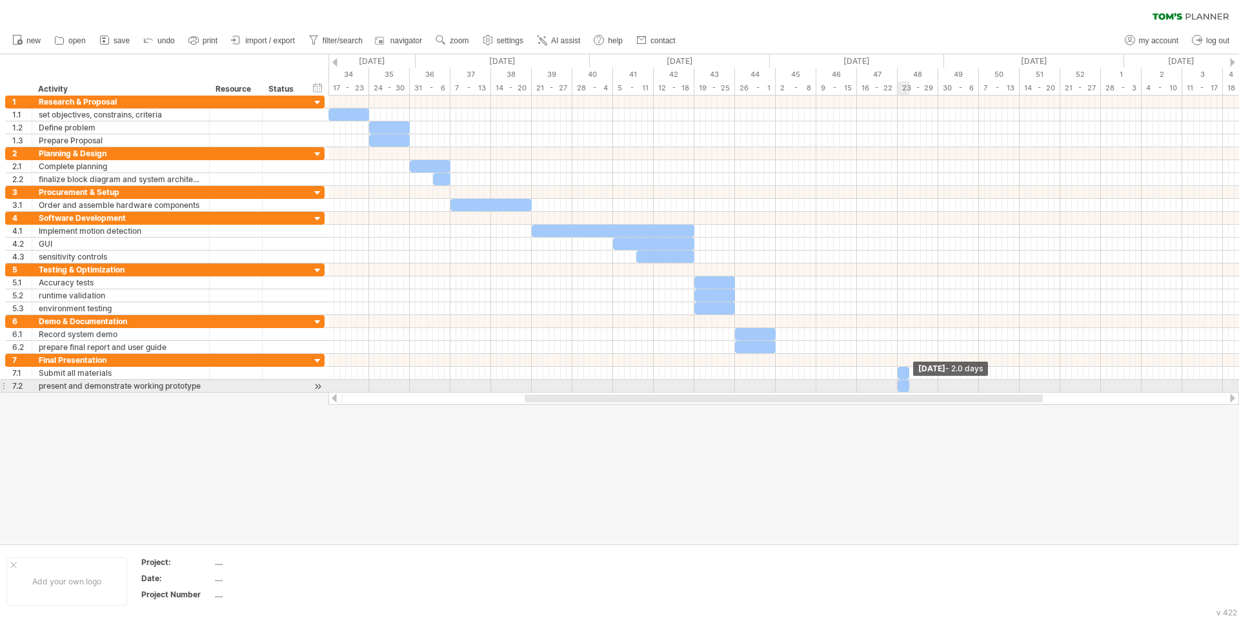
click at [908, 385] on span at bounding box center [909, 385] width 5 height 12
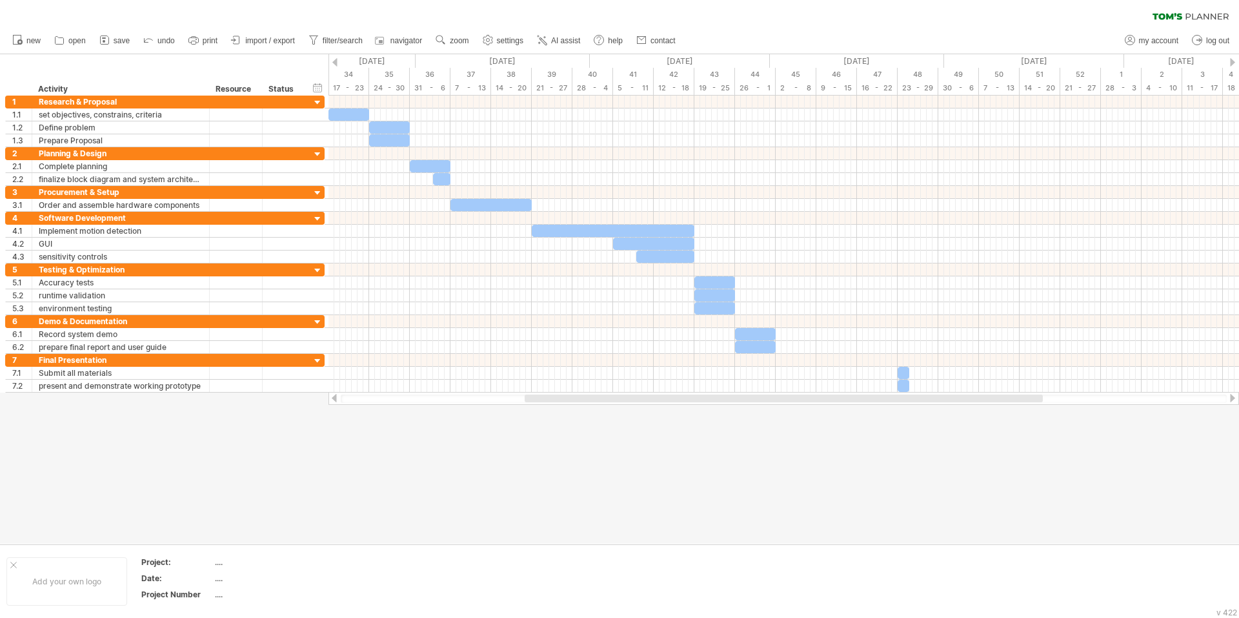
click at [929, 439] on div at bounding box center [619, 298] width 1239 height 489
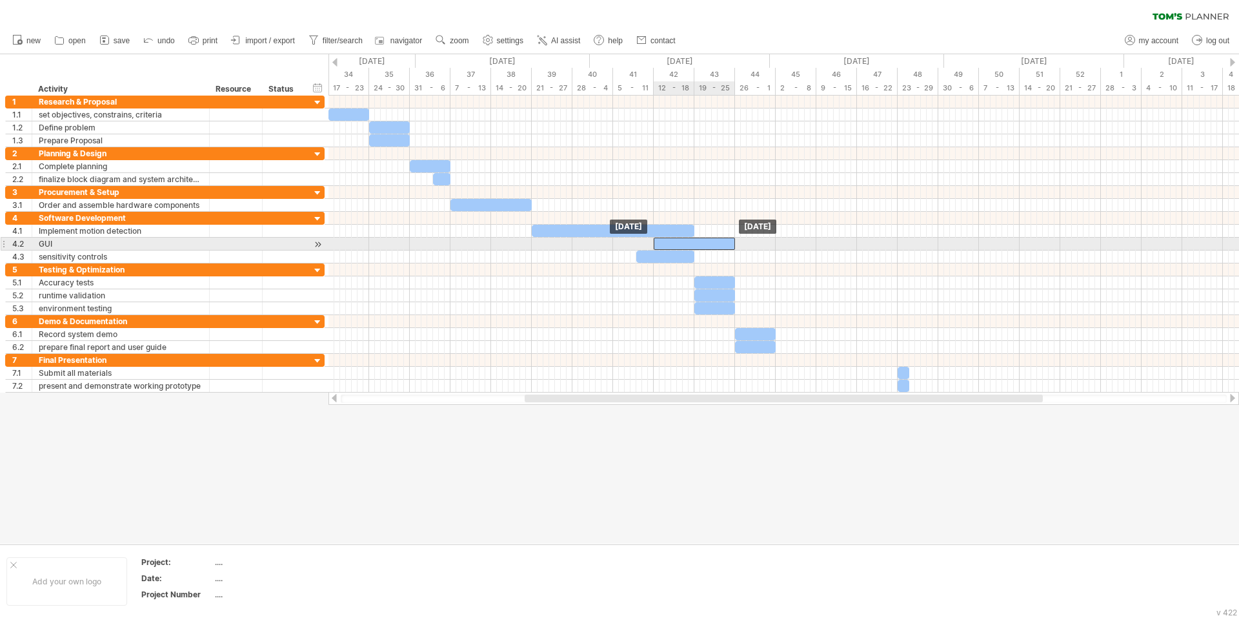
drag, startPoint x: 640, startPoint y: 243, endPoint x: 680, endPoint y: 244, distance: 40.0
click at [680, 244] on div at bounding box center [694, 243] width 81 height 12
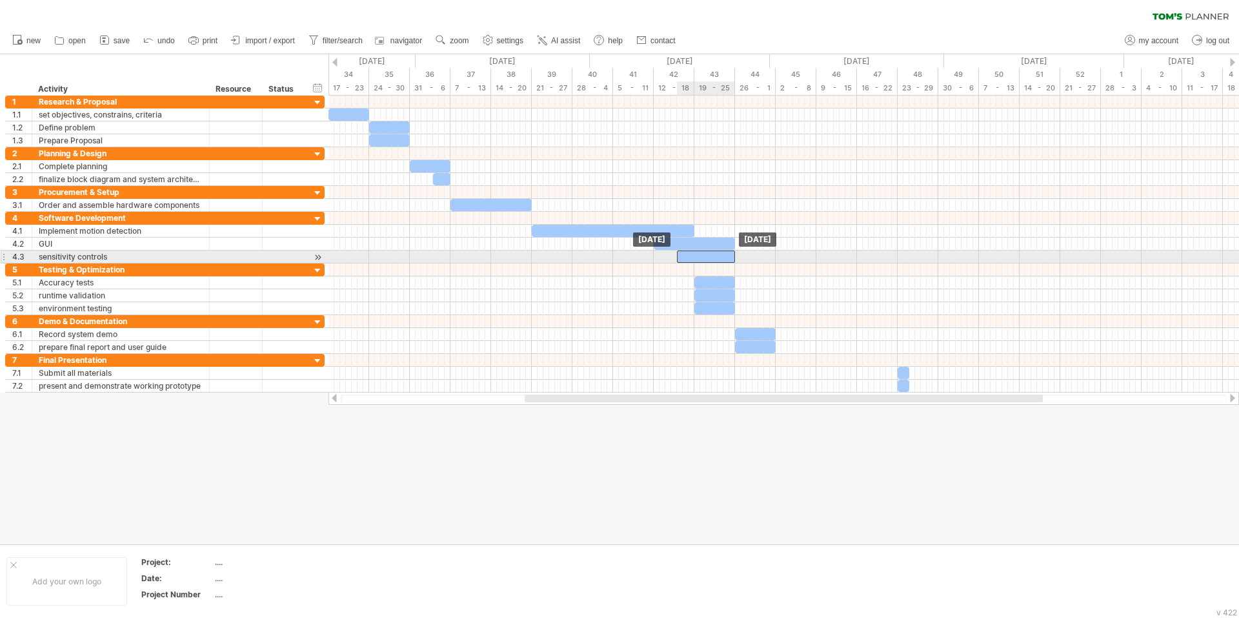
drag, startPoint x: 659, startPoint y: 257, endPoint x: 701, endPoint y: 259, distance: 42.0
click at [701, 259] on div at bounding box center [706, 256] width 58 height 12
drag, startPoint x: 678, startPoint y: 254, endPoint x: 696, endPoint y: 257, distance: 18.3
click at [696, 257] on span at bounding box center [694, 256] width 5 height 12
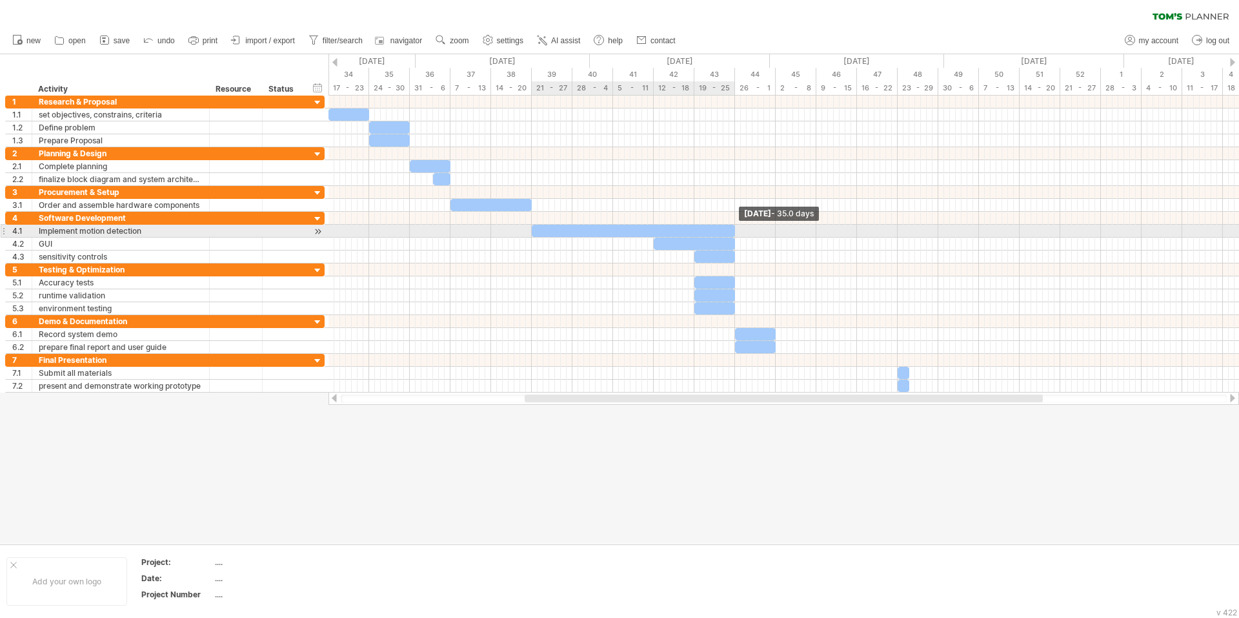
drag, startPoint x: 694, startPoint y: 230, endPoint x: 734, endPoint y: 231, distance: 40.7
click at [734, 231] on span at bounding box center [734, 231] width 5 height 12
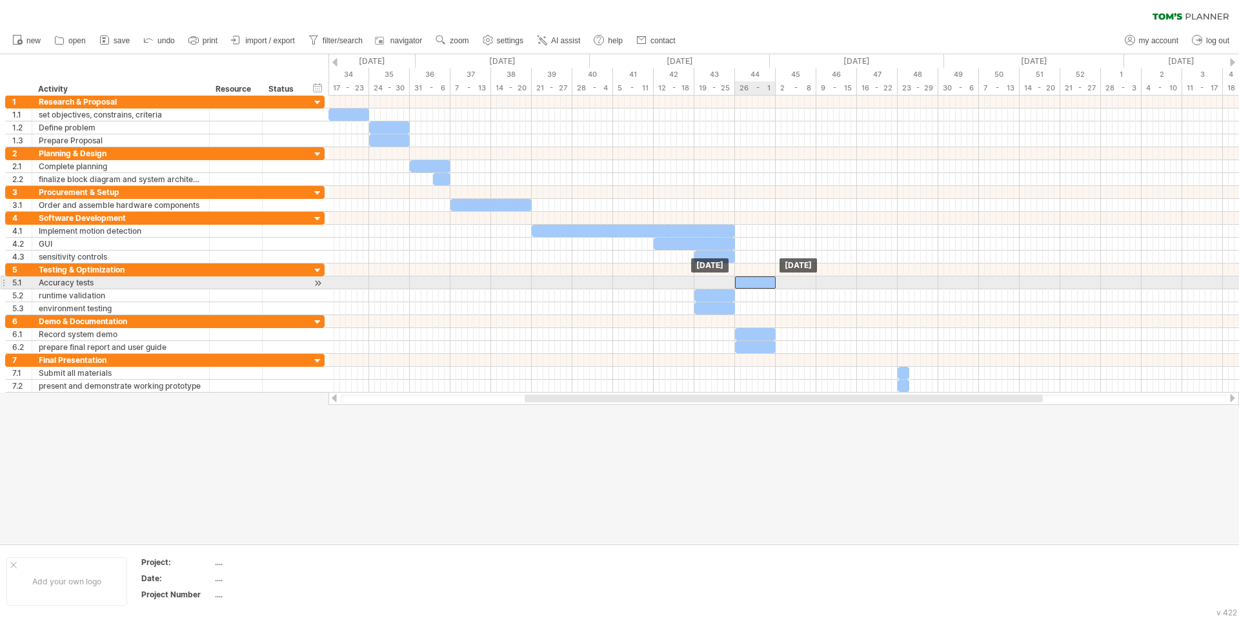
drag, startPoint x: 706, startPoint y: 283, endPoint x: 747, endPoint y: 284, distance: 40.7
click at [747, 284] on div at bounding box center [755, 282] width 41 height 12
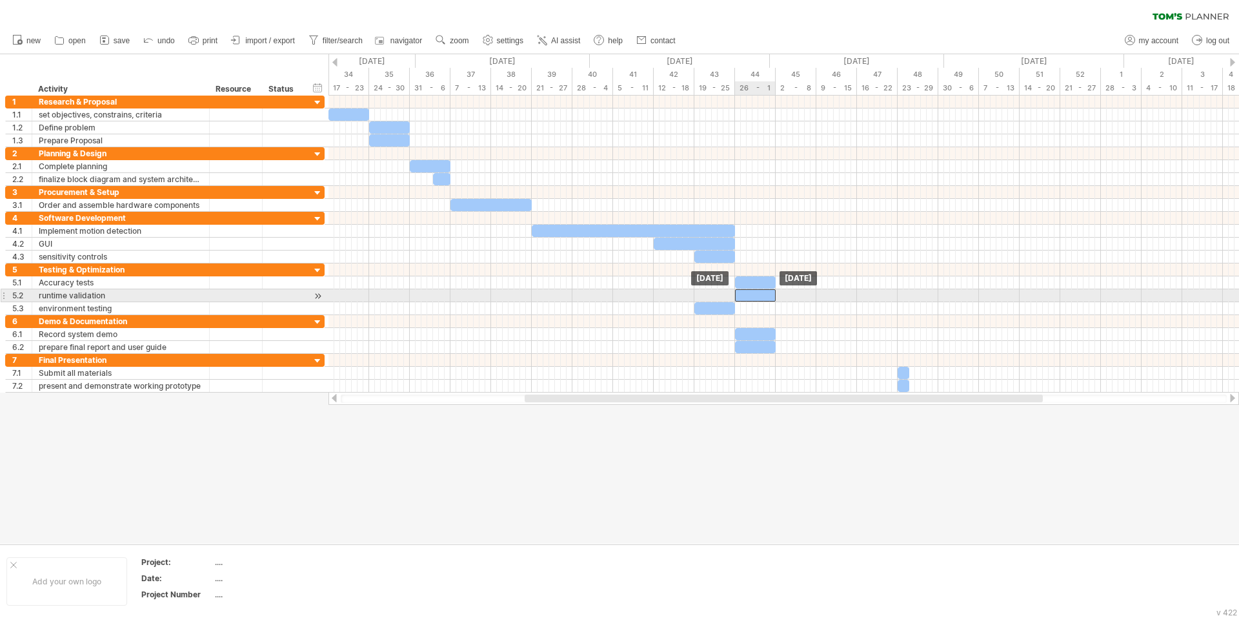
drag, startPoint x: 709, startPoint y: 294, endPoint x: 750, endPoint y: 295, distance: 41.3
click at [750, 295] on div at bounding box center [755, 295] width 41 height 12
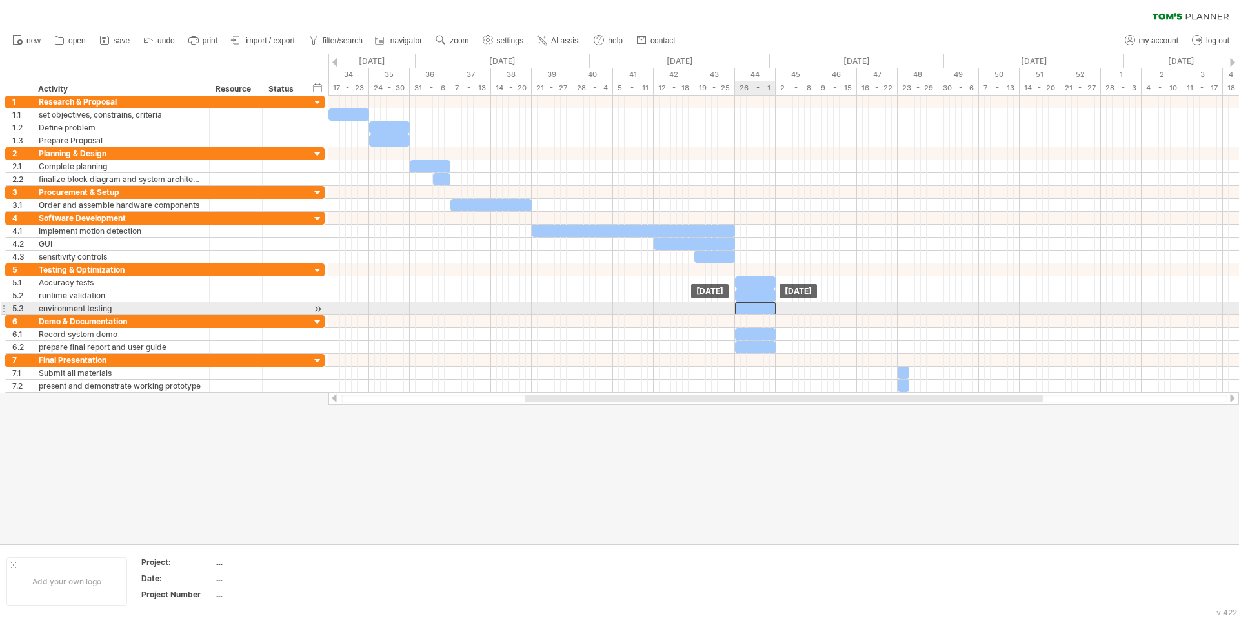
drag, startPoint x: 713, startPoint y: 307, endPoint x: 754, endPoint y: 309, distance: 40.7
click at [754, 309] on div at bounding box center [755, 308] width 41 height 12
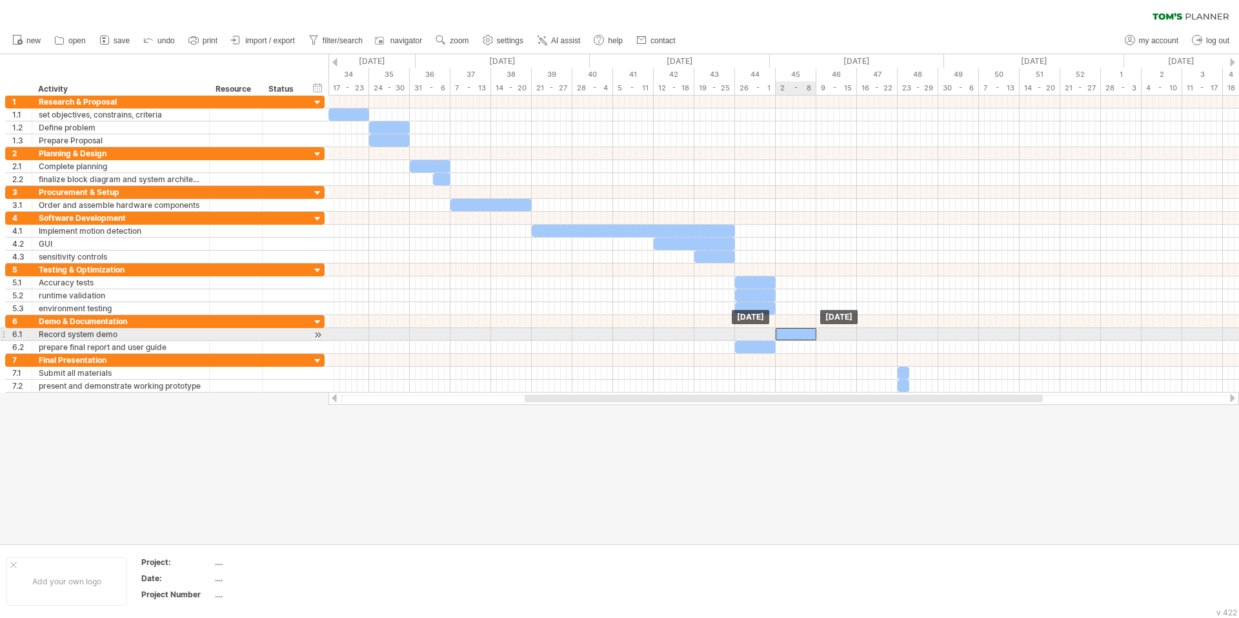
drag, startPoint x: 749, startPoint y: 334, endPoint x: 790, endPoint y: 336, distance: 41.3
click at [790, 336] on div at bounding box center [796, 334] width 41 height 12
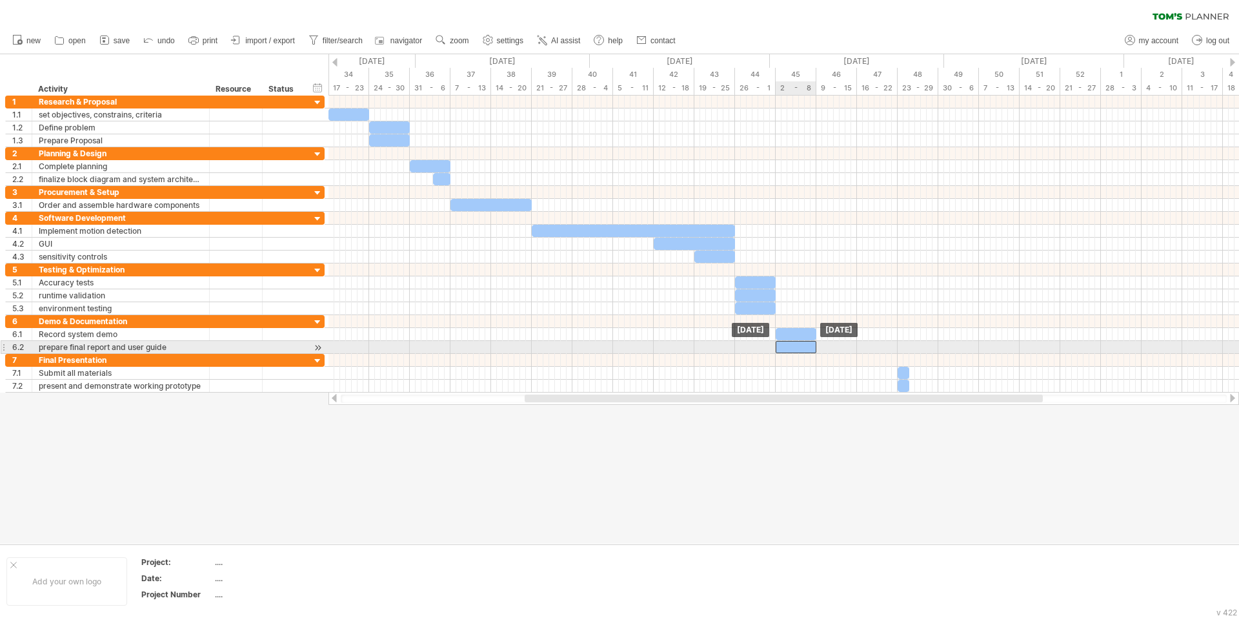
drag, startPoint x: 757, startPoint y: 347, endPoint x: 798, endPoint y: 347, distance: 40.7
click at [798, 347] on div at bounding box center [796, 347] width 41 height 12
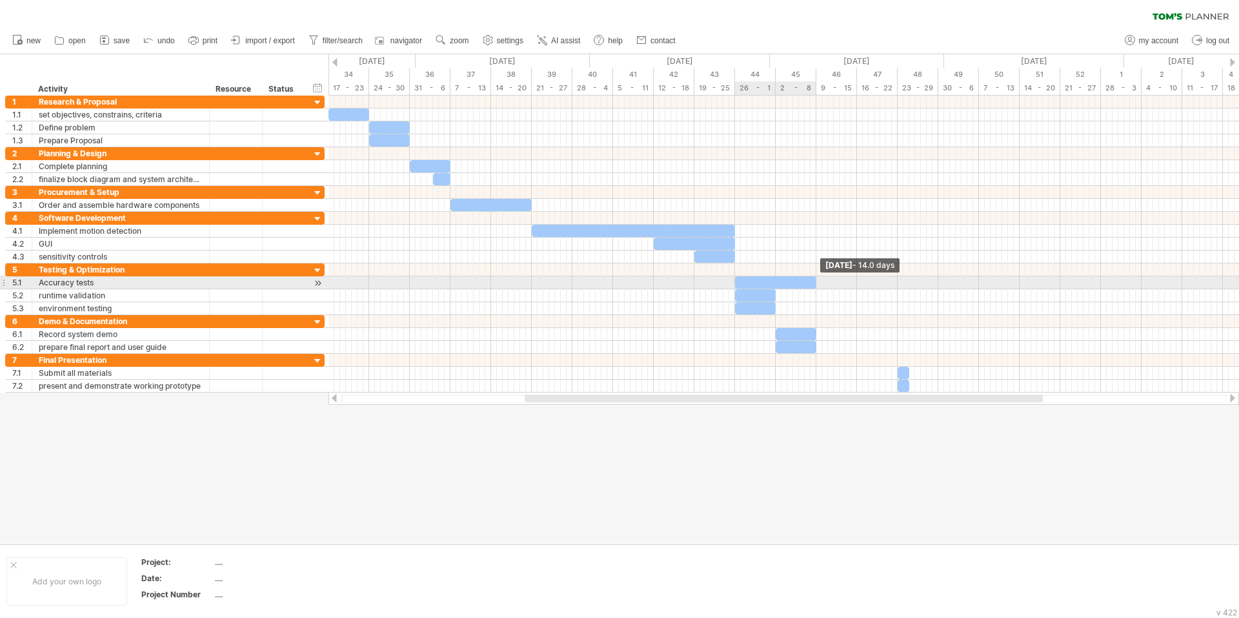
drag, startPoint x: 774, startPoint y: 281, endPoint x: 814, endPoint y: 282, distance: 40.0
click at [814, 282] on span at bounding box center [816, 282] width 5 height 12
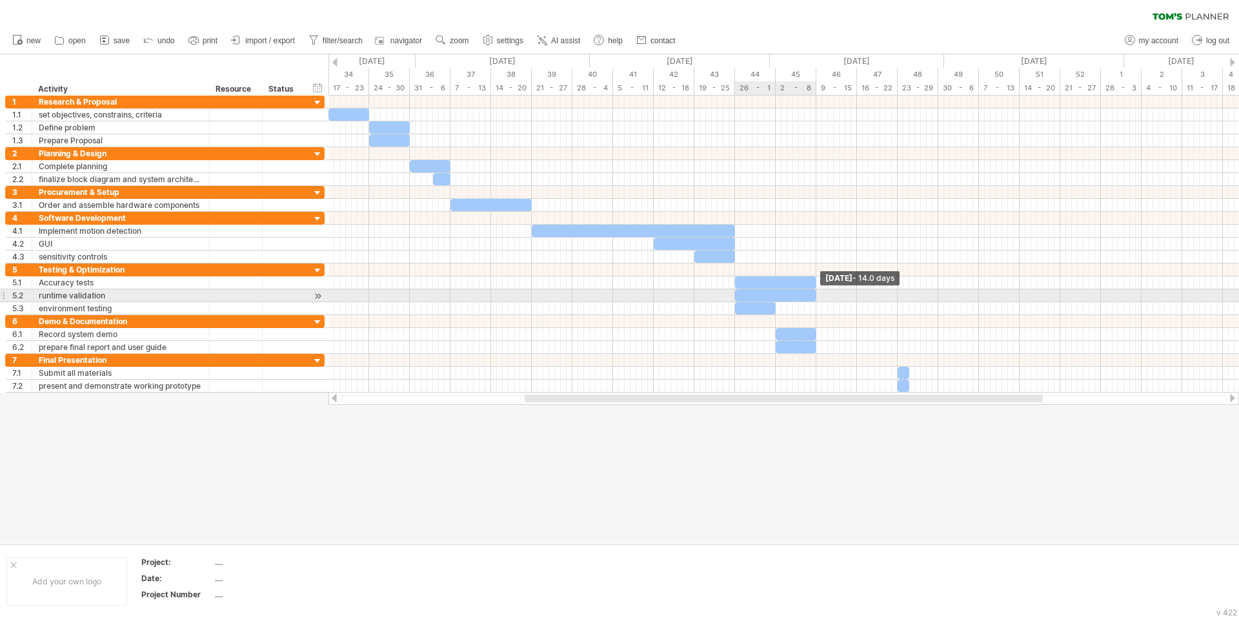
drag, startPoint x: 776, startPoint y: 294, endPoint x: 816, endPoint y: 294, distance: 40.0
click at [816, 294] on span at bounding box center [816, 295] width 5 height 12
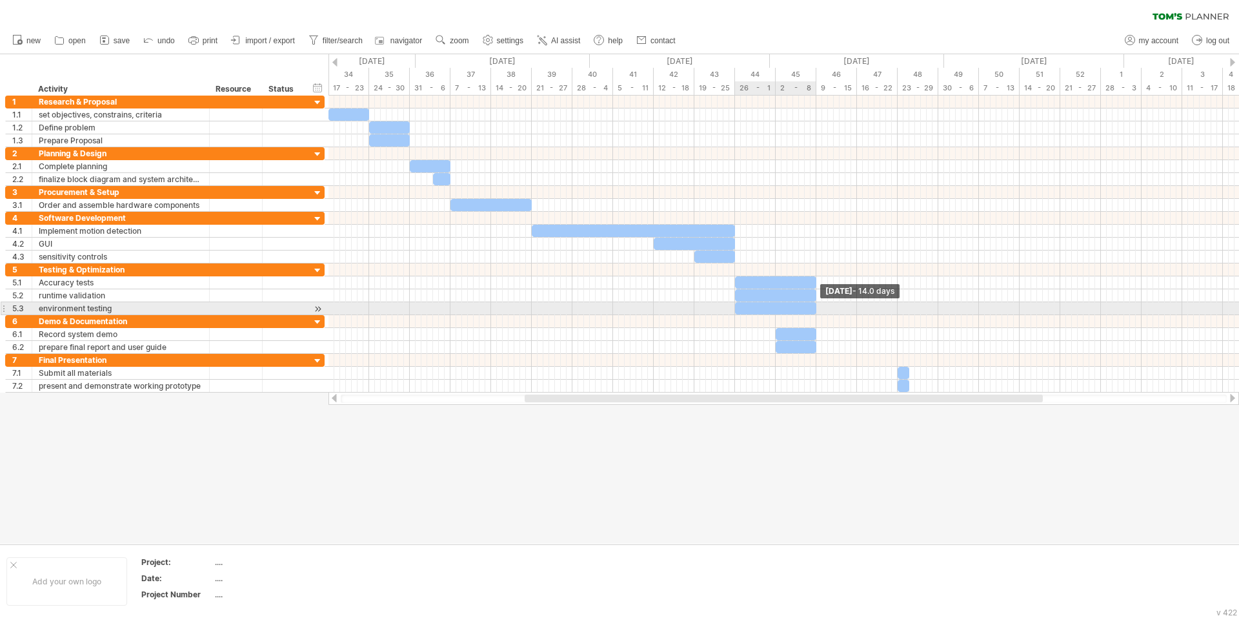
drag, startPoint x: 776, startPoint y: 309, endPoint x: 815, endPoint y: 308, distance: 39.4
click at [815, 308] on span at bounding box center [816, 308] width 5 height 12
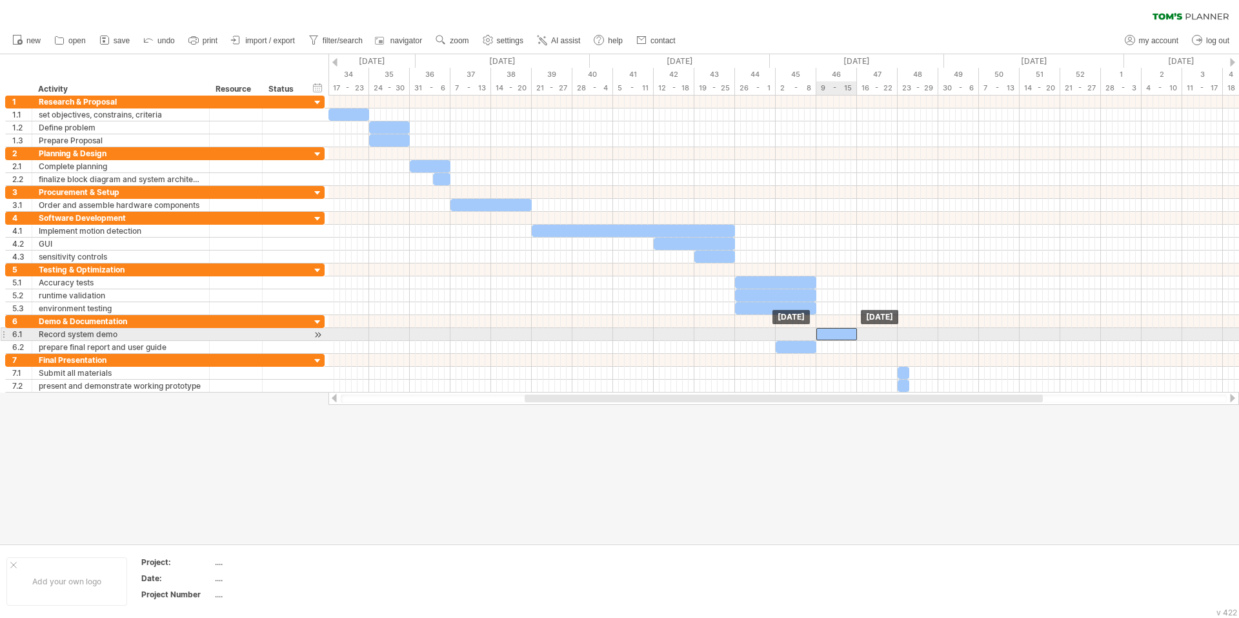
drag, startPoint x: 795, startPoint y: 330, endPoint x: 836, endPoint y: 331, distance: 41.3
click at [836, 331] on div at bounding box center [836, 334] width 41 height 12
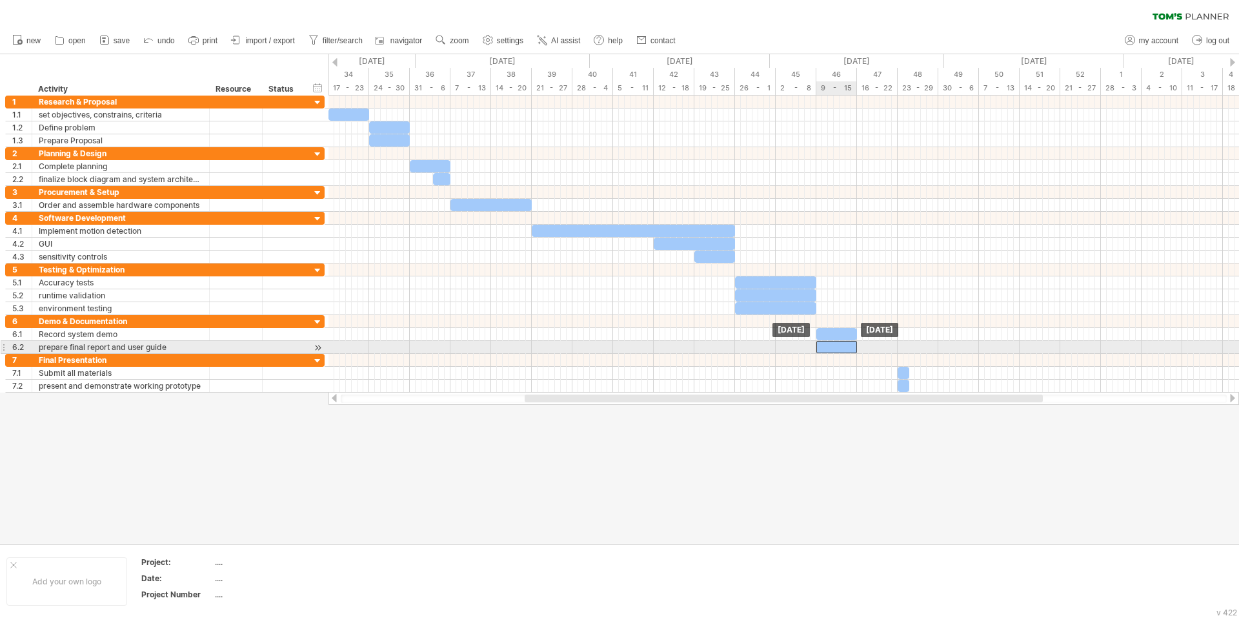
drag, startPoint x: 794, startPoint y: 346, endPoint x: 836, endPoint y: 345, distance: 41.9
click at [836, 345] on div at bounding box center [836, 347] width 41 height 12
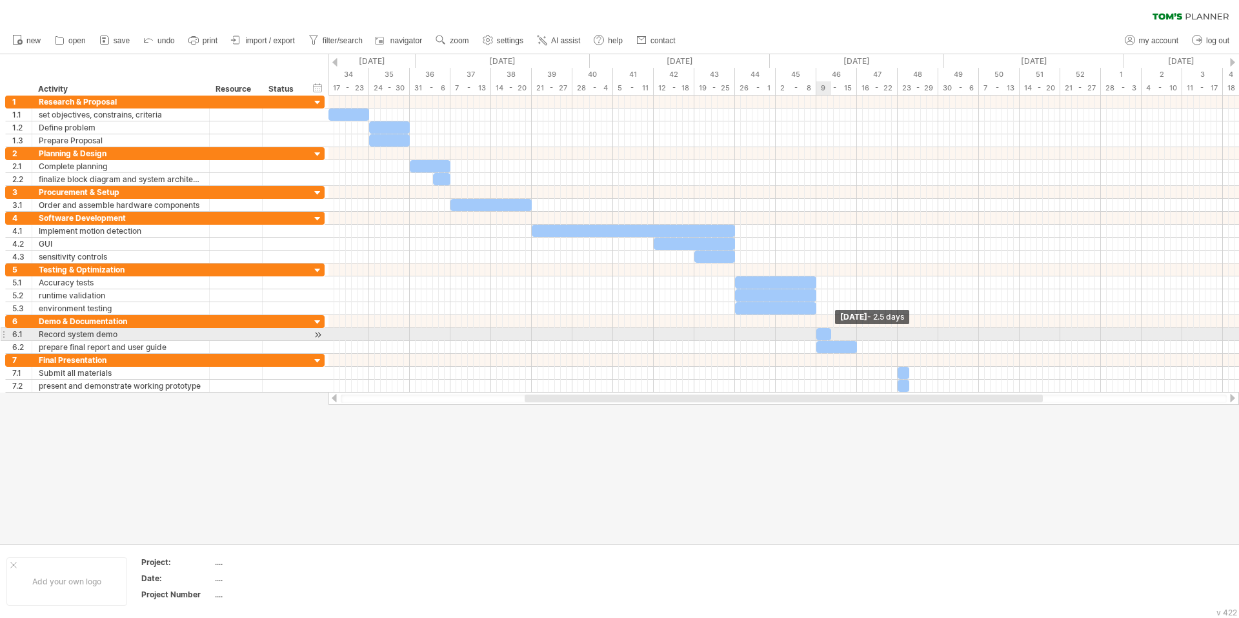
drag, startPoint x: 857, startPoint y: 331, endPoint x: 831, endPoint y: 335, distance: 26.1
click at [831, 335] on span at bounding box center [831, 334] width 5 height 12
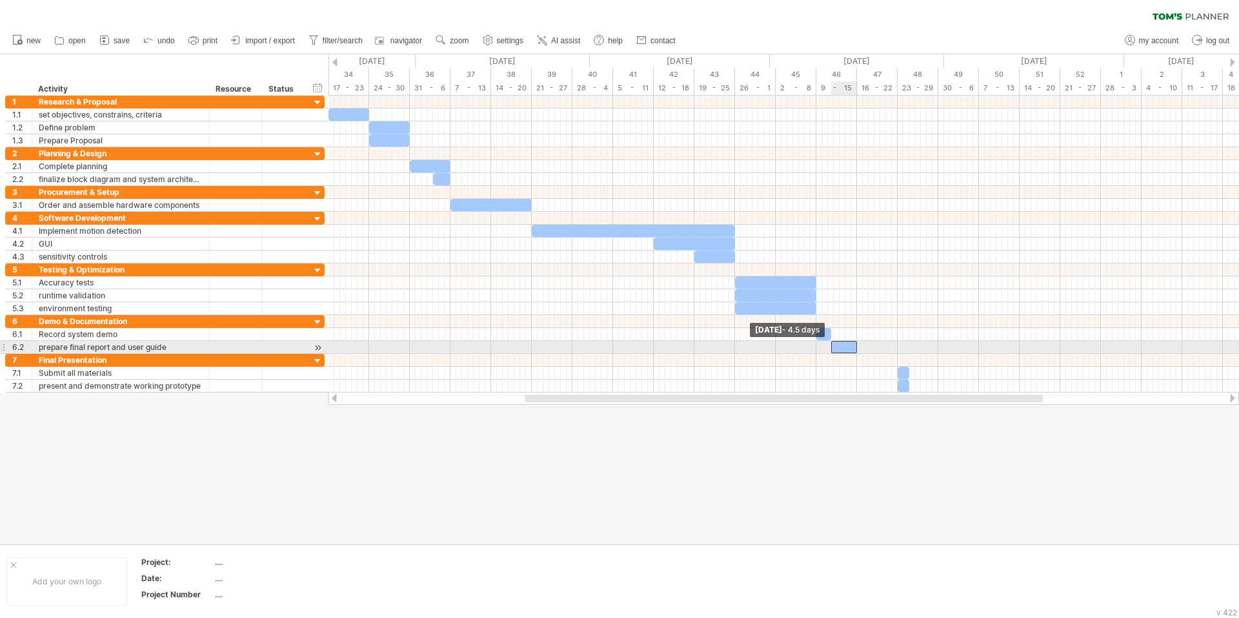
drag, startPoint x: 816, startPoint y: 346, endPoint x: 832, endPoint y: 348, distance: 15.6
click at [832, 348] on span at bounding box center [831, 347] width 5 height 12
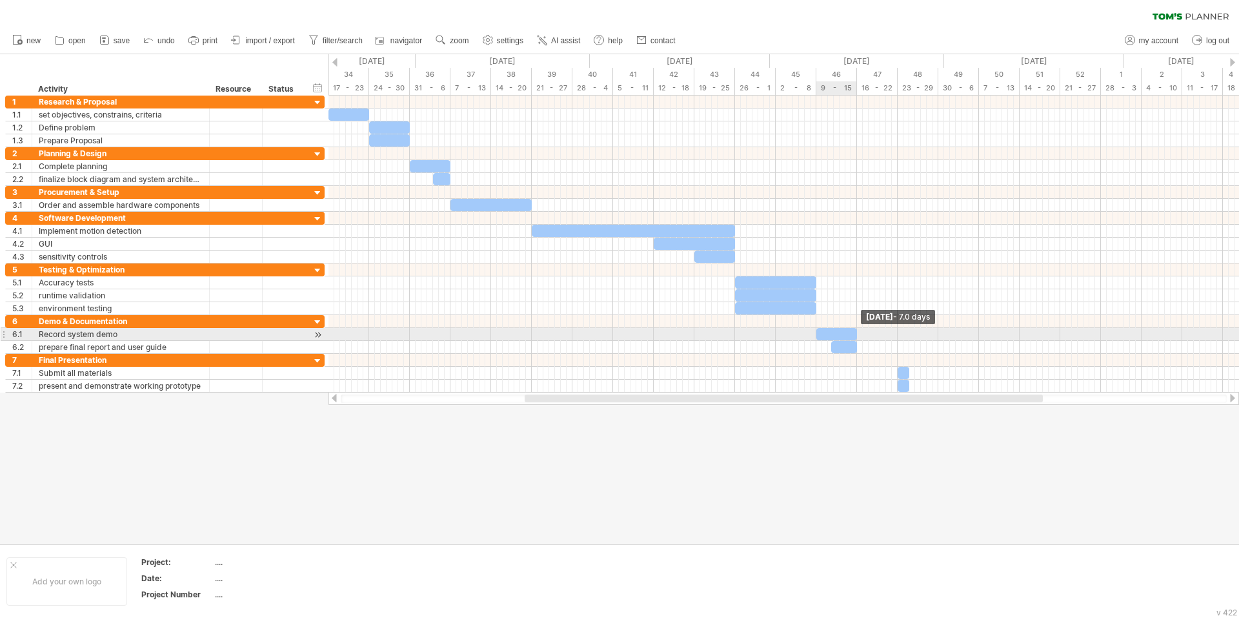
drag, startPoint x: 832, startPoint y: 332, endPoint x: 857, endPoint y: 333, distance: 25.2
click at [857, 333] on span at bounding box center [856, 334] width 5 height 12
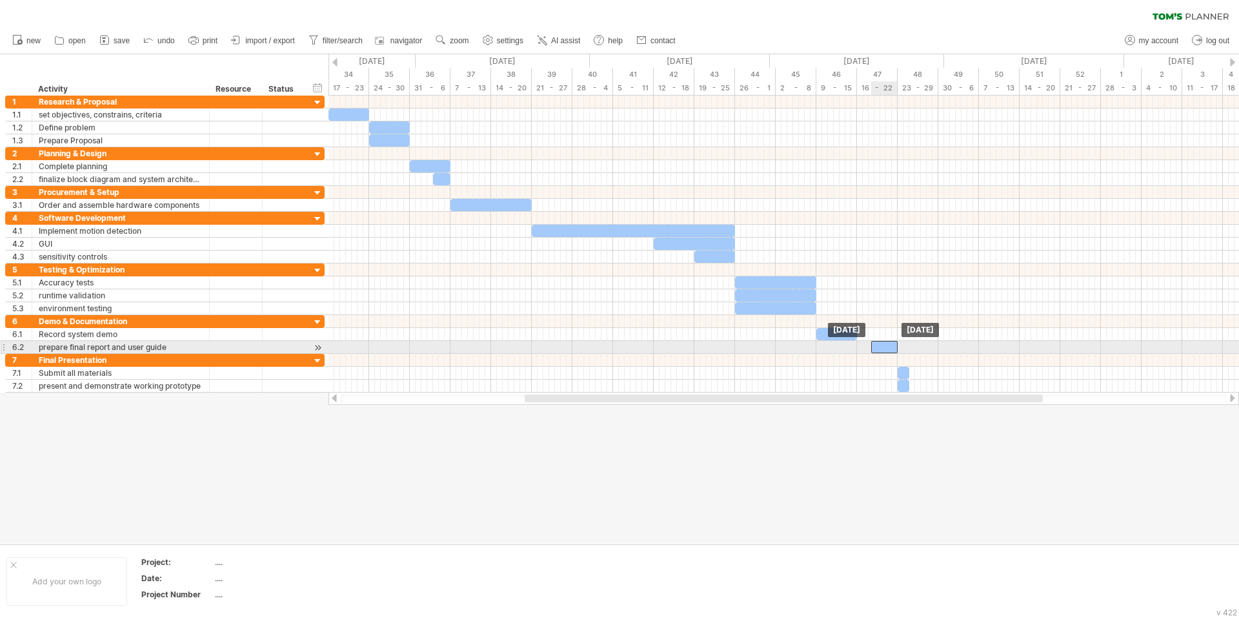
drag, startPoint x: 845, startPoint y: 347, endPoint x: 887, endPoint y: 348, distance: 41.3
click at [887, 348] on div at bounding box center [884, 347] width 26 height 12
drag, startPoint x: 872, startPoint y: 346, endPoint x: 859, endPoint y: 345, distance: 12.9
click at [859, 345] on div at bounding box center [877, 347] width 41 height 12
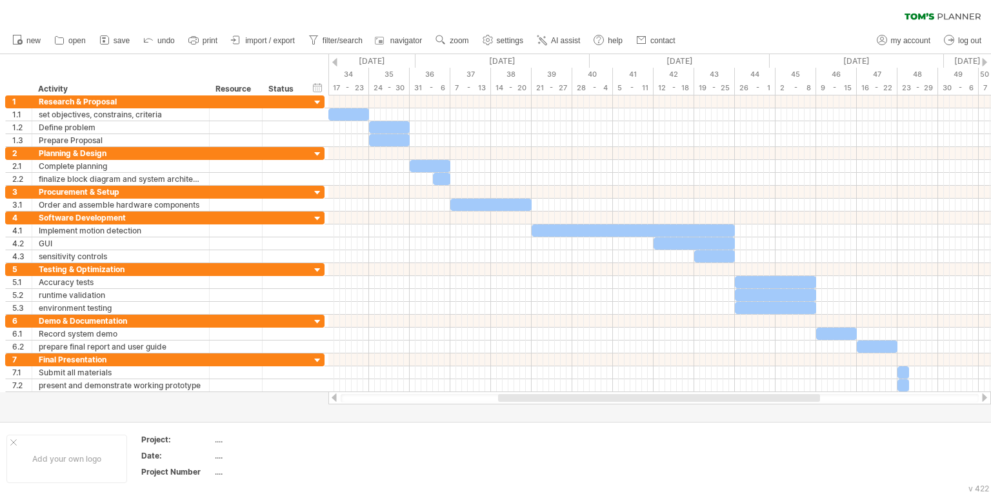
click at [583, 400] on div at bounding box center [659, 398] width 322 height 8
click at [217, 441] on div "...." at bounding box center [269, 439] width 108 height 11
click at [219, 442] on div "...." at bounding box center [269, 439] width 108 height 11
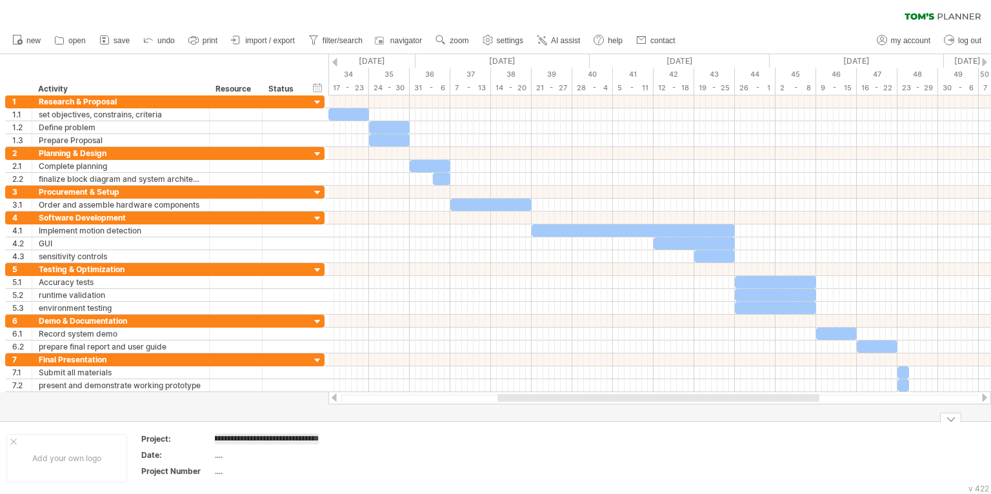
scroll to position [0, 74]
type input "**********"
click at [385, 435] on td at bounding box center [383, 453] width 102 height 61
click at [222, 459] on div "...." at bounding box center [269, 455] width 108 height 11
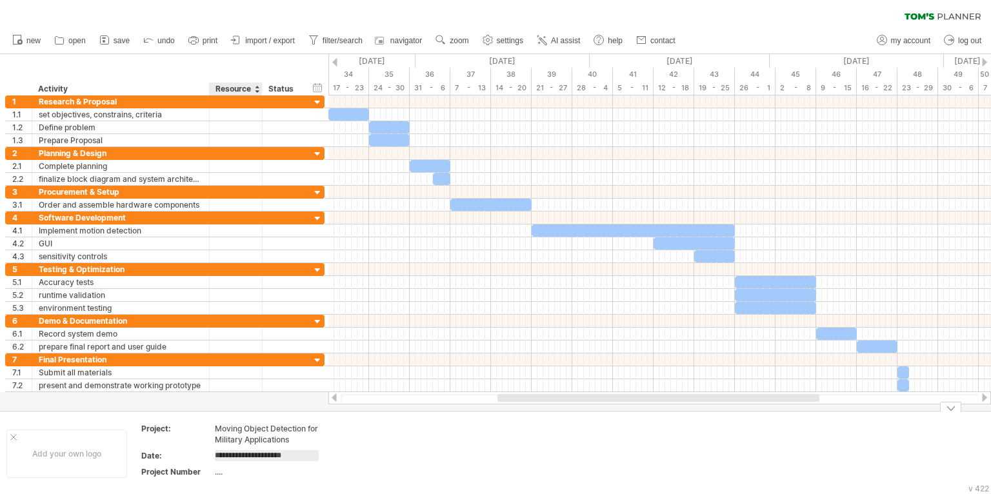
type input "**********"
click at [424, 443] on td at bounding box center [383, 453] width 102 height 61
click at [288, 456] on div "[DATE] - [DATE]" at bounding box center [269, 455] width 108 height 11
drag, startPoint x: 301, startPoint y: 456, endPoint x: 256, endPoint y: 457, distance: 45.2
click at [256, 457] on input "**********" at bounding box center [267, 455] width 104 height 11
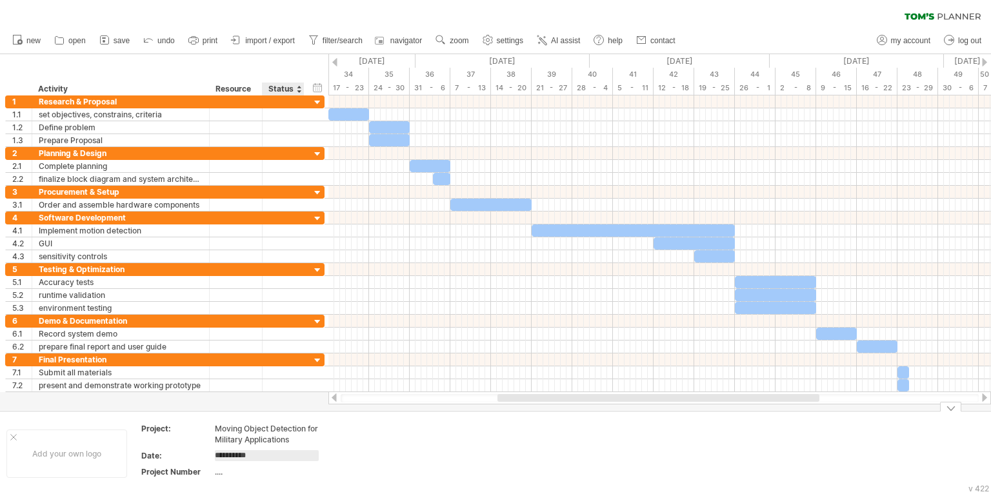
type input "*********"
click at [376, 456] on td at bounding box center [383, 453] width 102 height 61
click at [218, 470] on div "...." at bounding box center [269, 472] width 108 height 11
type input "*"
click at [382, 449] on td at bounding box center [383, 453] width 102 height 61
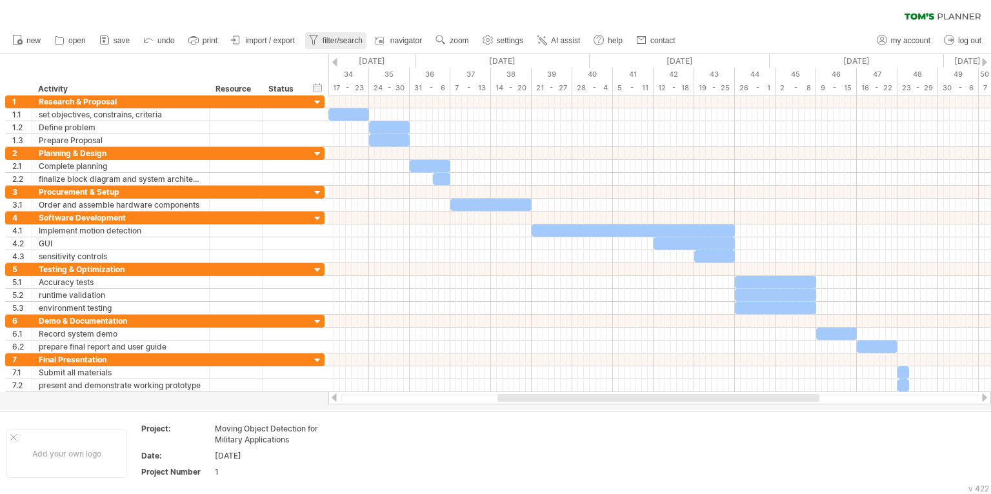
click at [336, 41] on span "filter/search" at bounding box center [343, 40] width 40 height 9
type input "**********"
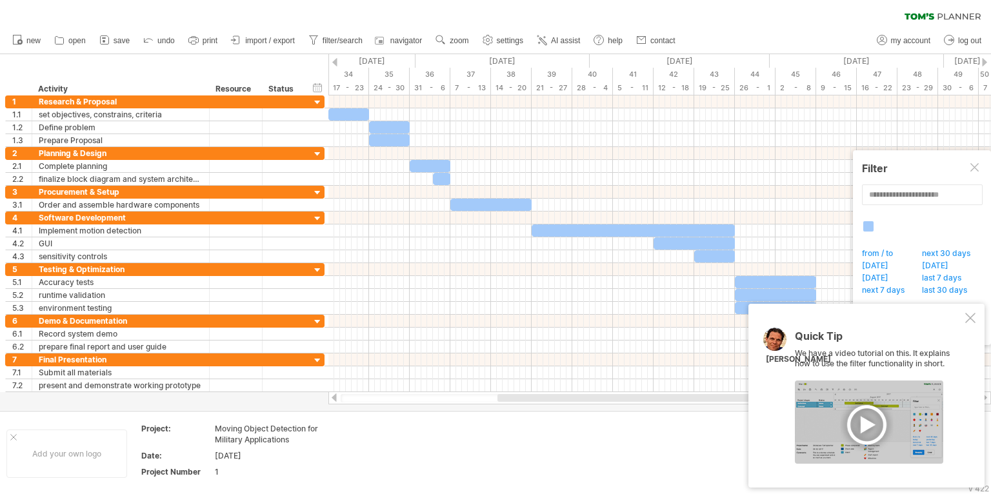
click at [869, 425] on div at bounding box center [869, 422] width 148 height 83
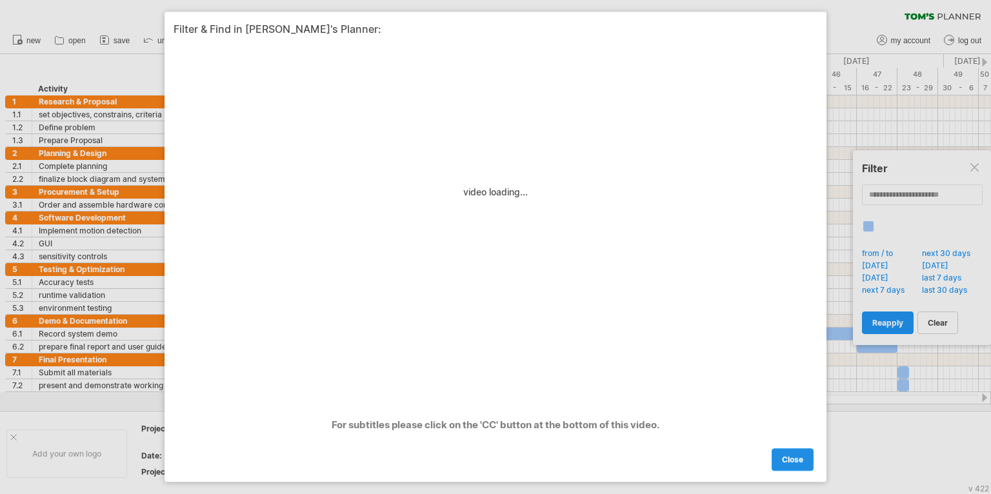
click at [787, 452] on link "close" at bounding box center [793, 460] width 42 height 23
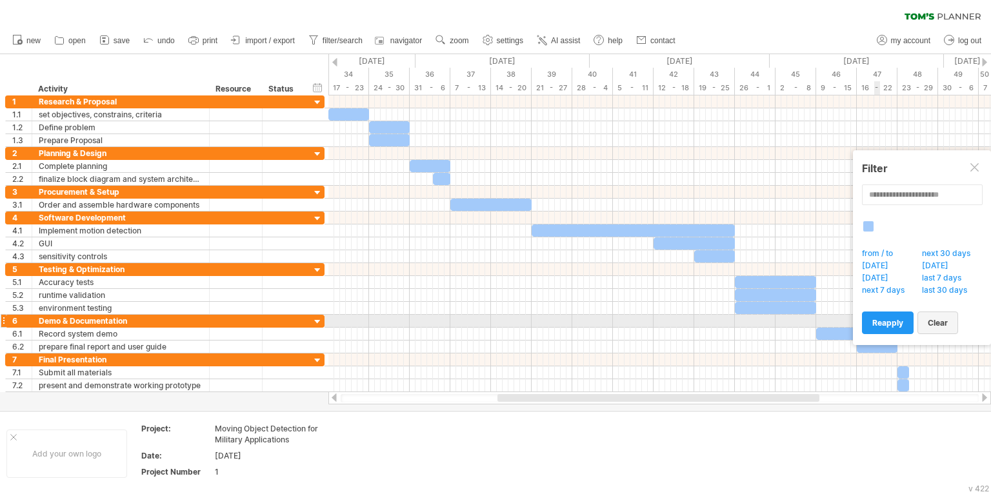
click at [943, 325] on span "clear" at bounding box center [938, 323] width 20 height 10
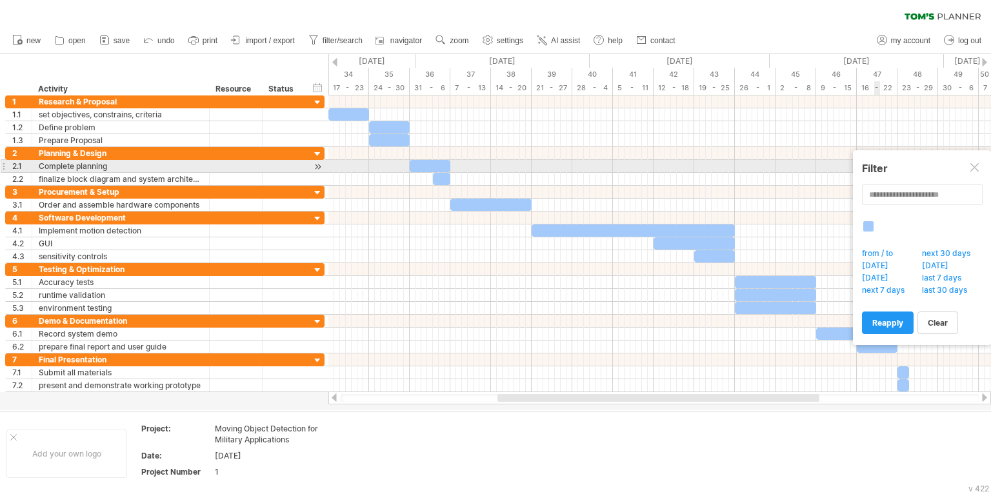
click at [977, 168] on div at bounding box center [975, 168] width 10 height 10
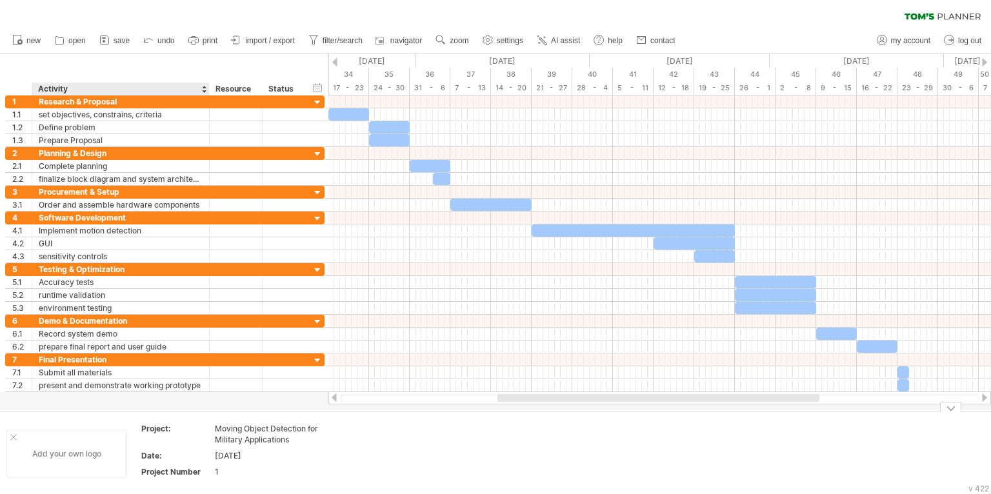
click at [63, 455] on div "Add your own logo" at bounding box center [66, 454] width 121 height 48
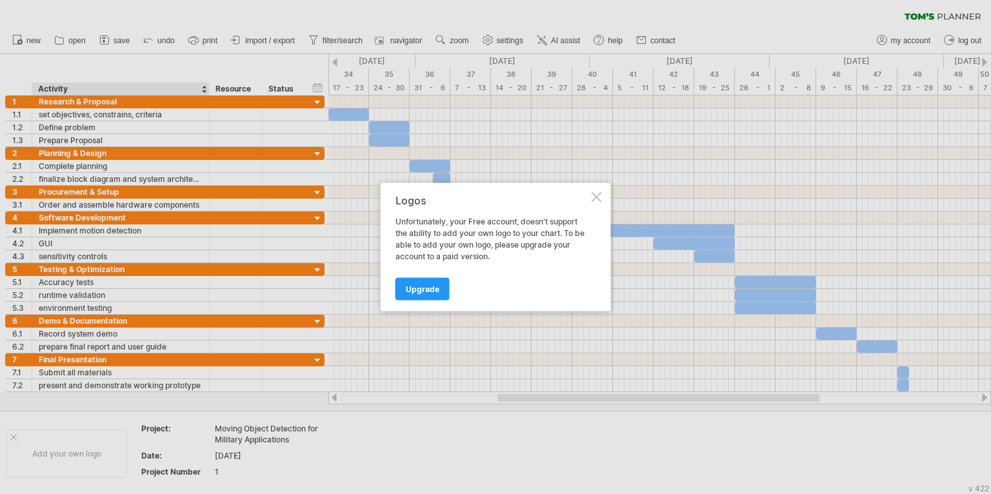
click at [597, 197] on div at bounding box center [597, 197] width 10 height 10
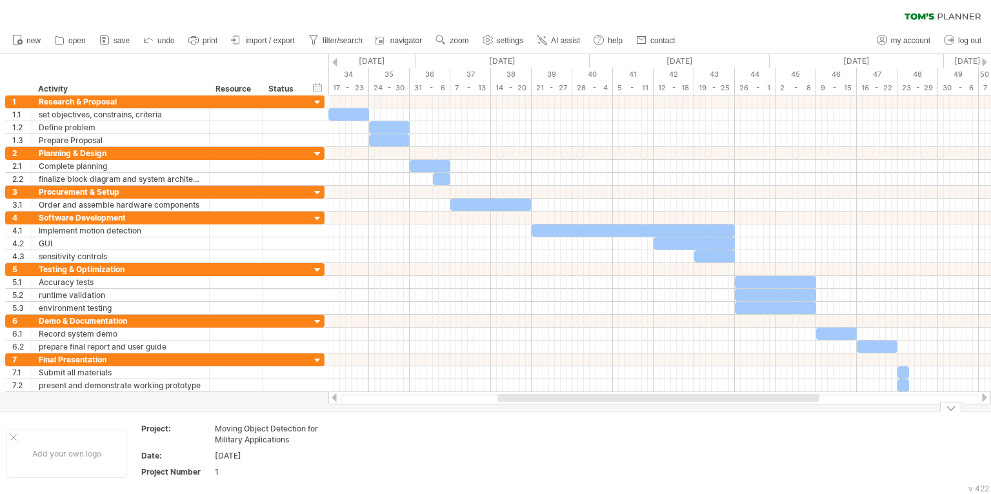
click at [532, 454] on td at bounding box center [485, 453] width 102 height 61
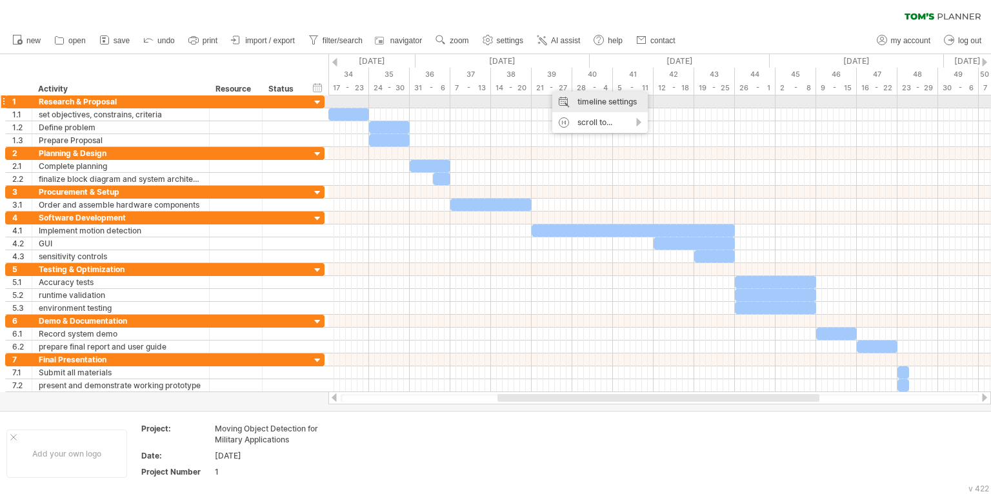
click at [581, 103] on div "timeline settings" at bounding box center [599, 102] width 95 height 21
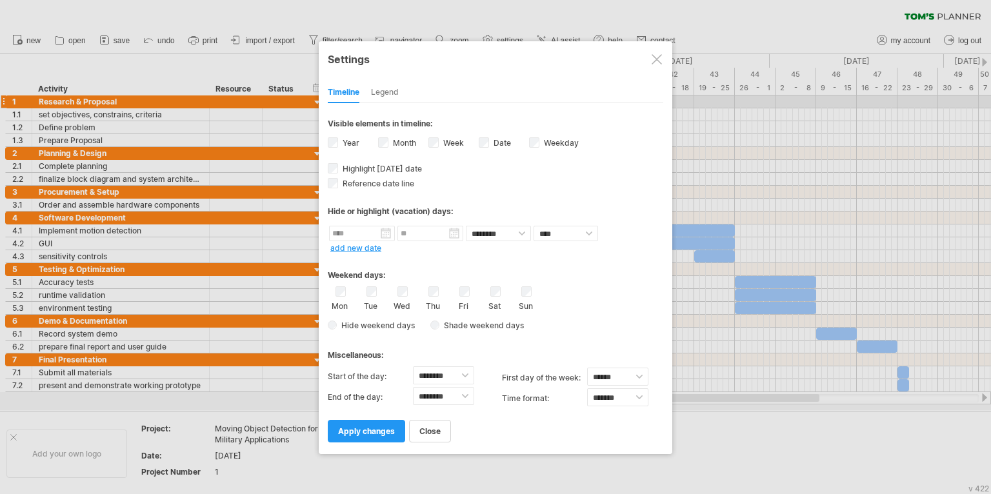
click at [656, 59] on div at bounding box center [657, 59] width 10 height 10
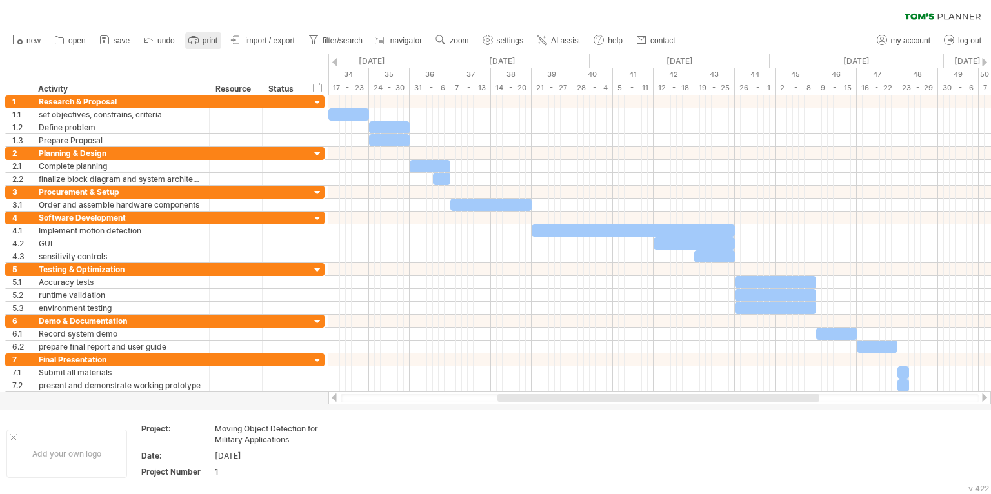
click at [204, 43] on span "print" at bounding box center [210, 40] width 15 height 9
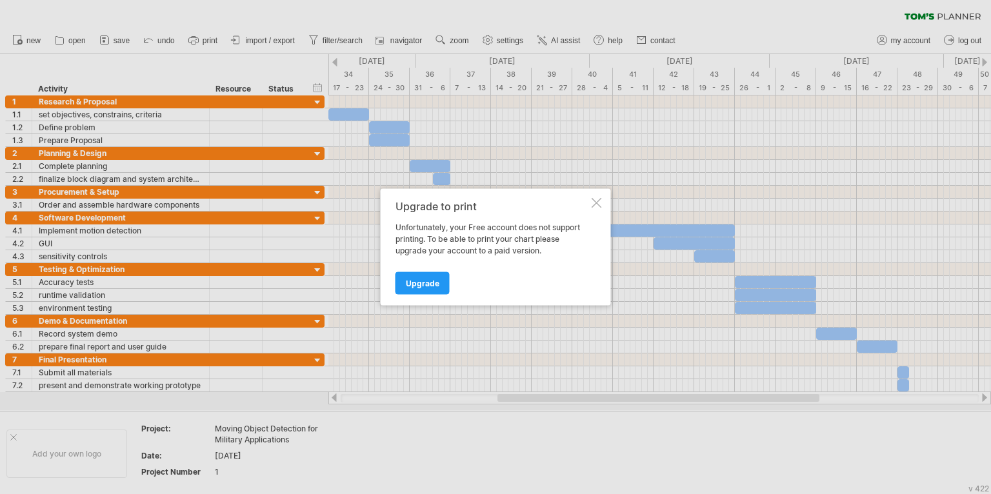
click at [601, 202] on div at bounding box center [597, 203] width 10 height 10
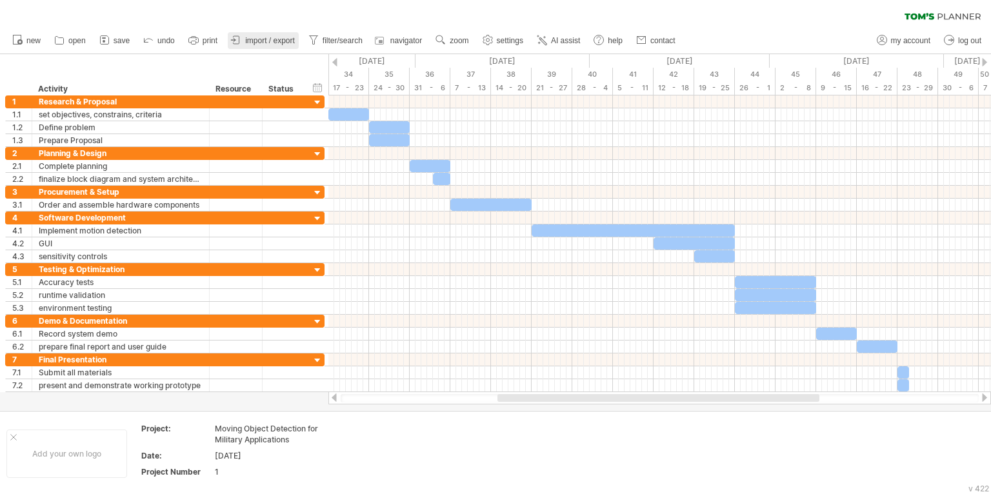
click at [261, 44] on span "import / export" at bounding box center [270, 40] width 50 height 9
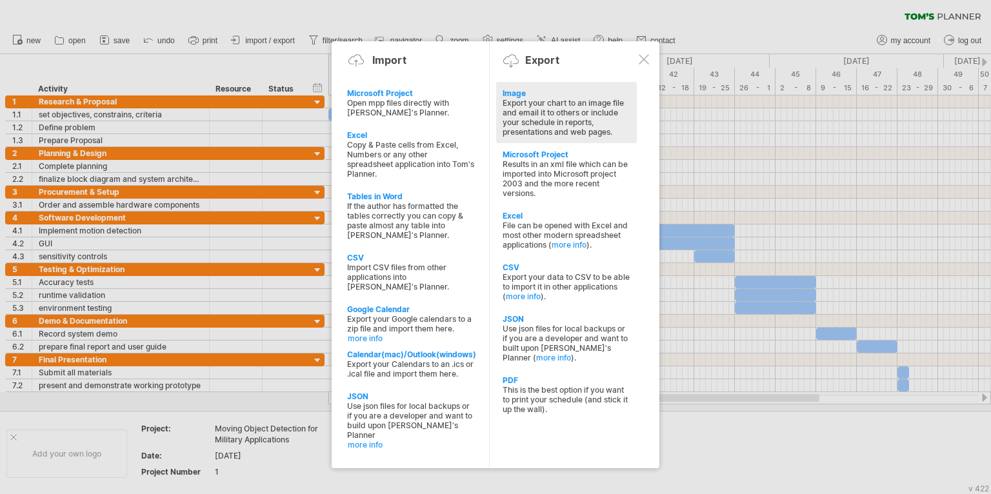
click at [561, 112] on div "Export your chart to an image file and email it to others or include your sched…" at bounding box center [567, 117] width 128 height 39
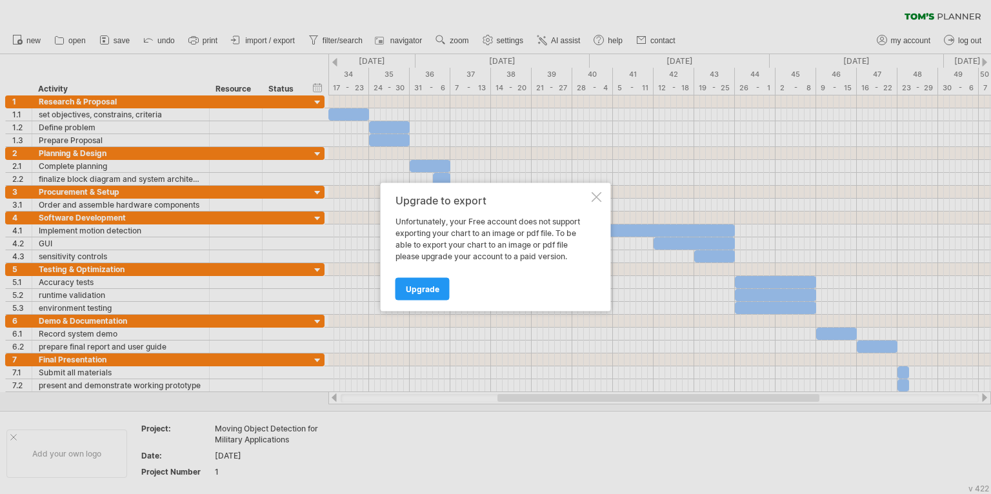
click at [592, 199] on div at bounding box center [597, 197] width 10 height 10
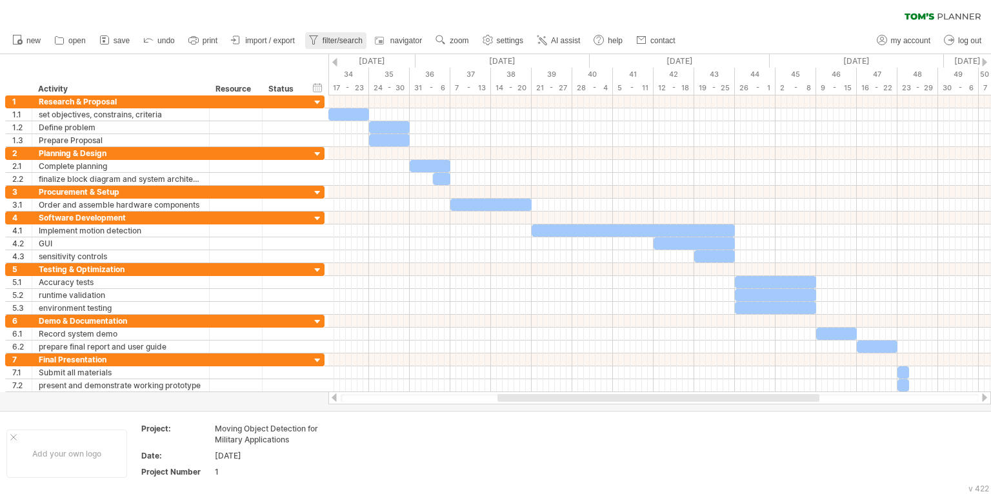
click at [341, 43] on span "filter/search" at bounding box center [343, 40] width 40 height 9
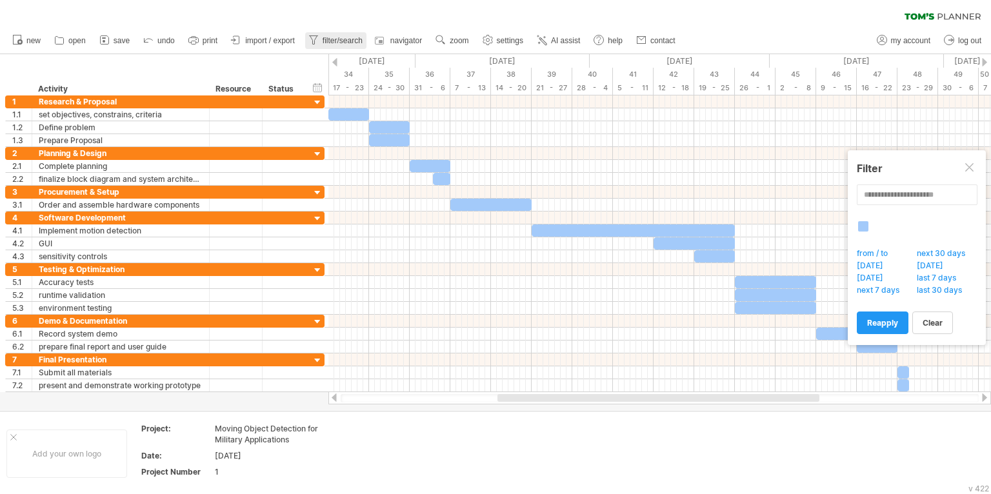
click at [341, 43] on span "filter/search" at bounding box center [343, 40] width 40 height 9
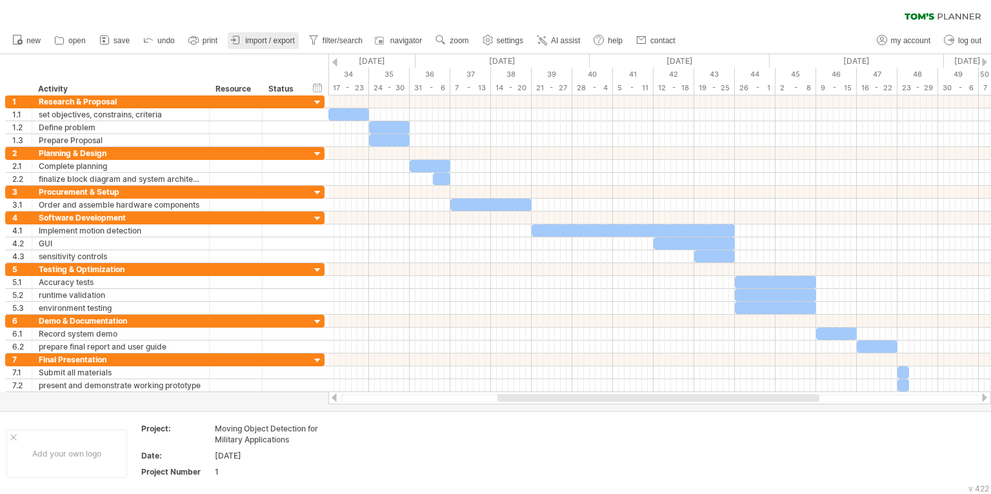
click at [281, 41] on span "import / export" at bounding box center [270, 40] width 50 height 9
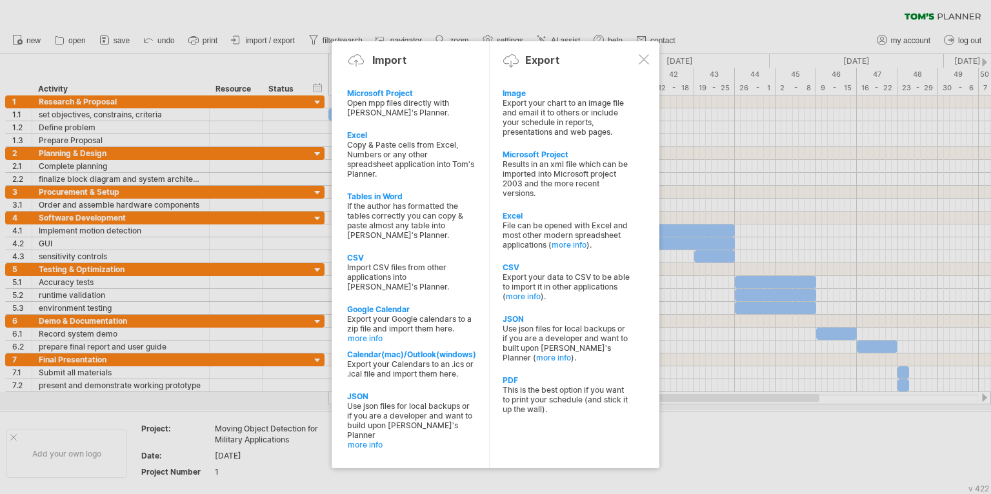
click at [510, 385] on div "PDF" at bounding box center [567, 381] width 128 height 10
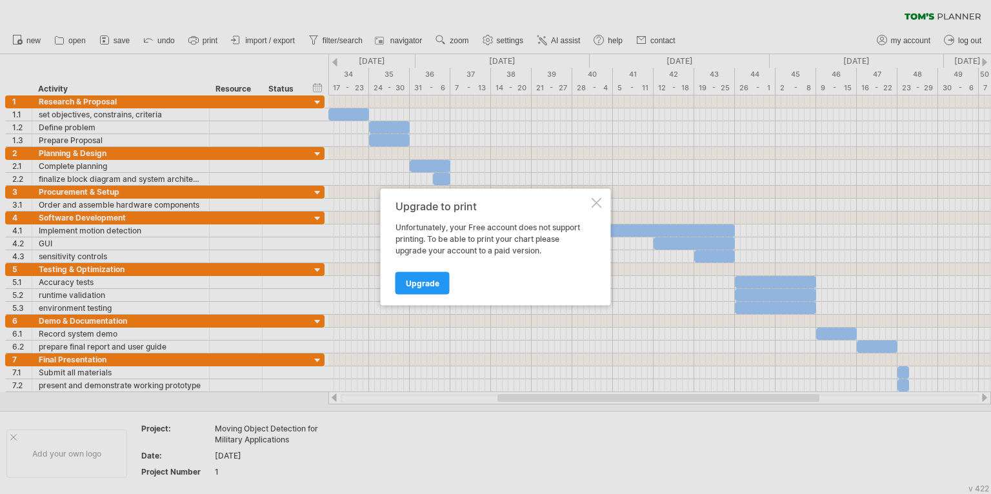
click at [596, 204] on div at bounding box center [597, 203] width 10 height 10
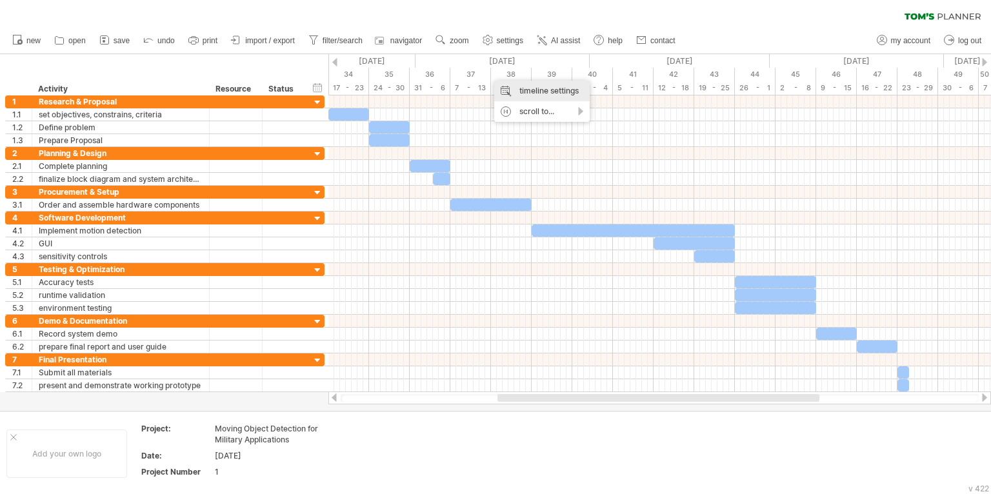
click at [532, 85] on div "timeline settings" at bounding box center [541, 91] width 95 height 21
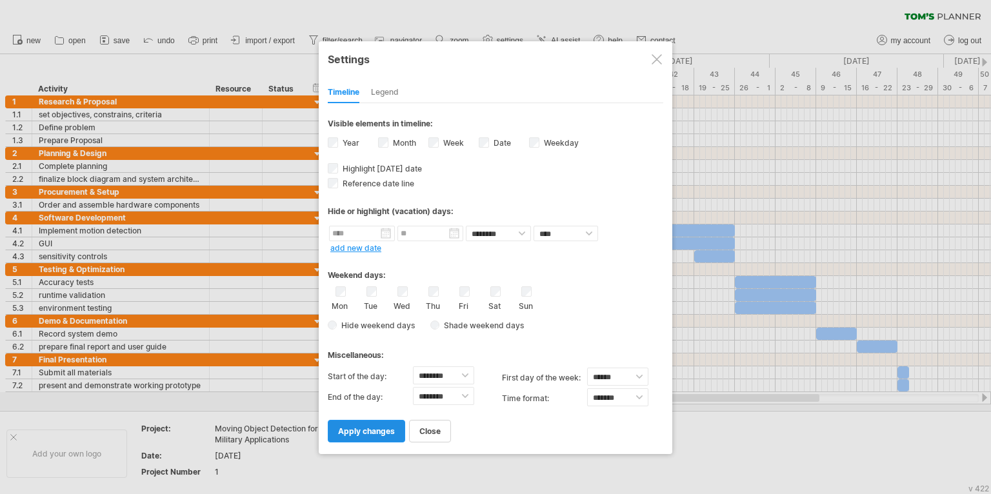
click at [377, 427] on span "apply changes" at bounding box center [366, 432] width 57 height 10
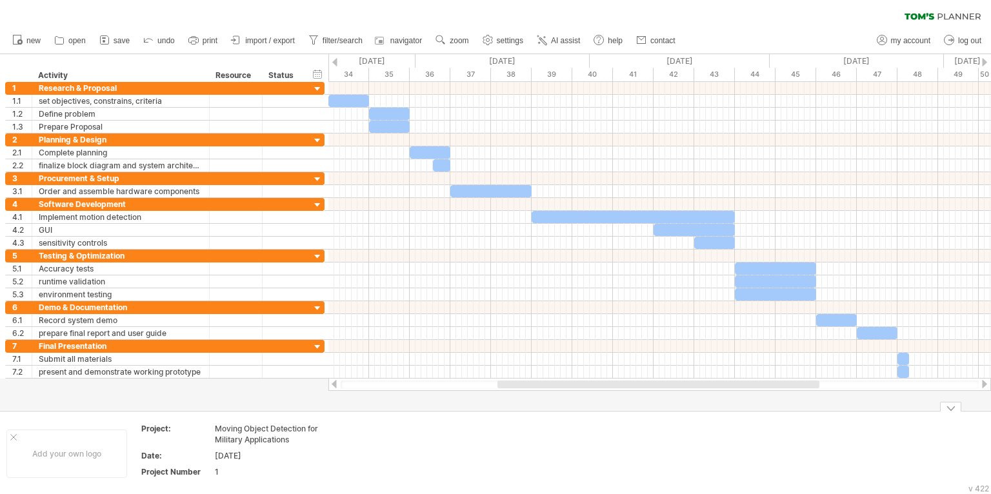
click at [13, 435] on div at bounding box center [13, 437] width 6 height 6
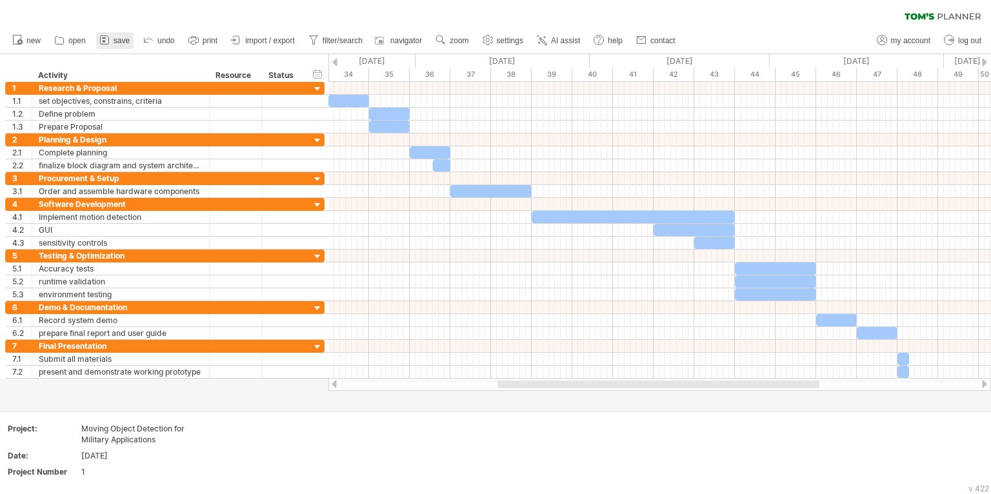
click at [112, 43] on link "save" at bounding box center [114, 40] width 37 height 17
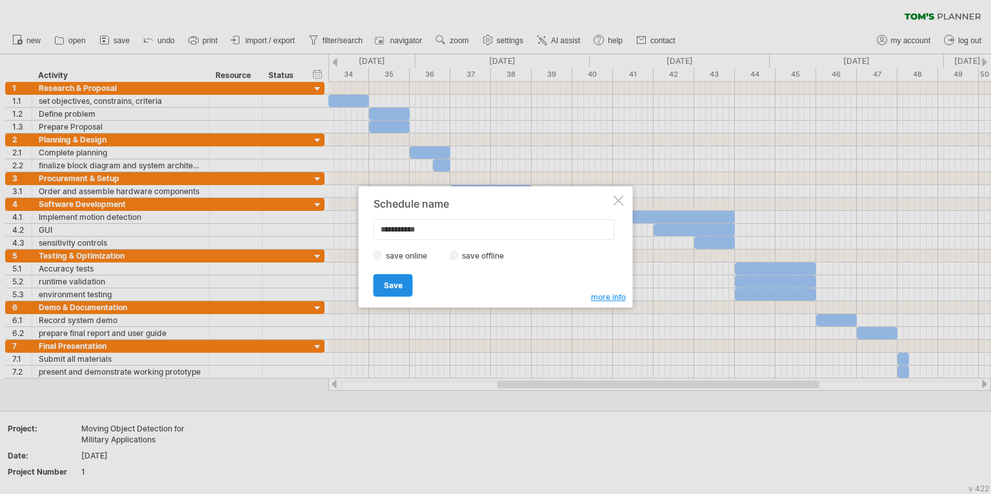
click at [387, 287] on span "Save" at bounding box center [393, 286] width 19 height 10
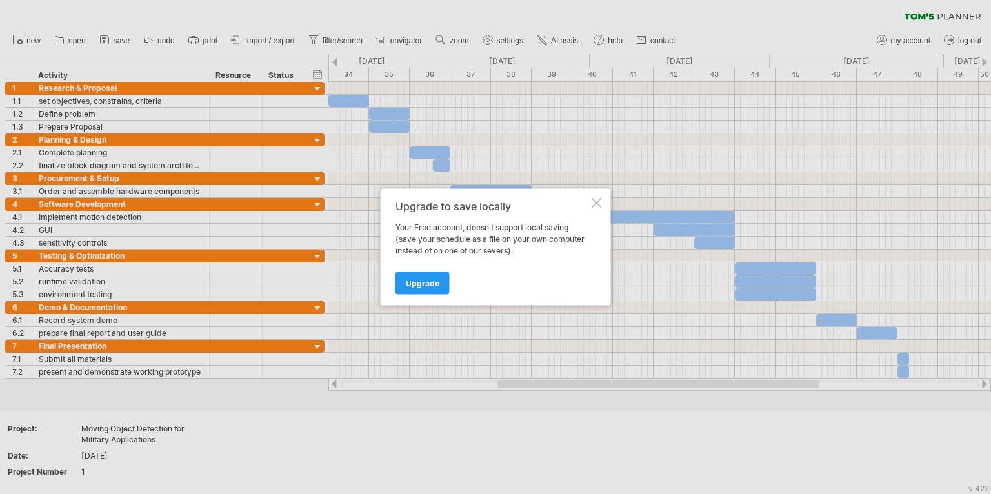
click at [586, 201] on div "Upgrade to save locally" at bounding box center [493, 207] width 194 height 12
click at [596, 203] on div at bounding box center [597, 203] width 10 height 10
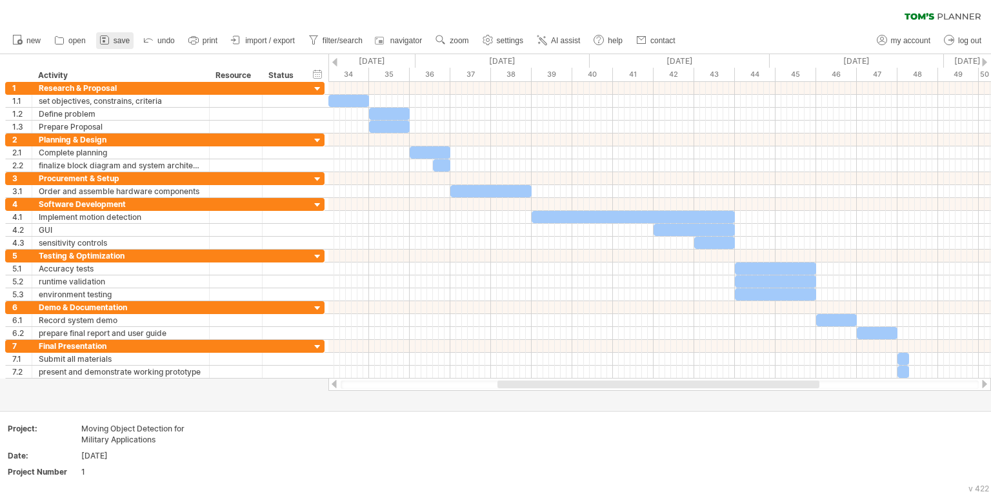
click at [98, 41] on icon at bounding box center [104, 40] width 13 height 13
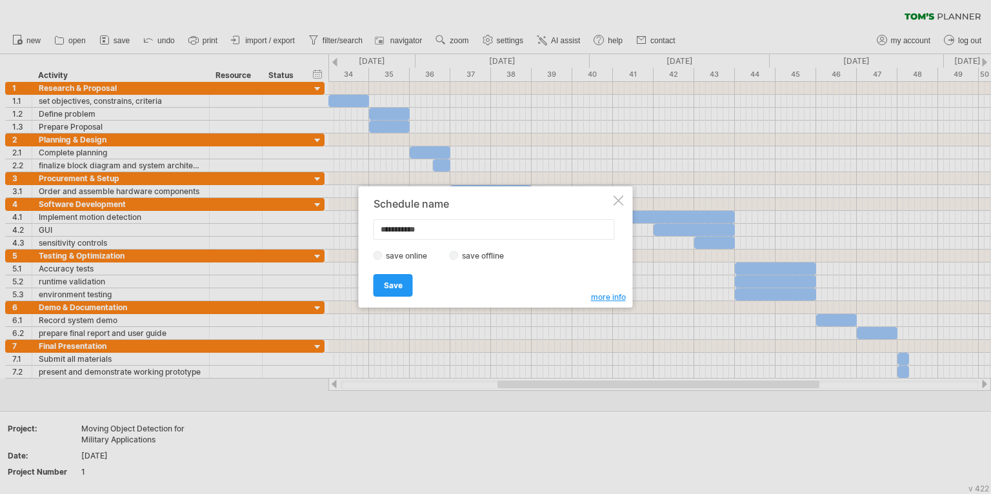
drag, startPoint x: 432, startPoint y: 236, endPoint x: 367, endPoint y: 237, distance: 65.2
click at [367, 237] on div "**********" at bounding box center [496, 246] width 274 height 121
type input "**********"
click at [396, 281] on span "Save" at bounding box center [393, 286] width 19 height 10
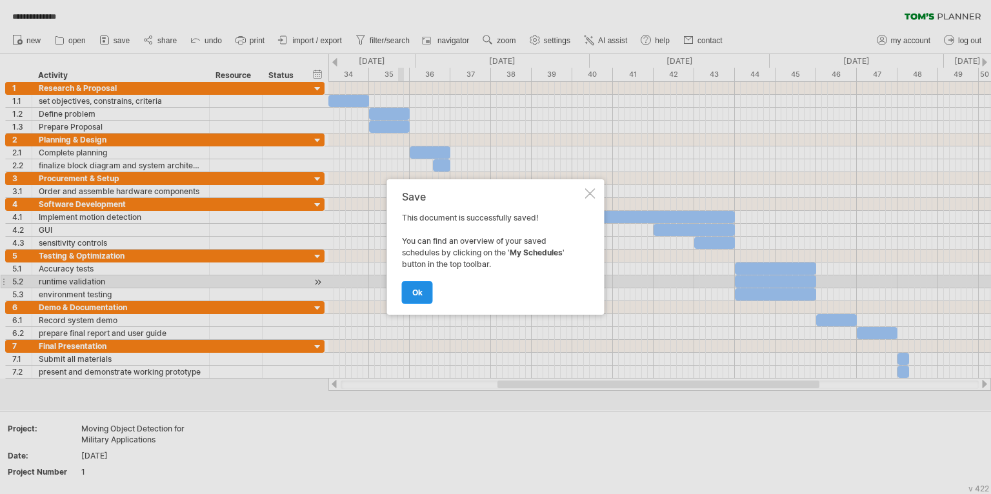
click at [416, 298] on link "ok" at bounding box center [417, 292] width 31 height 23
